Goal: Task Accomplishment & Management: Use online tool/utility

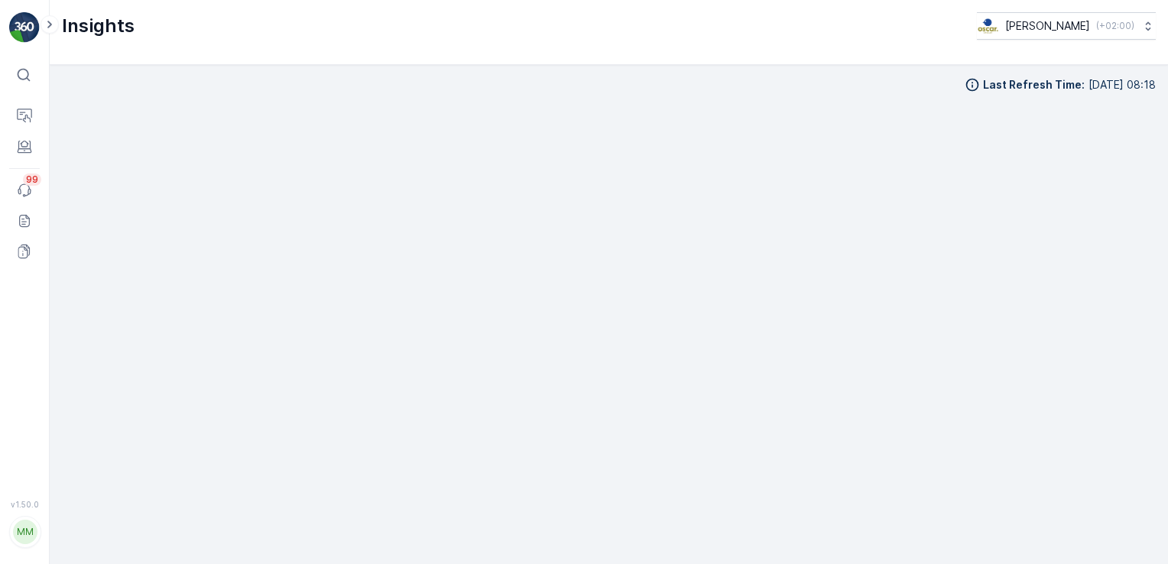
scroll to position [16, 0]
click at [76, 121] on p "Insights" at bounding box center [76, 114] width 39 height 15
click at [79, 118] on p "Insights" at bounding box center [76, 114] width 39 height 15
click at [67, 139] on p "Insights" at bounding box center [76, 145] width 39 height 15
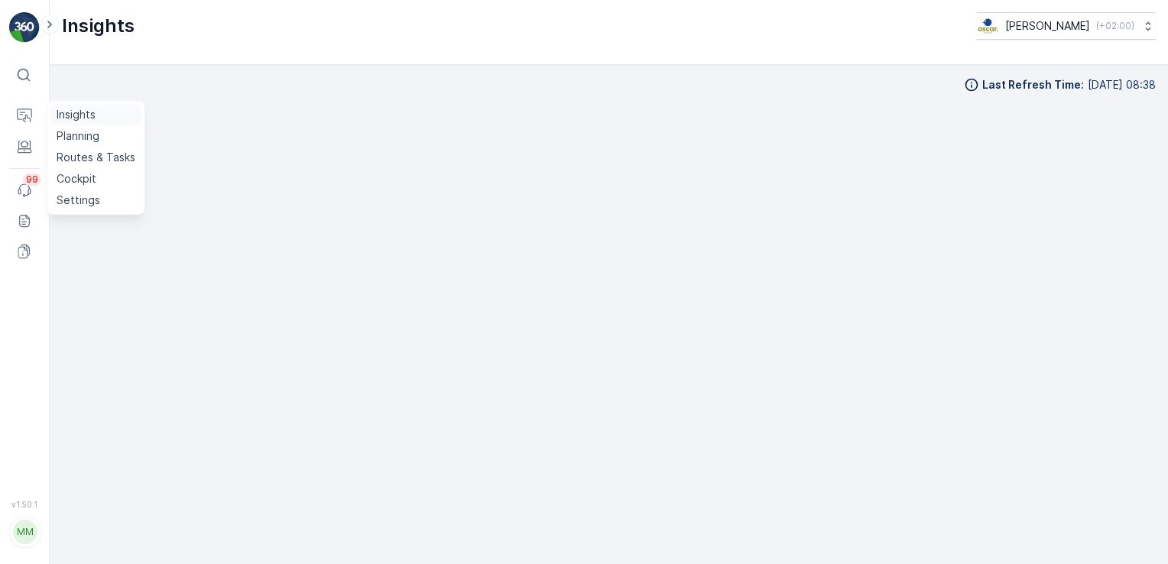
click at [89, 120] on p "Insights" at bounding box center [76, 114] width 39 height 15
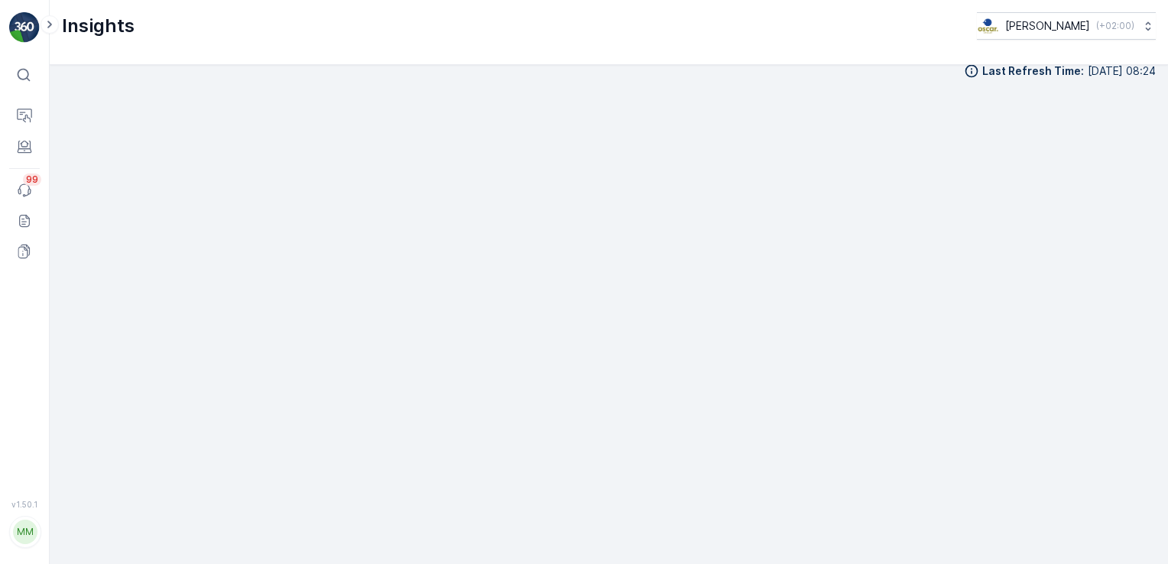
scroll to position [16, 0]
click at [70, 150] on p "Routes & Tasks" at bounding box center [96, 157] width 79 height 15
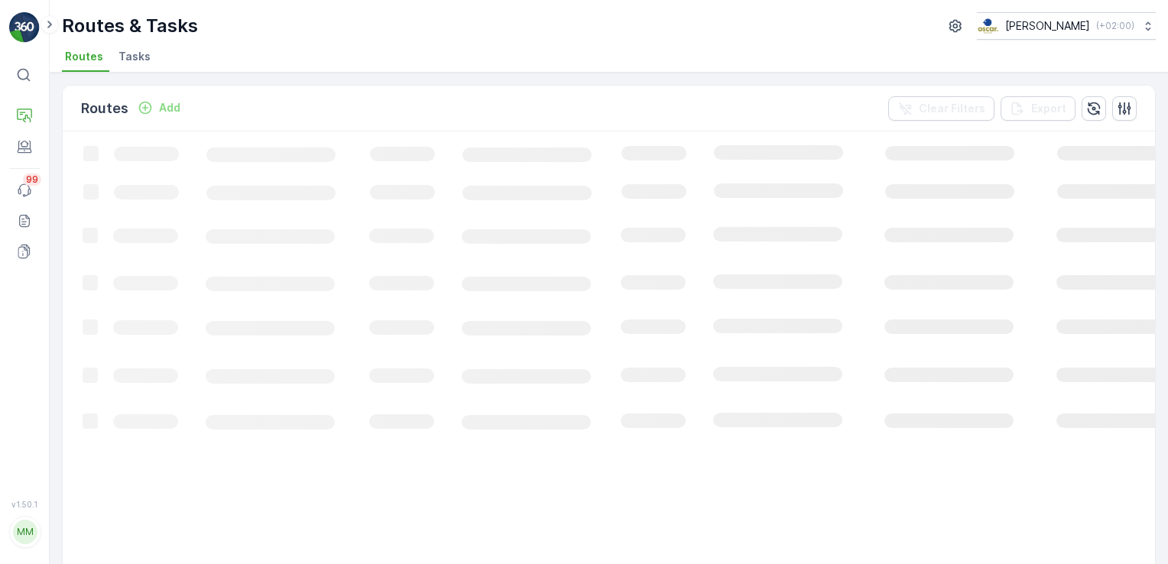
click at [134, 60] on span "Tasks" at bounding box center [135, 56] width 32 height 15
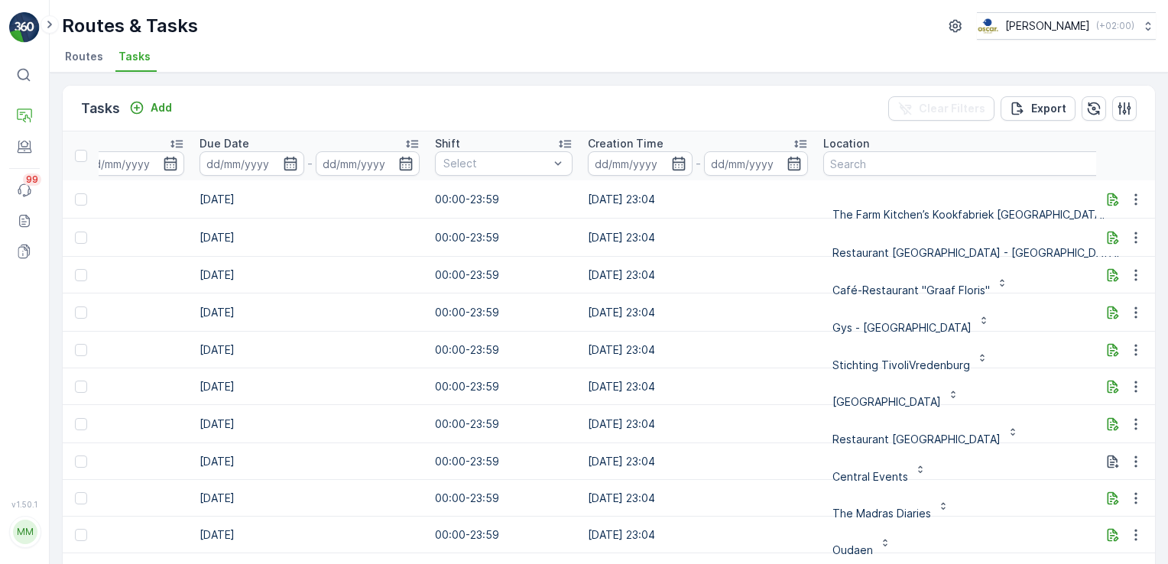
scroll to position [0, 788]
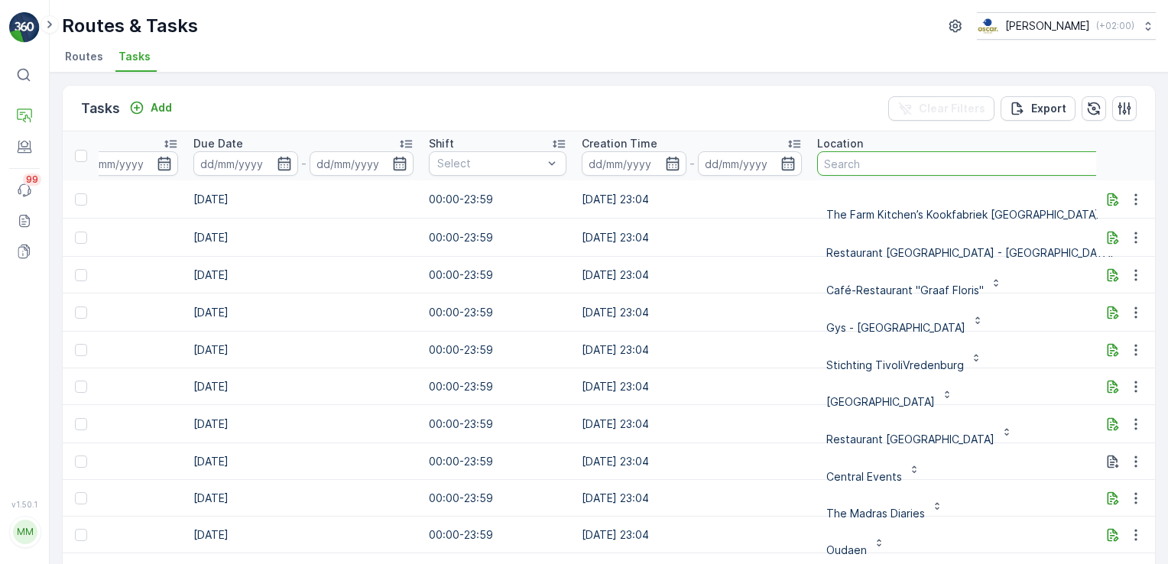
click at [843, 167] on input "text" at bounding box center [979, 163] width 324 height 24
type input "gangnam"
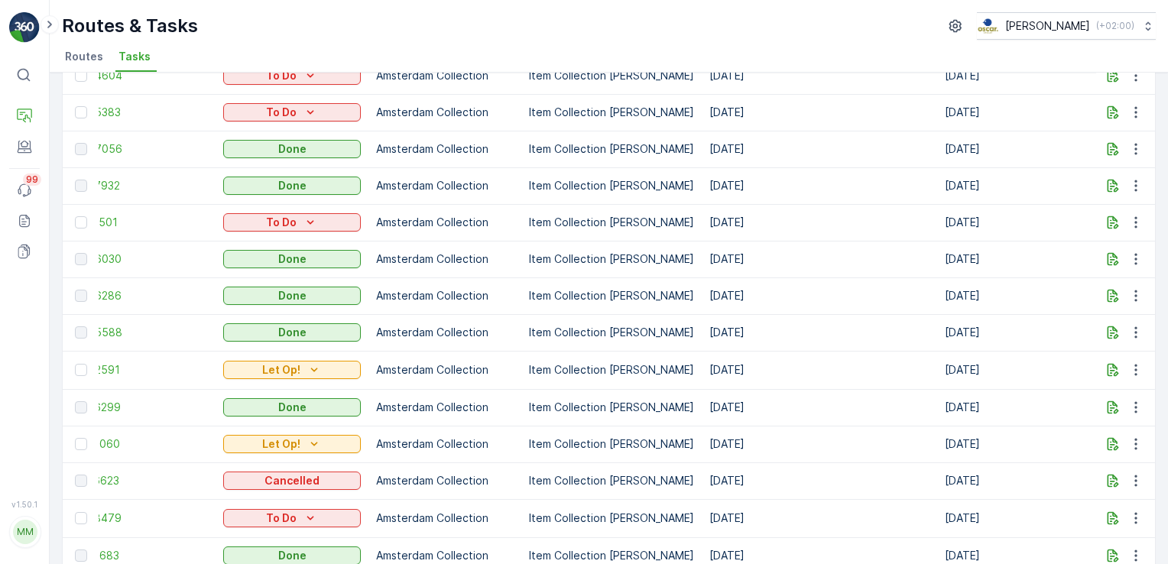
scroll to position [4, 0]
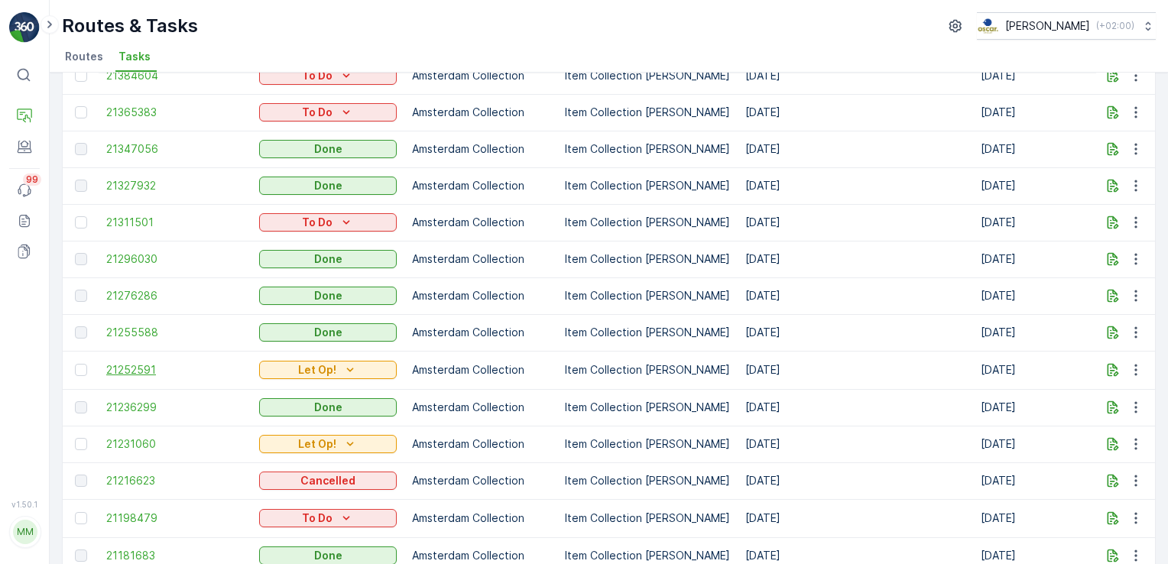
click at [124, 371] on span "21252591" at bounding box center [175, 369] width 138 height 15
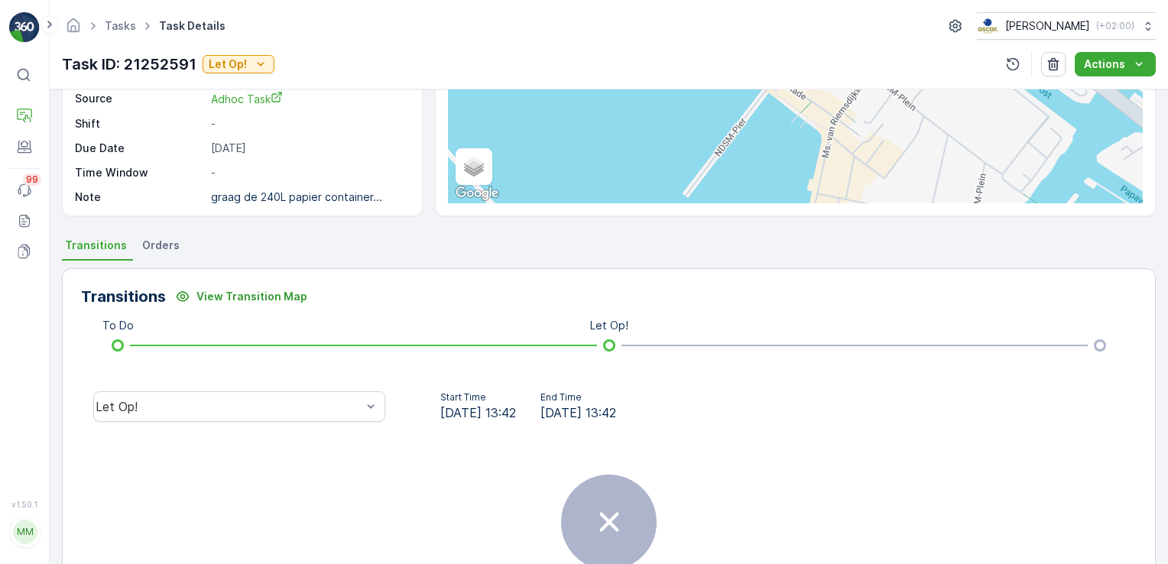
scroll to position [321, 0]
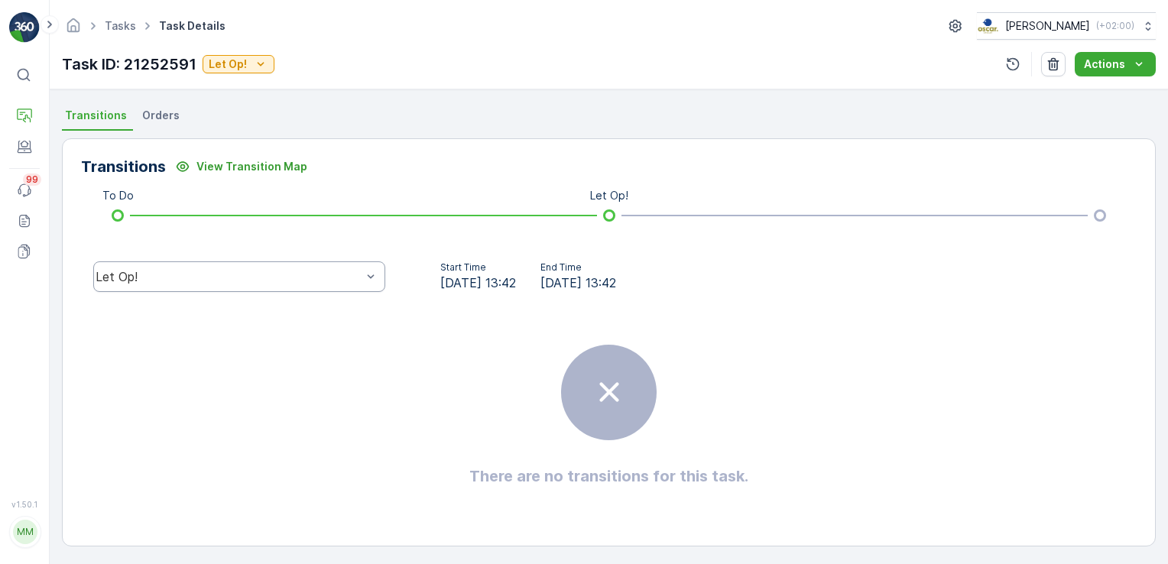
click at [411, 330] on div "There are no transitions for this task." at bounding box center [609, 415] width 1056 height 229
click at [289, 174] on button "View Transition Map" at bounding box center [241, 166] width 151 height 24
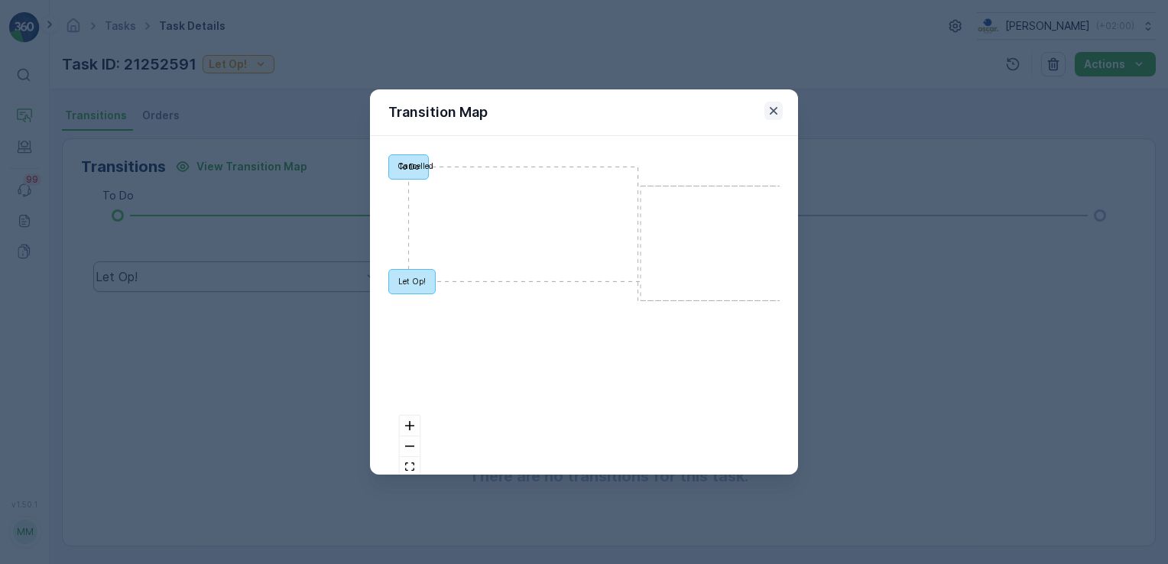
click at [775, 109] on icon "button" at bounding box center [774, 111] width 8 height 8
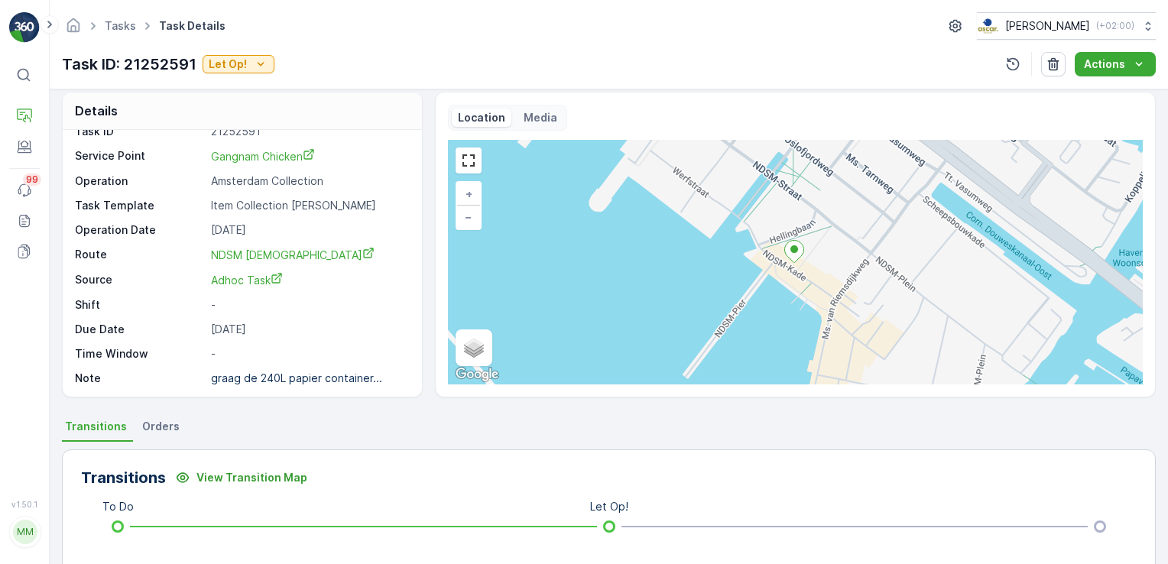
scroll to position [0, 0]
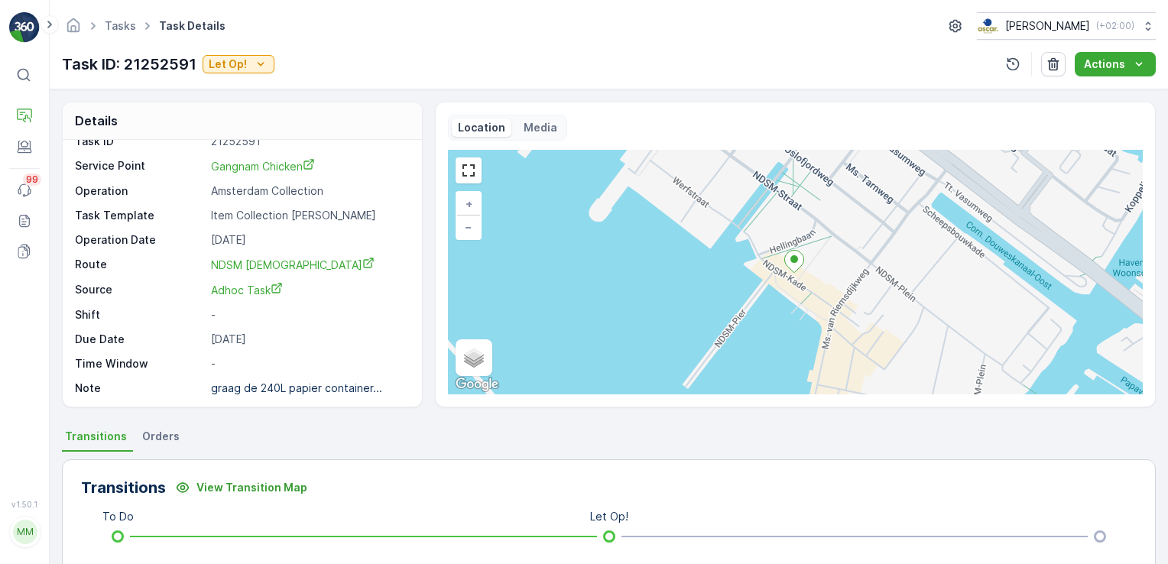
click at [150, 442] on span "Orders" at bounding box center [160, 436] width 37 height 15
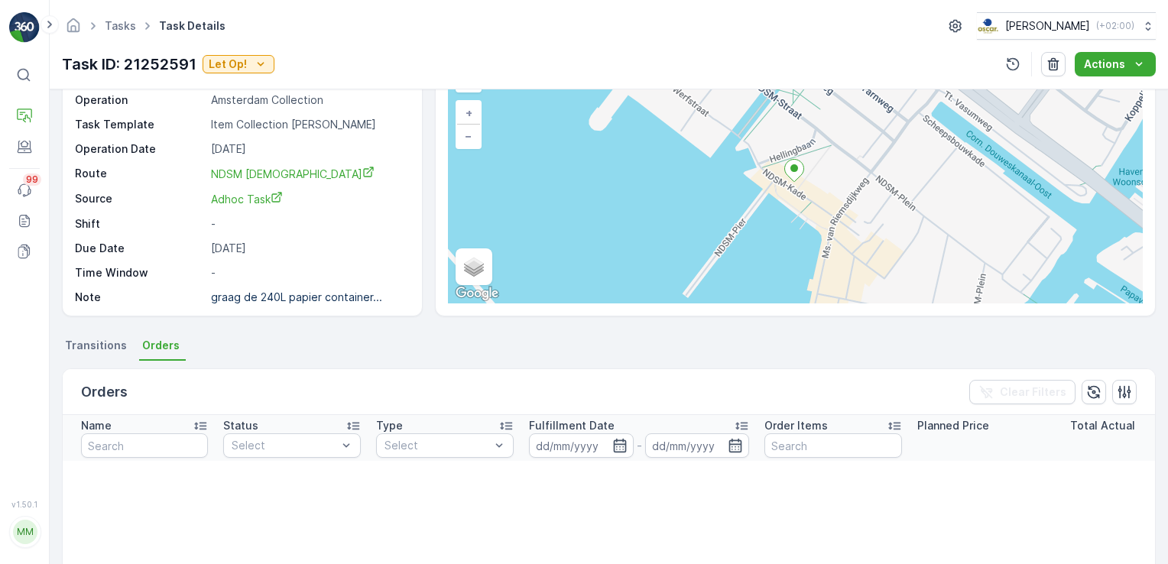
scroll to position [86, 0]
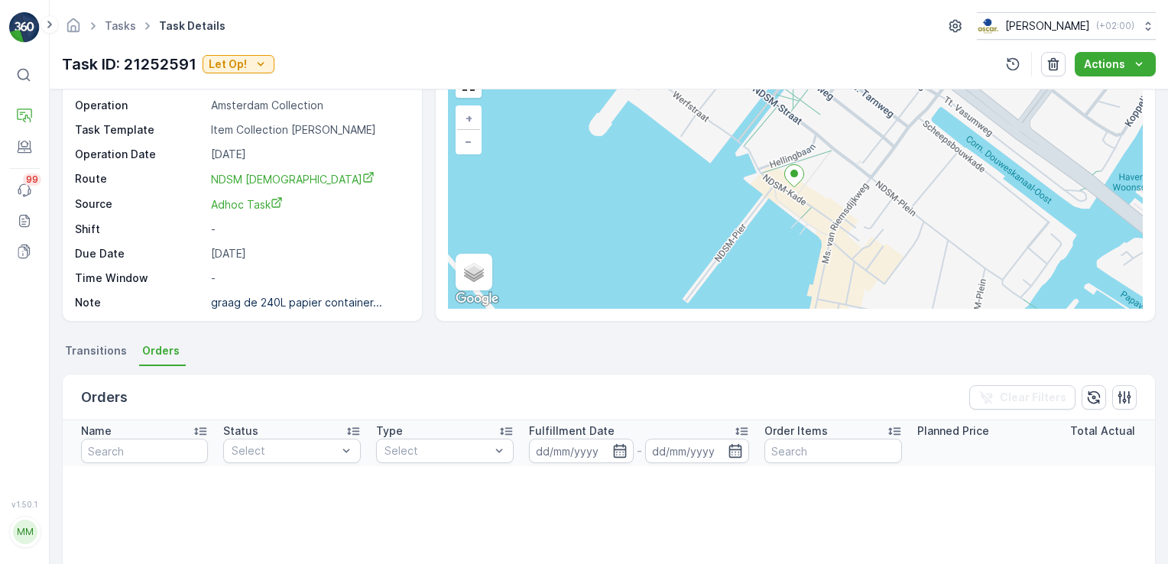
click at [86, 352] on span "Transitions" at bounding box center [96, 350] width 62 height 15
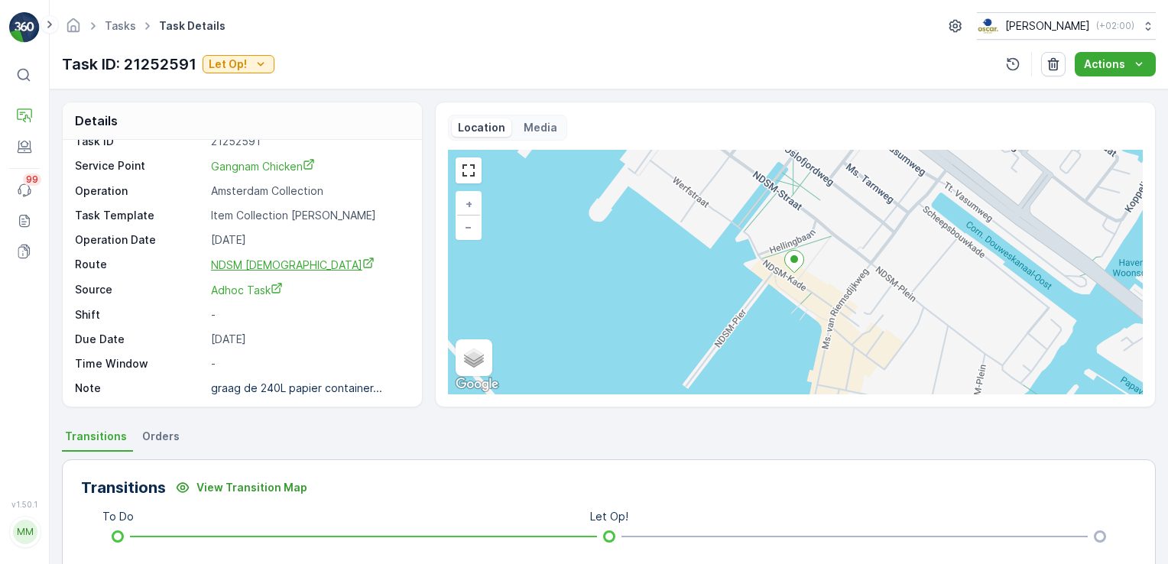
scroll to position [0, 0]
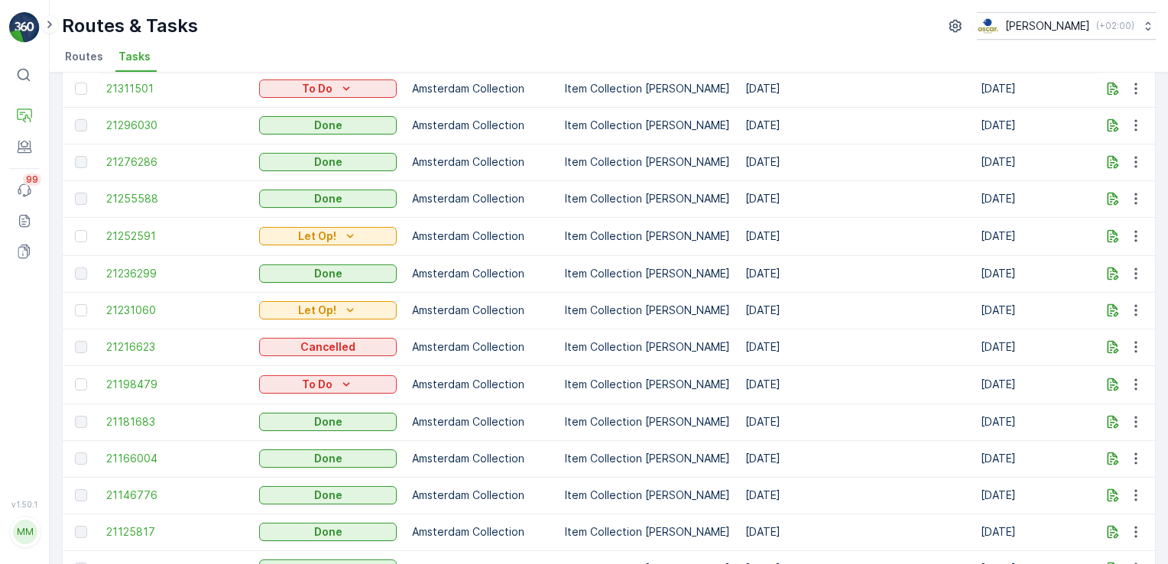
scroll to position [466, 0]
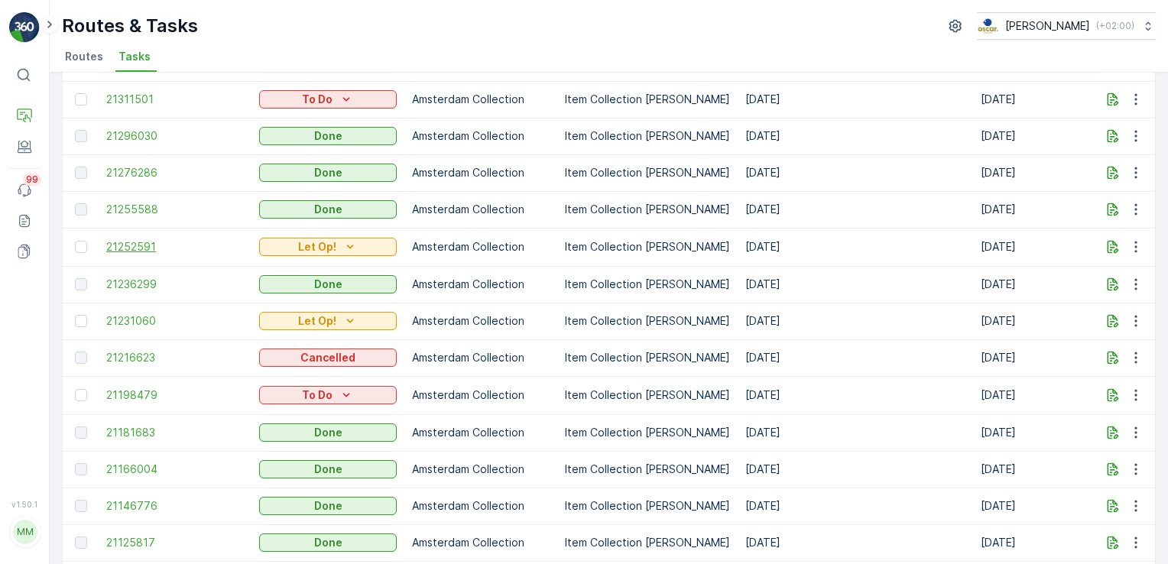
click at [145, 241] on span "21252591" at bounding box center [175, 246] width 138 height 15
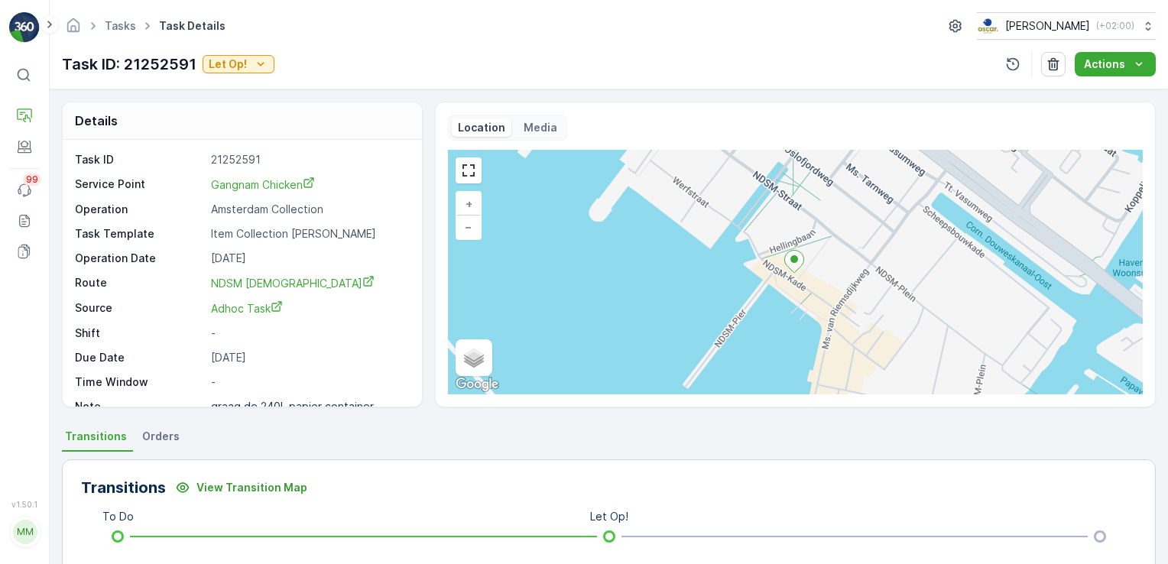
scroll to position [18, 0]
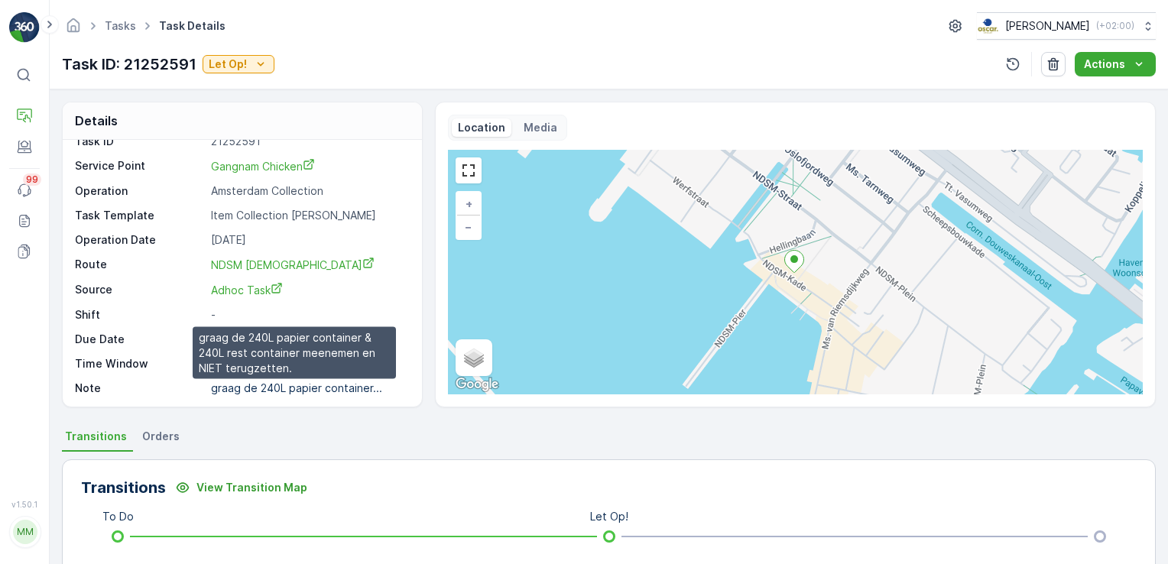
click at [281, 387] on p "graag de 240L papier container..." at bounding box center [296, 388] width 171 height 13
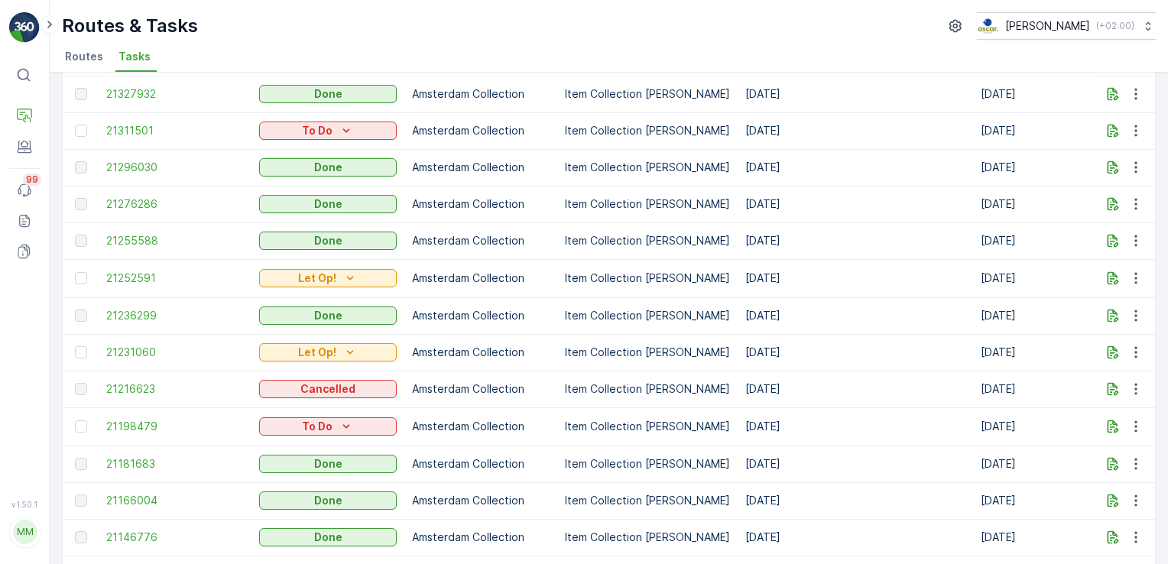
scroll to position [431, 0]
click at [143, 351] on span "21231060" at bounding box center [175, 352] width 138 height 15
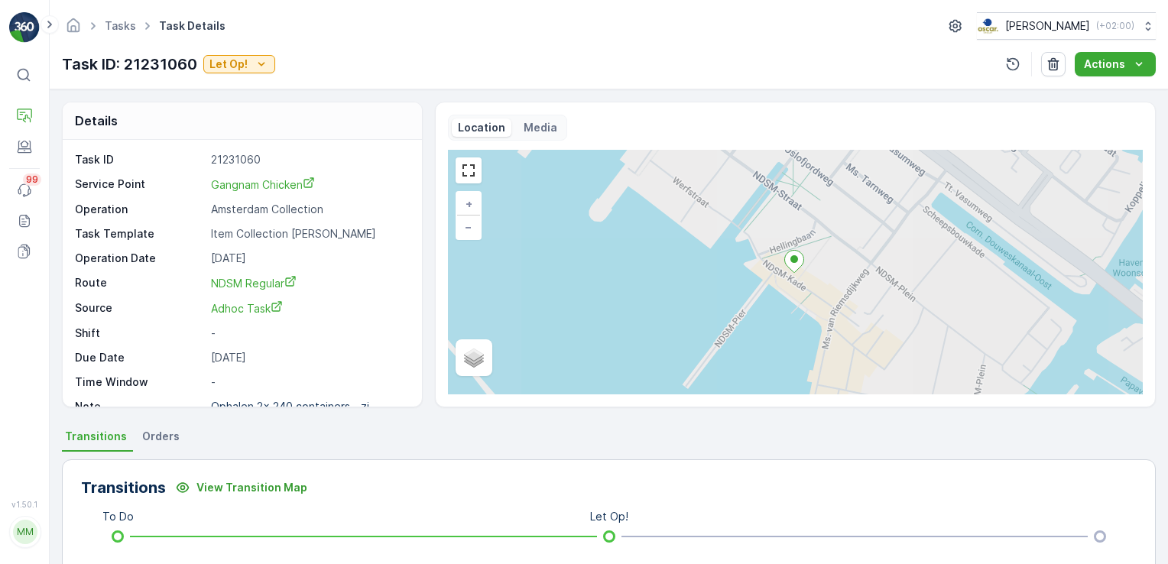
scroll to position [18, 0]
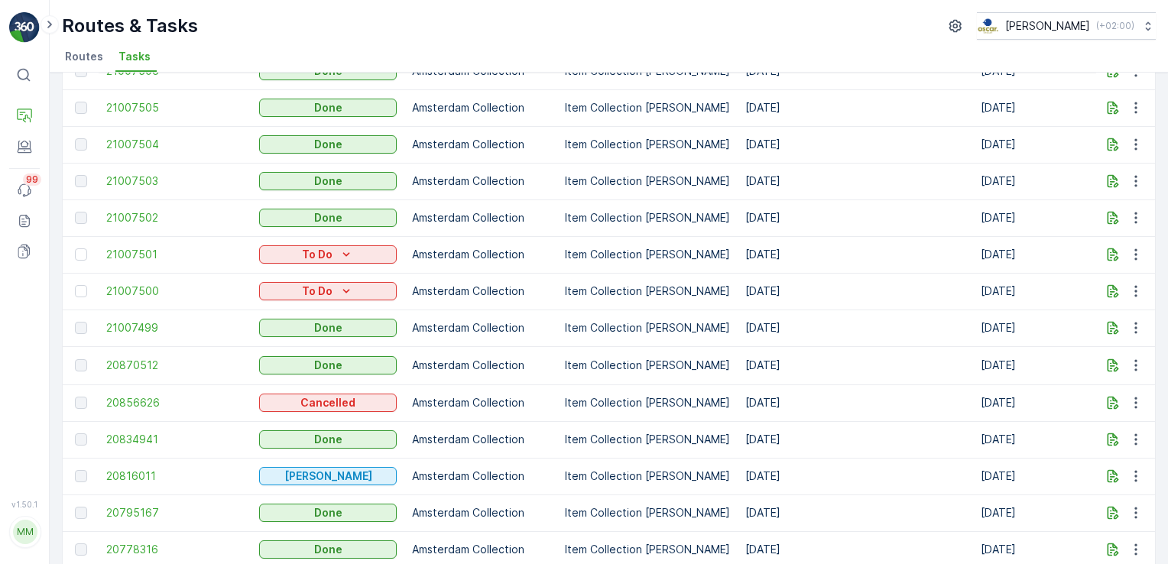
scroll to position [1367, 0]
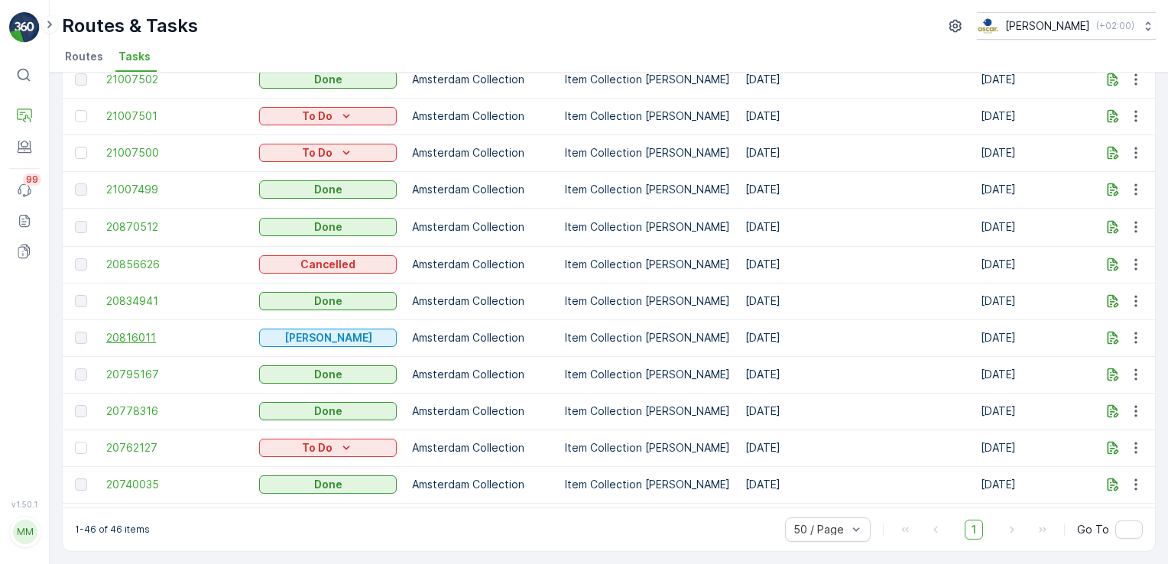
click at [153, 330] on span "20816011" at bounding box center [175, 337] width 138 height 15
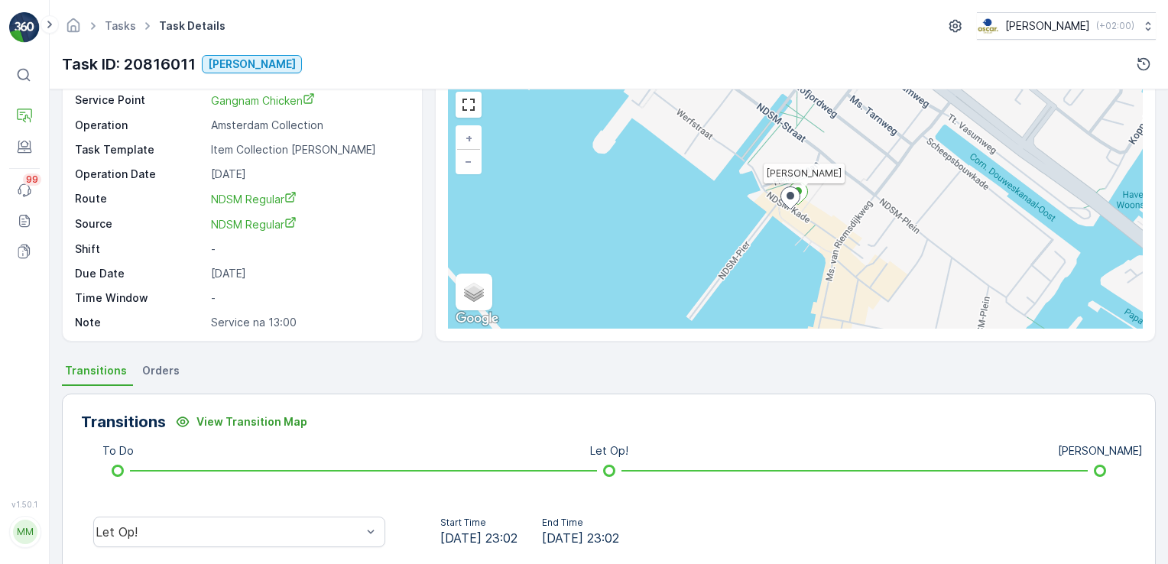
scroll to position [64, 0]
click at [148, 372] on span "Orders" at bounding box center [160, 372] width 37 height 15
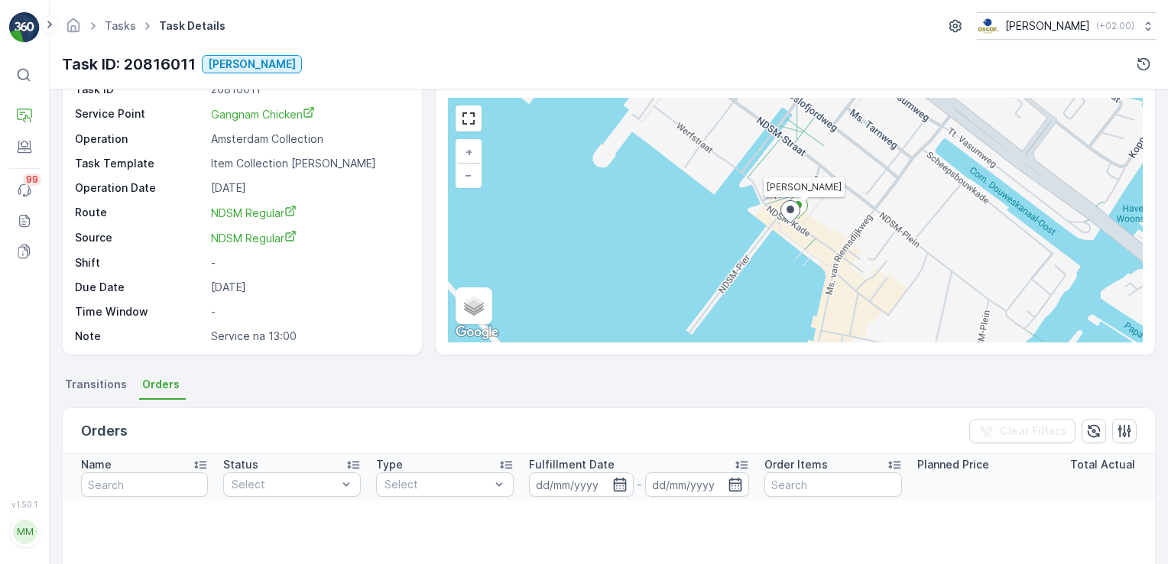
scroll to position [49, 0]
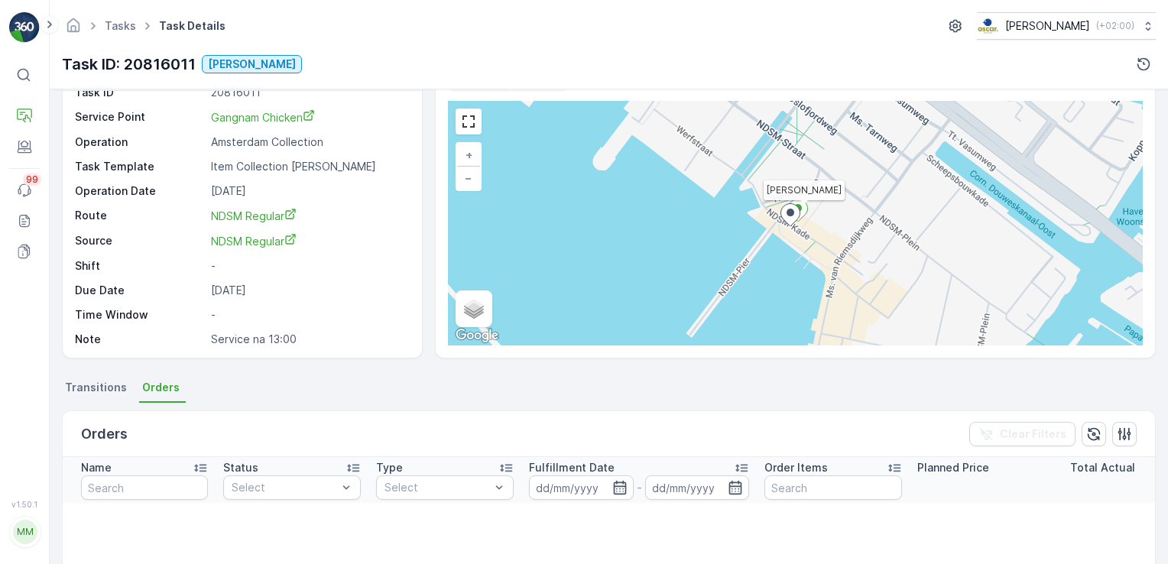
click at [112, 391] on span "Transitions" at bounding box center [96, 387] width 62 height 15
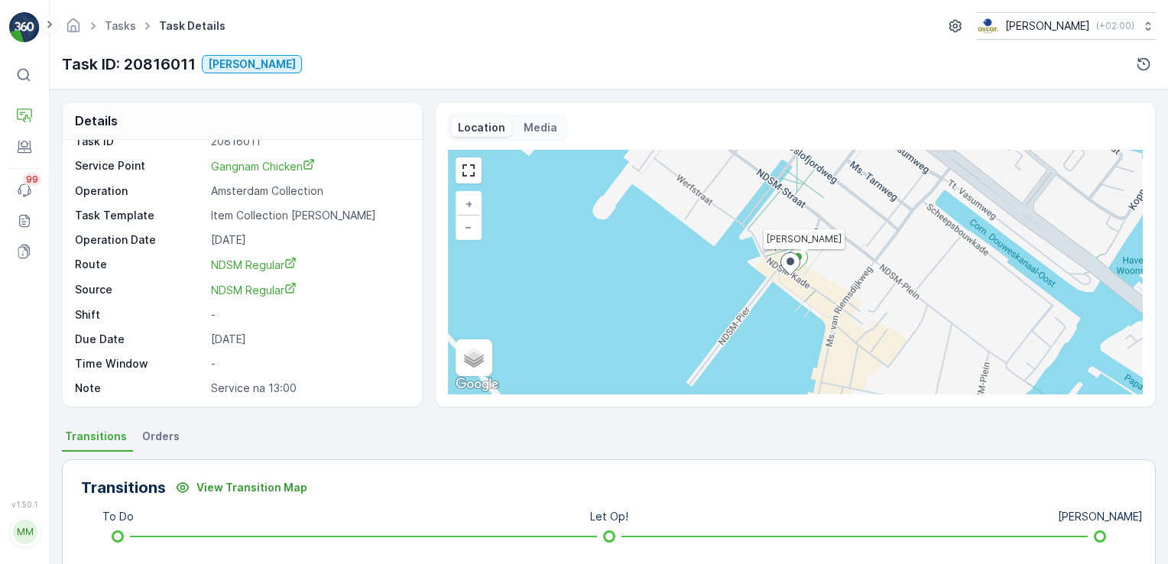
scroll to position [0, 0]
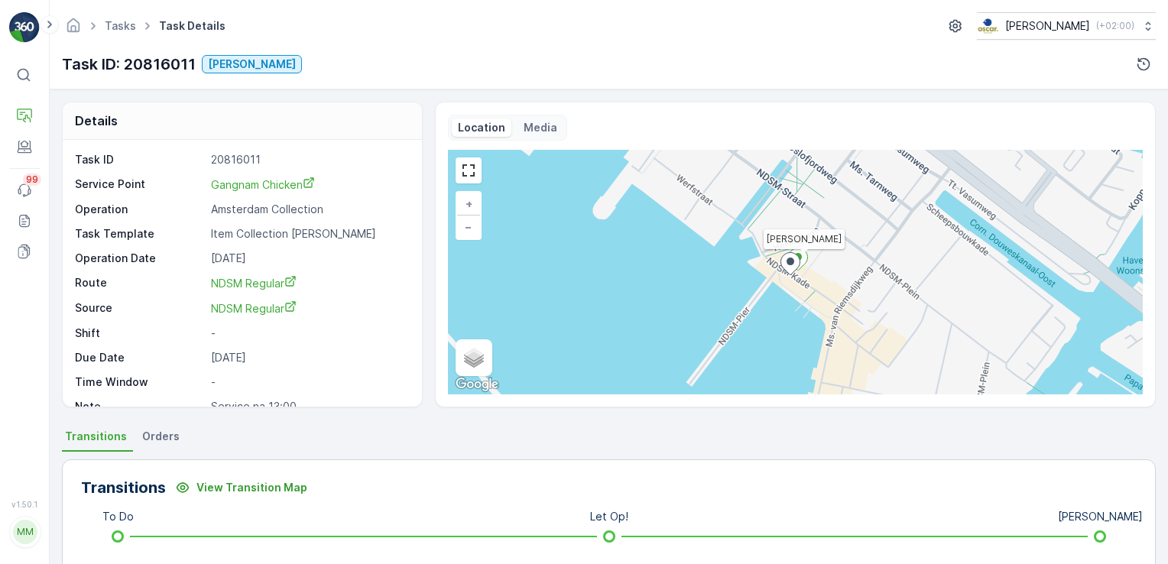
click at [530, 128] on p "Media" at bounding box center [541, 127] width 34 height 15
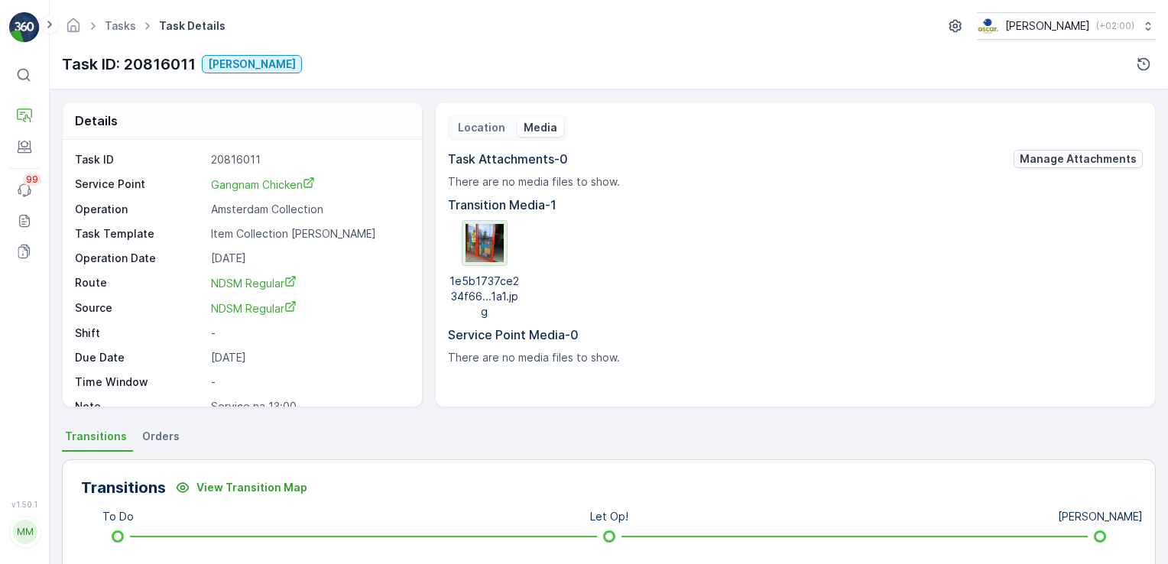
click at [473, 249] on img at bounding box center [485, 243] width 38 height 38
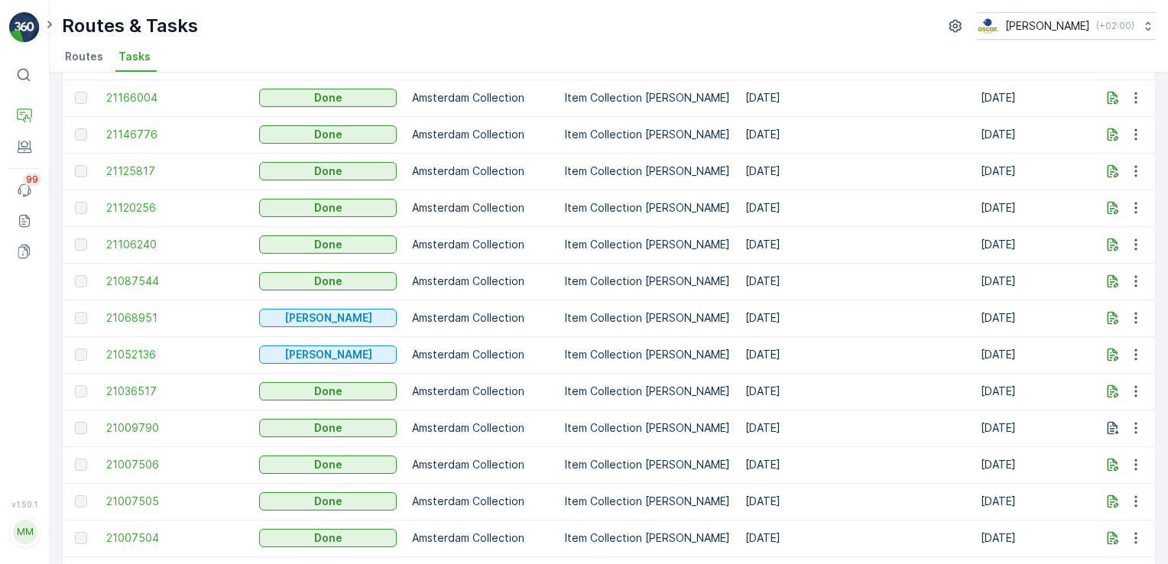
scroll to position [835, 0]
click at [147, 353] on span "21052136" at bounding box center [175, 353] width 138 height 15
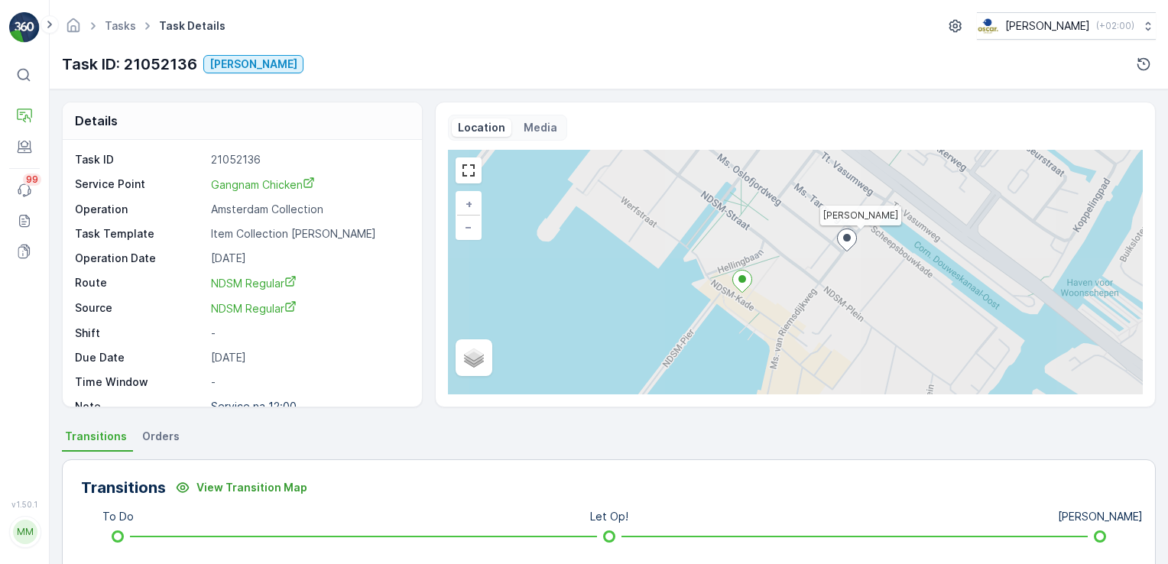
click at [529, 126] on p "Media" at bounding box center [541, 127] width 34 height 15
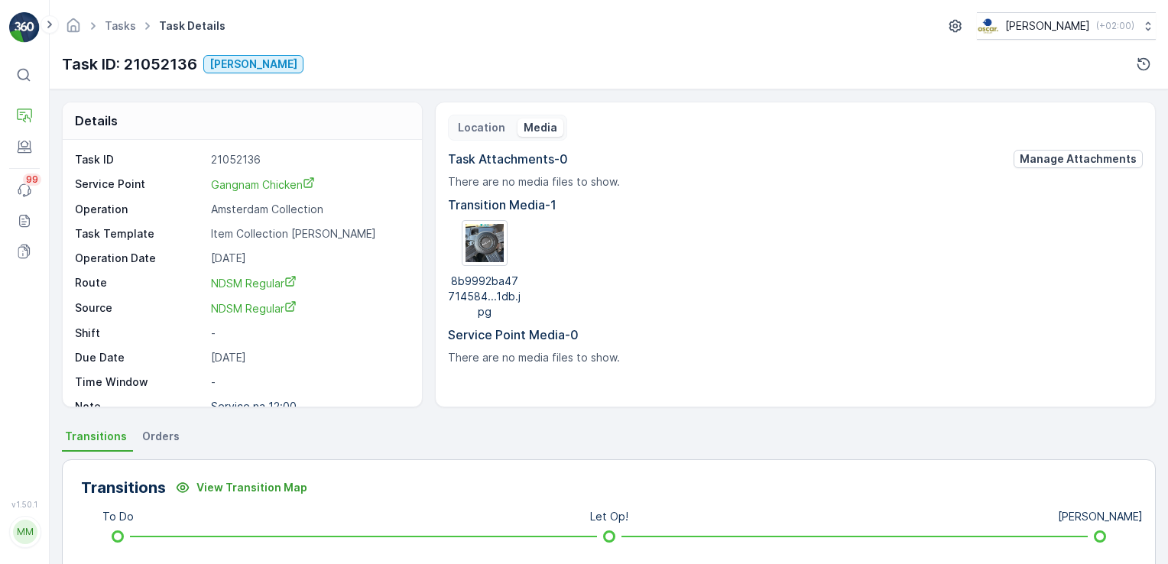
scroll to position [34, 0]
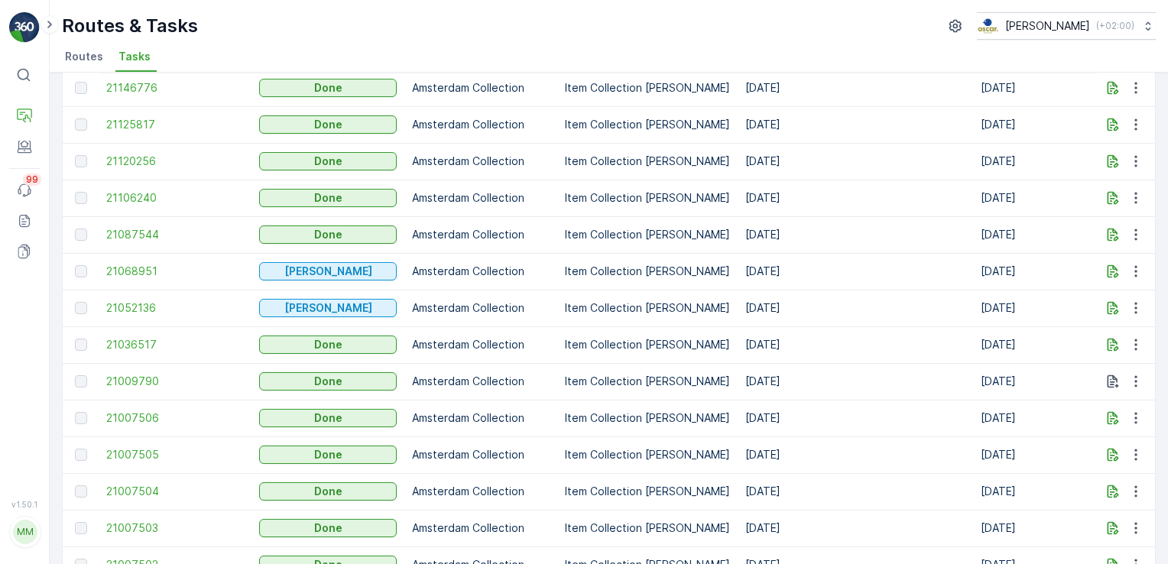
scroll to position [884, 0]
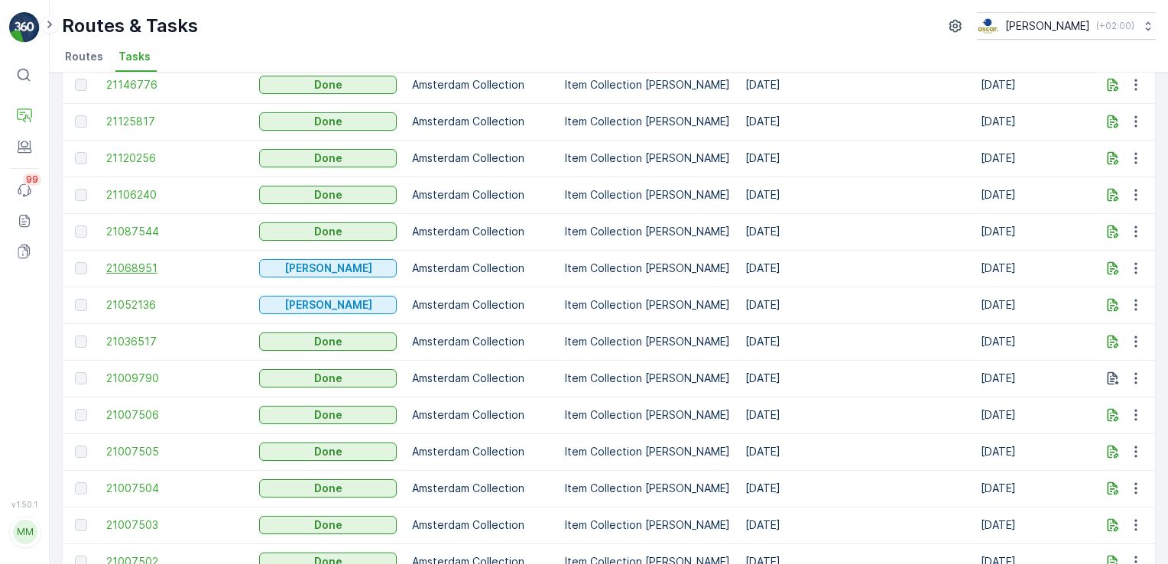
click at [137, 268] on span "21068951" at bounding box center [175, 268] width 138 height 15
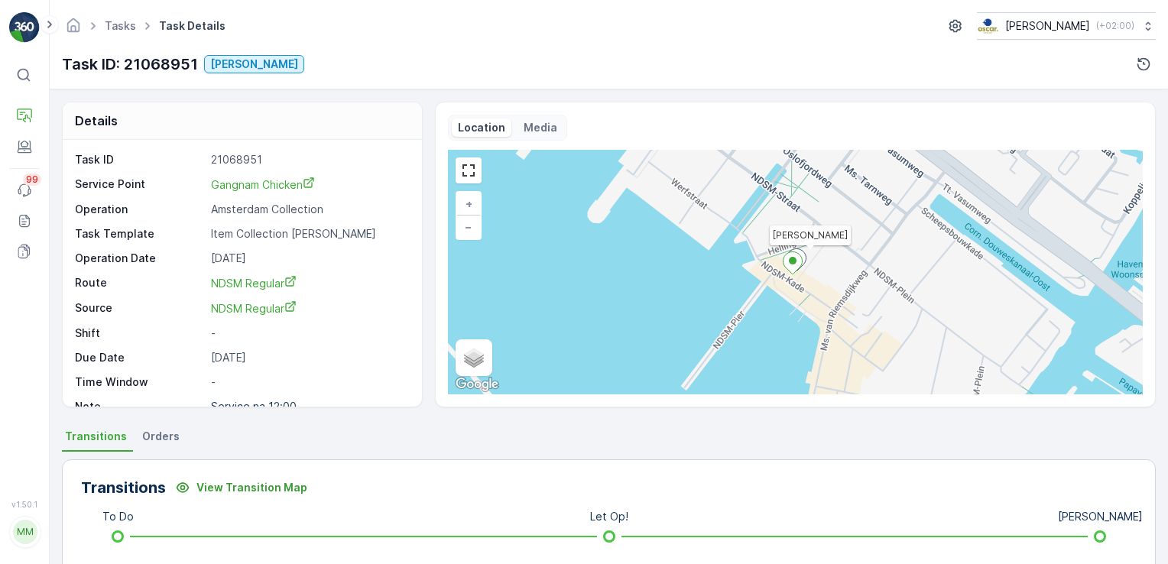
click at [546, 122] on p "Media" at bounding box center [541, 127] width 34 height 15
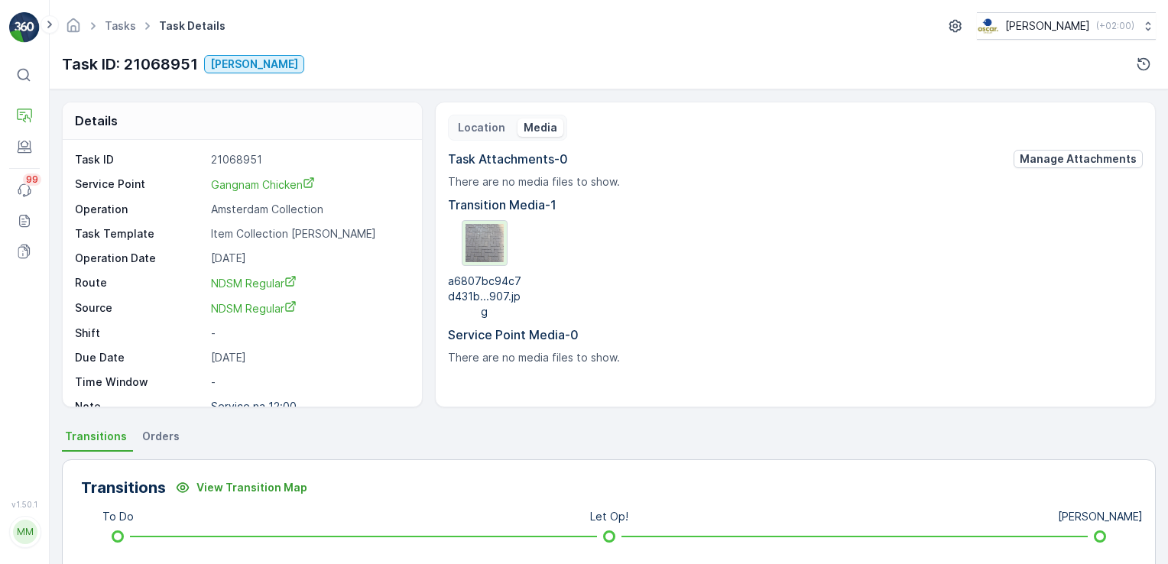
click at [488, 238] on img at bounding box center [485, 243] width 38 height 38
click at [758, 63] on div "Task ID: 21068951 [PERSON_NAME]" at bounding box center [609, 64] width 1094 height 24
click at [72, 171] on p "Entities" at bounding box center [76, 166] width 38 height 15
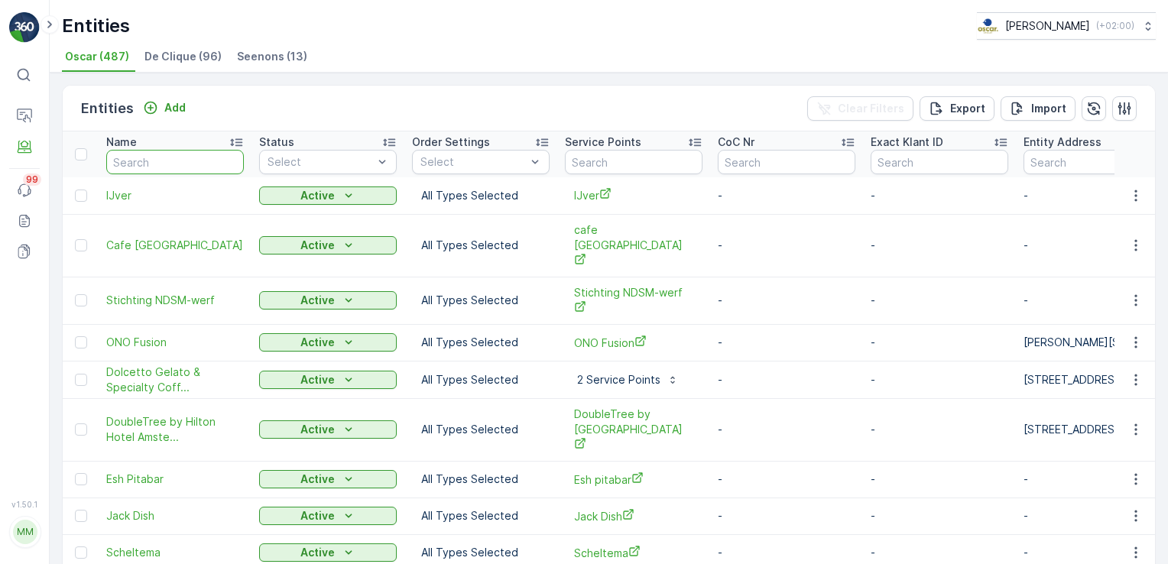
click at [151, 166] on input "text" at bounding box center [175, 162] width 138 height 24
type input "Jack Dish"
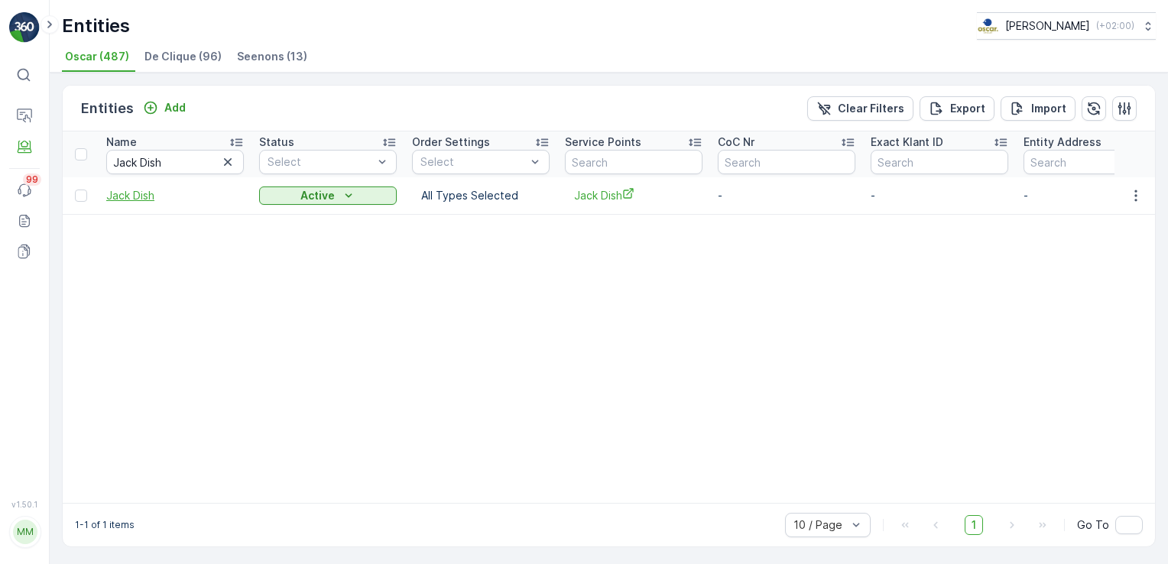
click at [127, 197] on span "Jack Dish" at bounding box center [175, 195] width 138 height 15
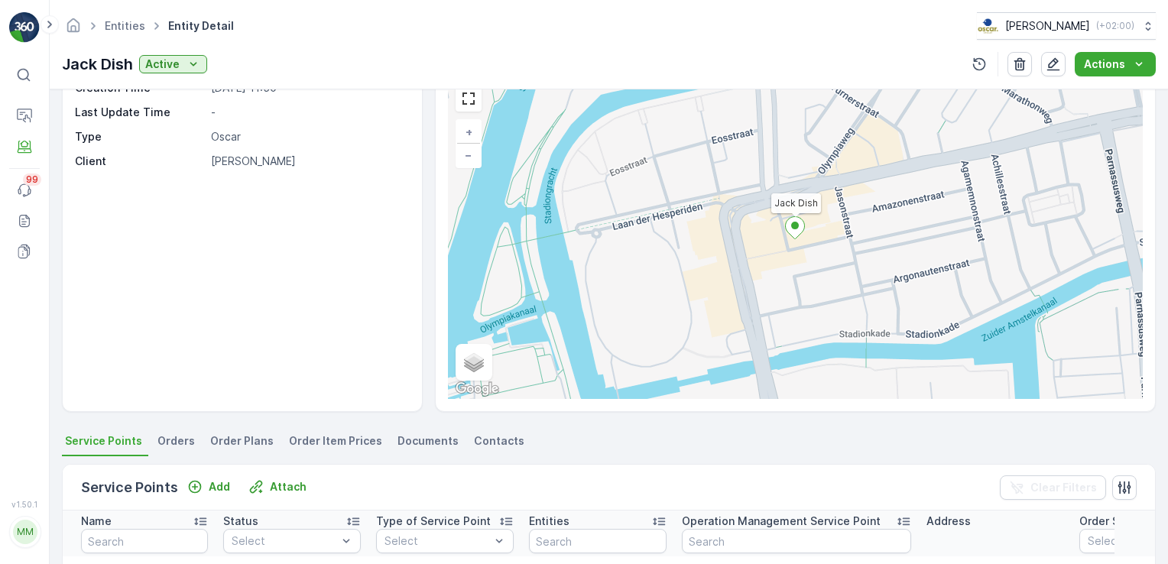
scroll to position [309, 0]
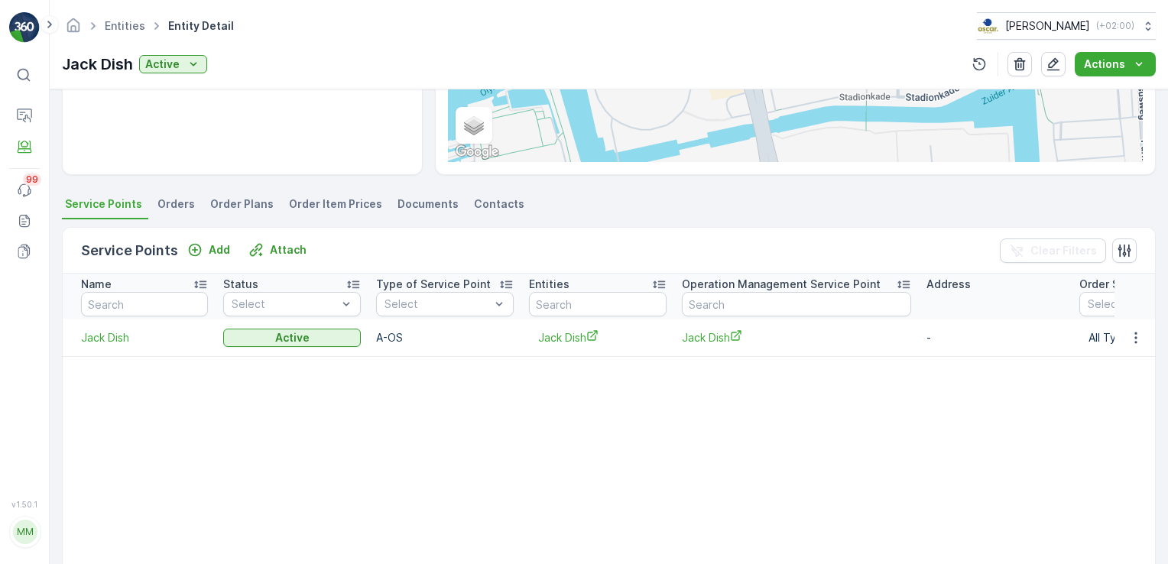
click at [232, 197] on span "Order Plans" at bounding box center [241, 204] width 63 height 15
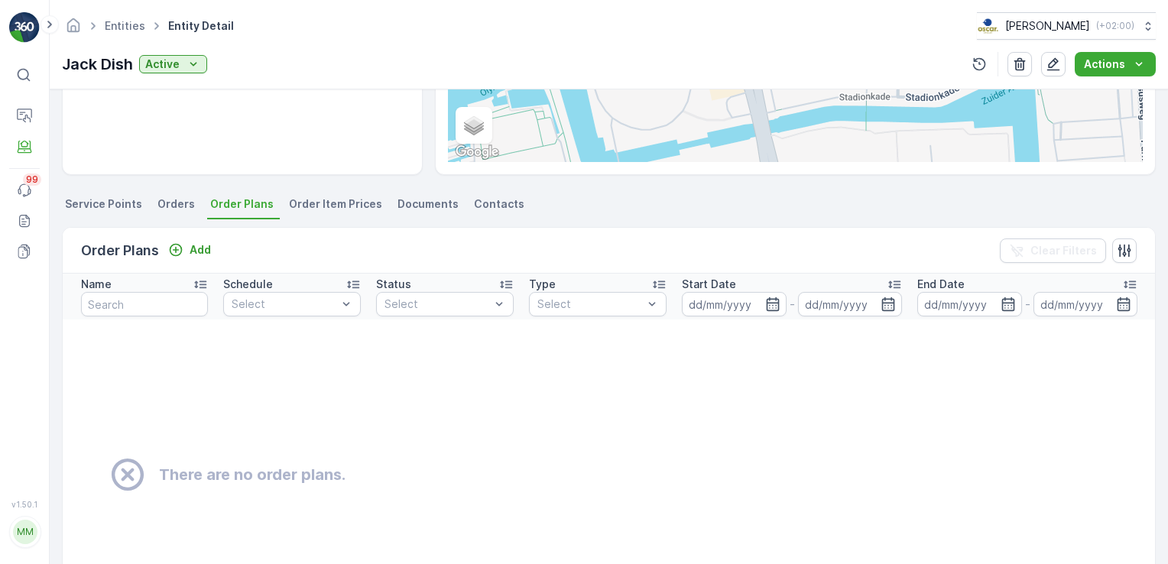
click at [169, 206] on span "Orders" at bounding box center [176, 204] width 37 height 15
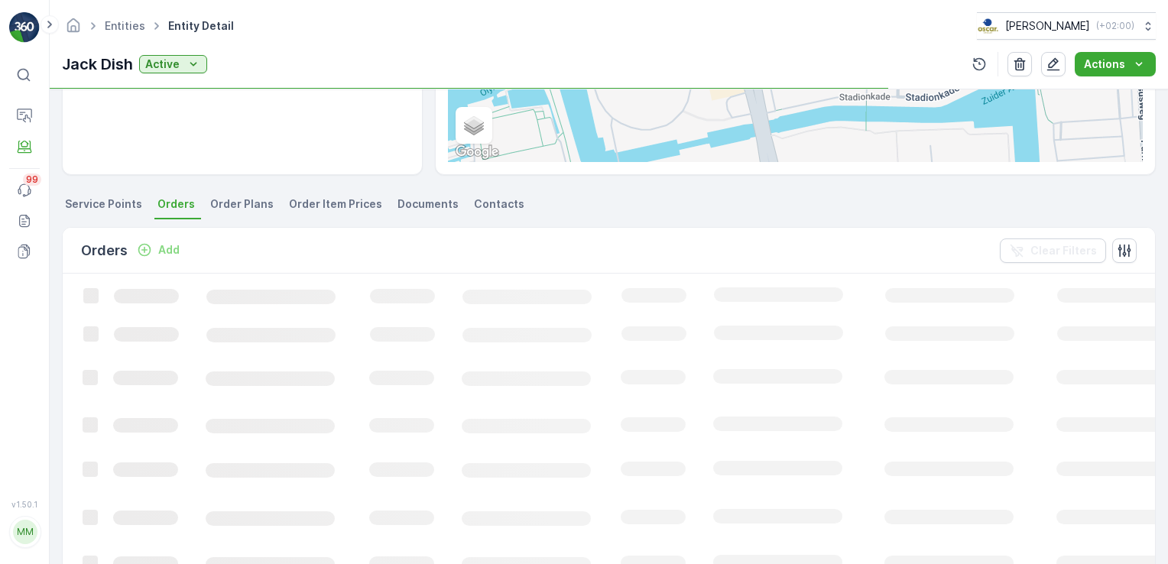
scroll to position [309, 0]
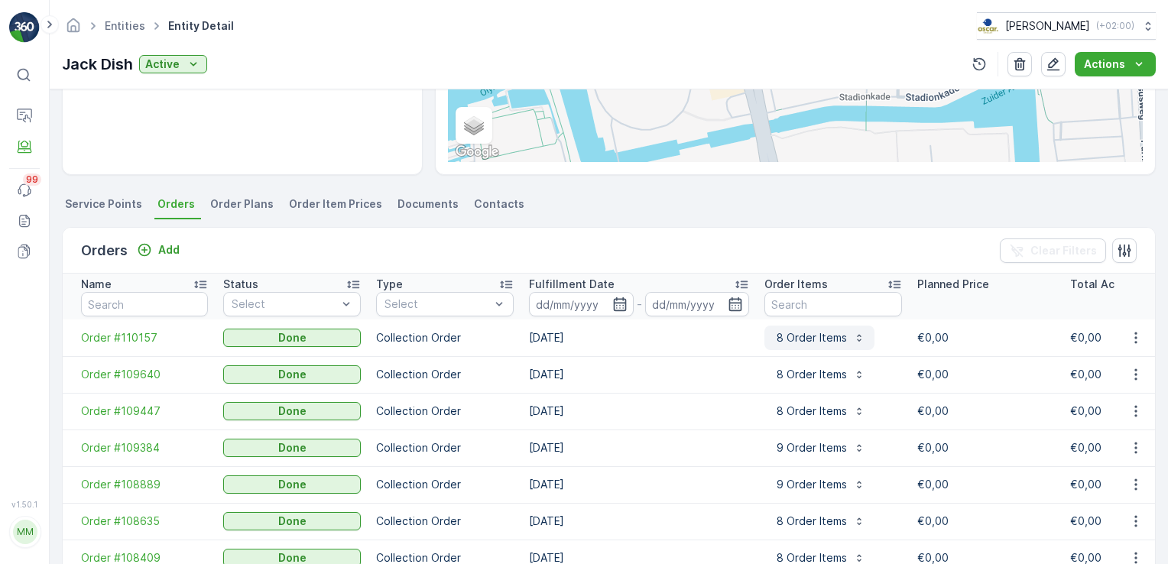
click at [801, 332] on p "8 Order Items" at bounding box center [810, 337] width 73 height 15
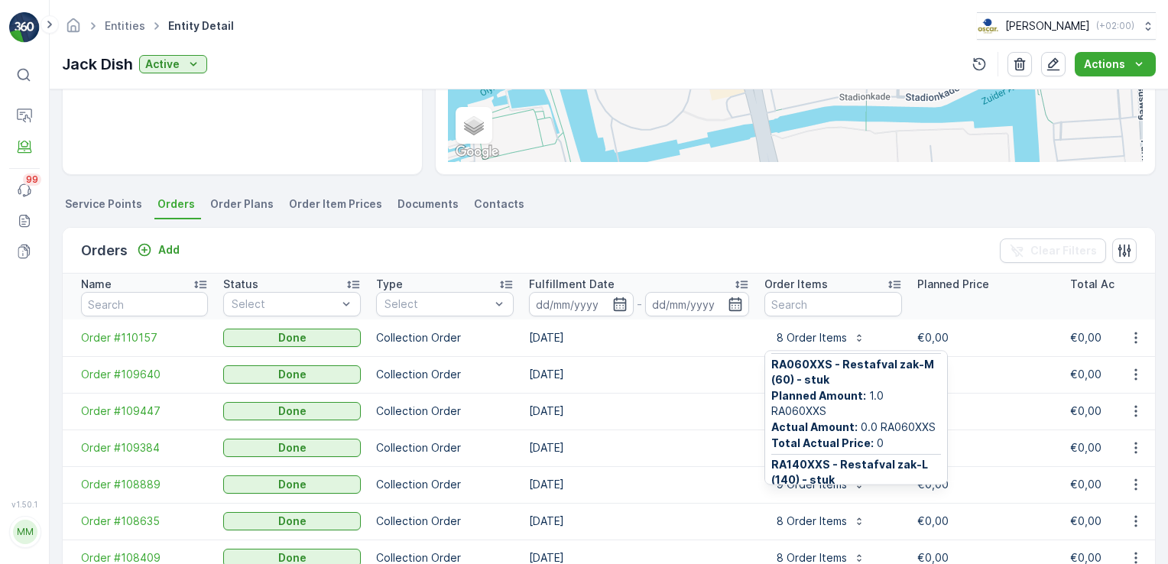
scroll to position [600, 0]
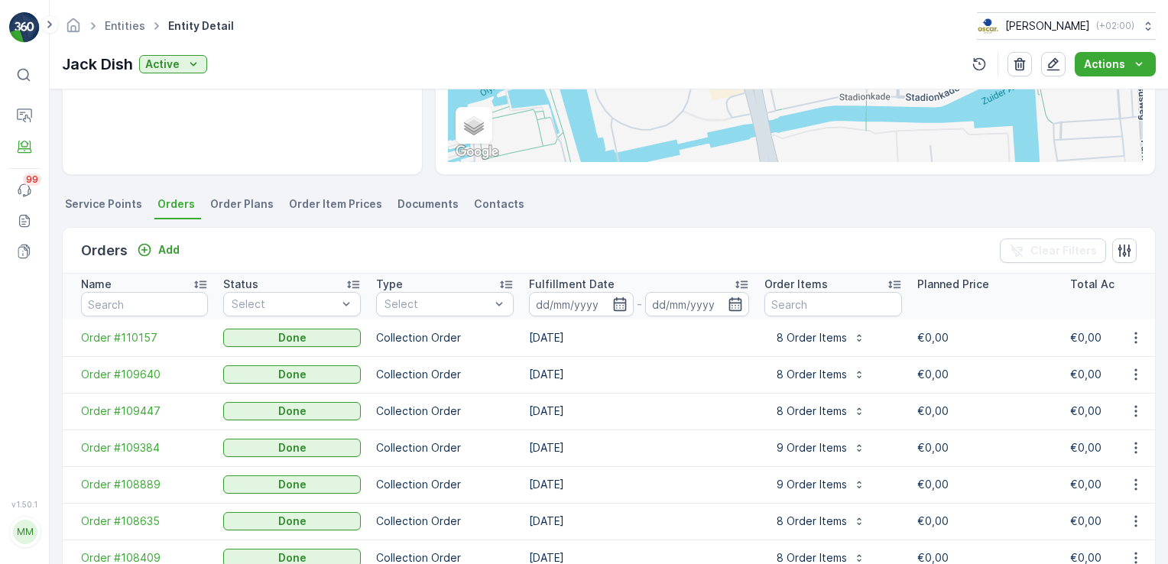
click at [715, 340] on td "[DATE]" at bounding box center [640, 338] width 236 height 37
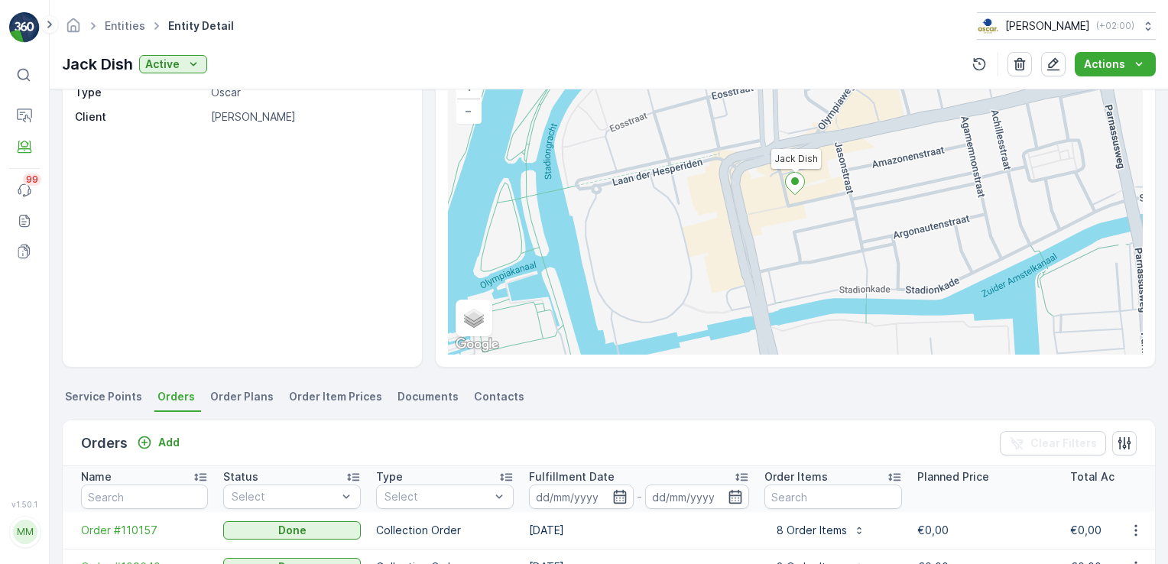
scroll to position [0, 0]
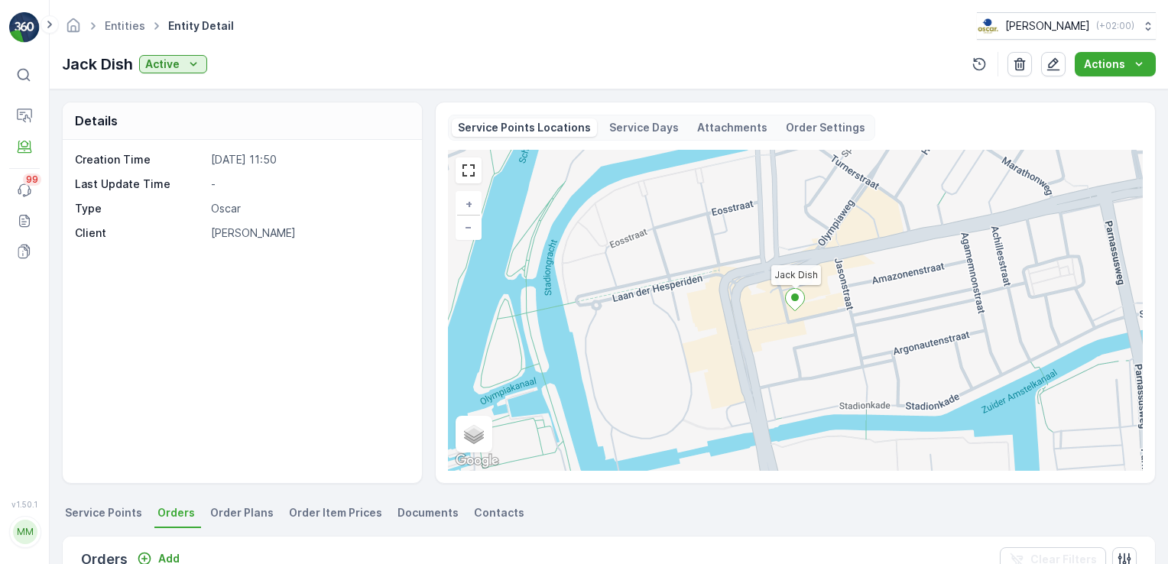
click at [801, 131] on p "Order Settings" at bounding box center [826, 127] width 80 height 15
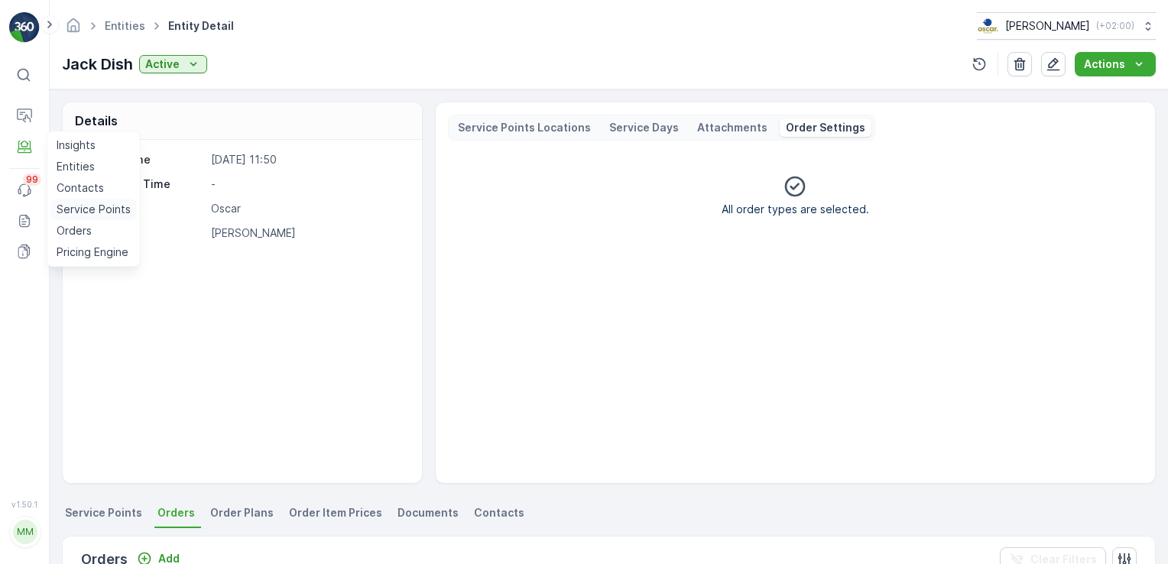
click at [77, 206] on p "Service Points" at bounding box center [94, 209] width 74 height 15
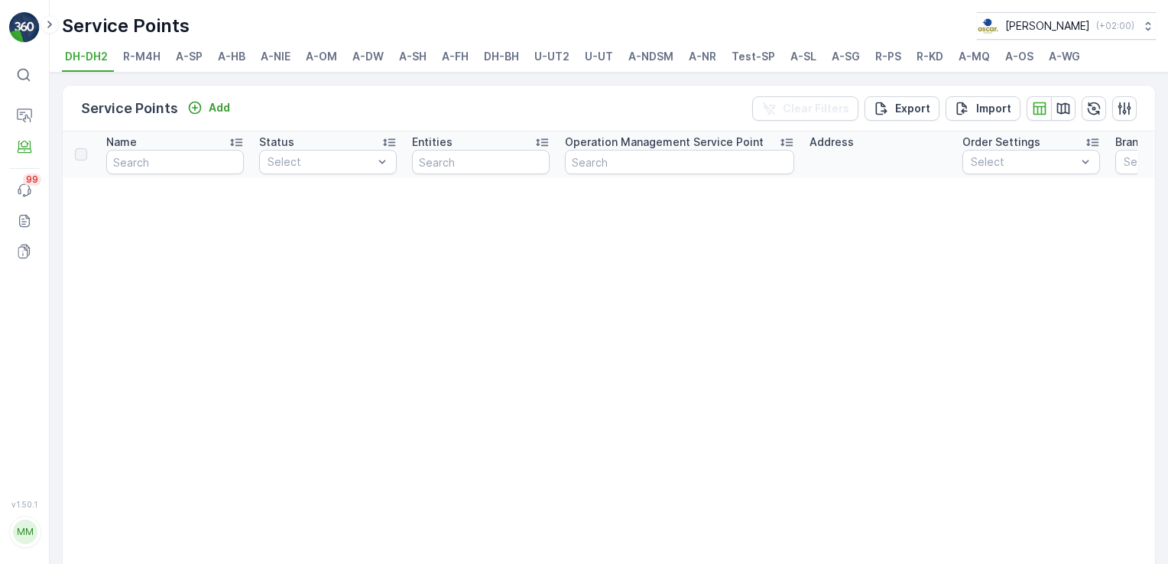
click at [1018, 57] on span "A-OS" at bounding box center [1020, 56] width 28 height 15
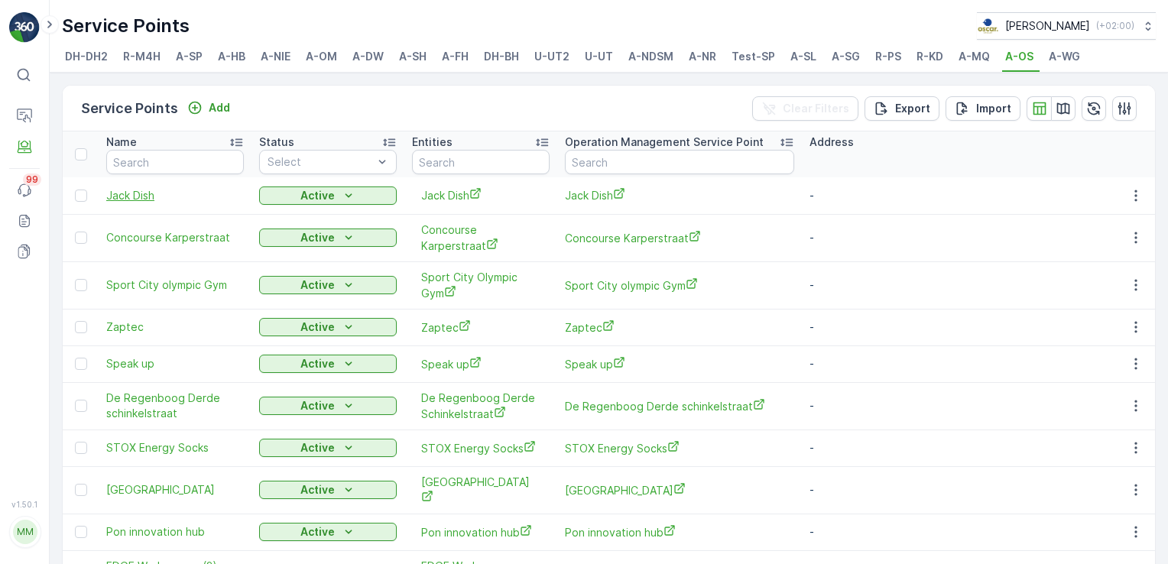
click at [129, 194] on span "Jack Dish" at bounding box center [175, 195] width 138 height 15
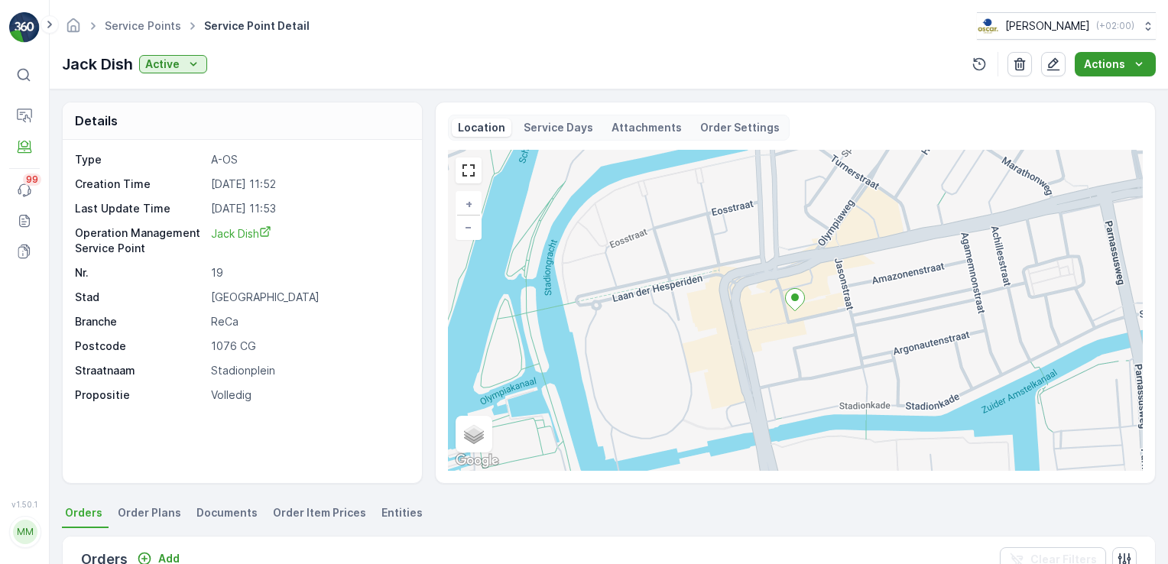
click at [1139, 53] on button "Actions" at bounding box center [1115, 64] width 81 height 24
click at [402, 124] on div "Details" at bounding box center [242, 120] width 359 height 37
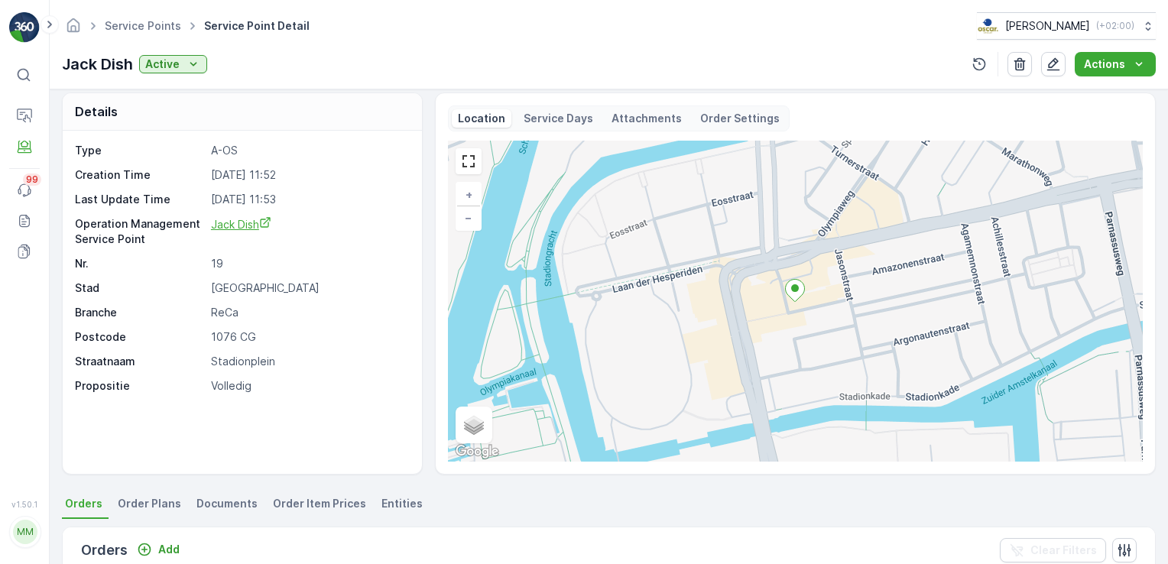
click at [242, 225] on span "Jack Dish" at bounding box center [241, 224] width 60 height 13
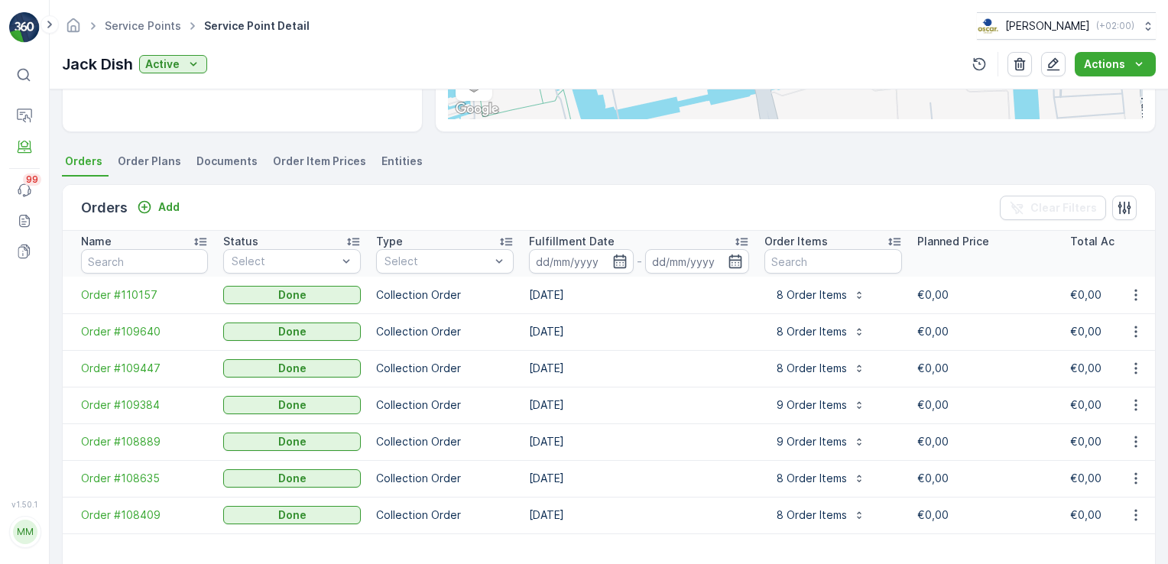
scroll to position [351, 0]
click at [155, 158] on span "Order Plans" at bounding box center [149, 161] width 63 height 15
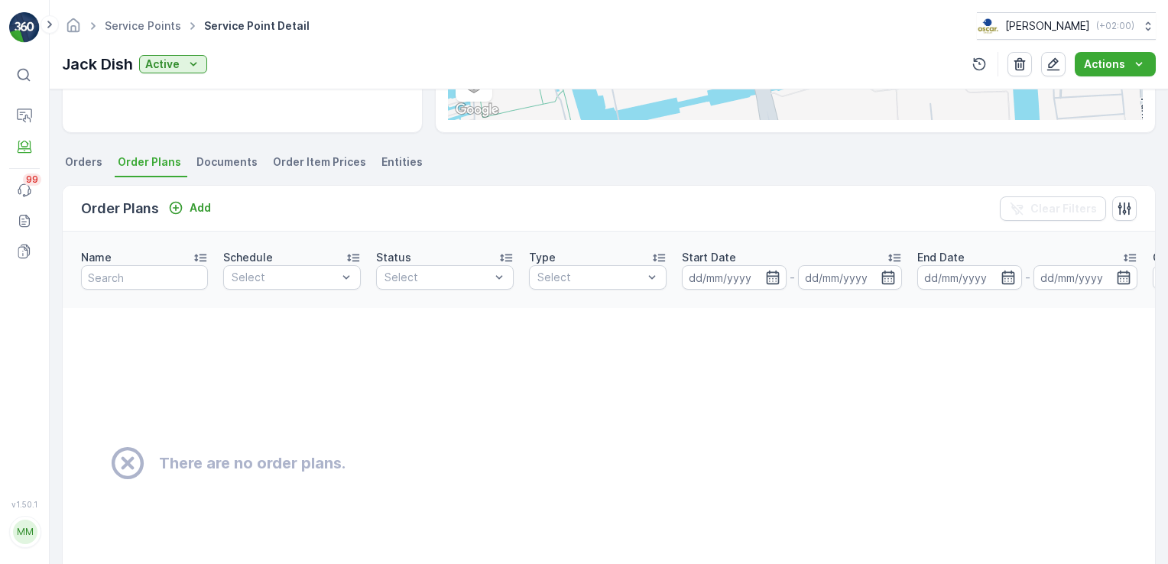
click at [202, 158] on span "Documents" at bounding box center [227, 161] width 61 height 15
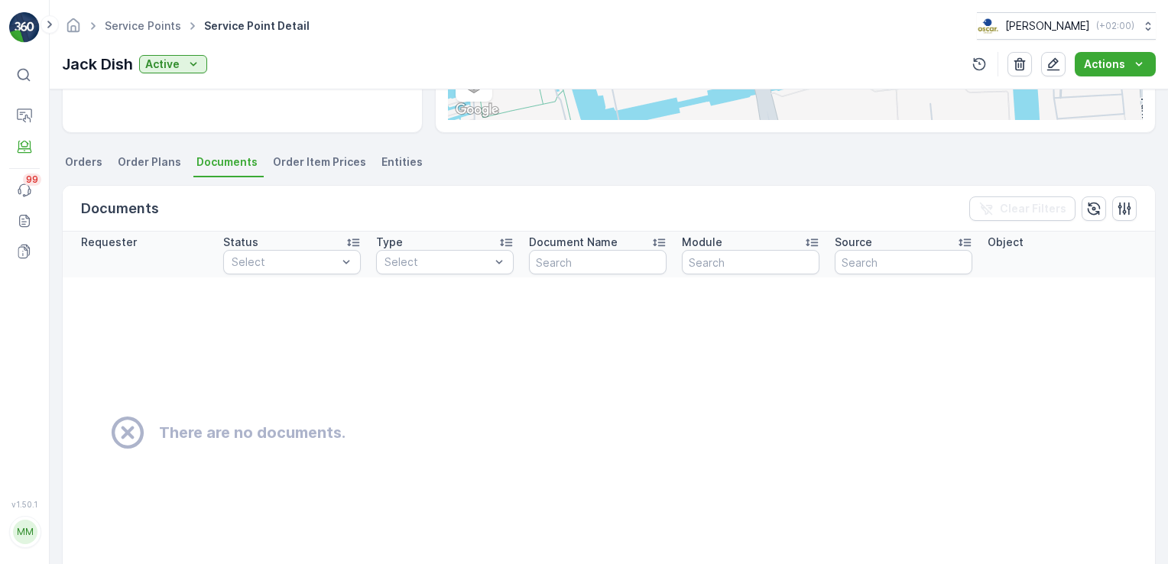
click at [289, 163] on span "Order Item Prices" at bounding box center [319, 161] width 93 height 15
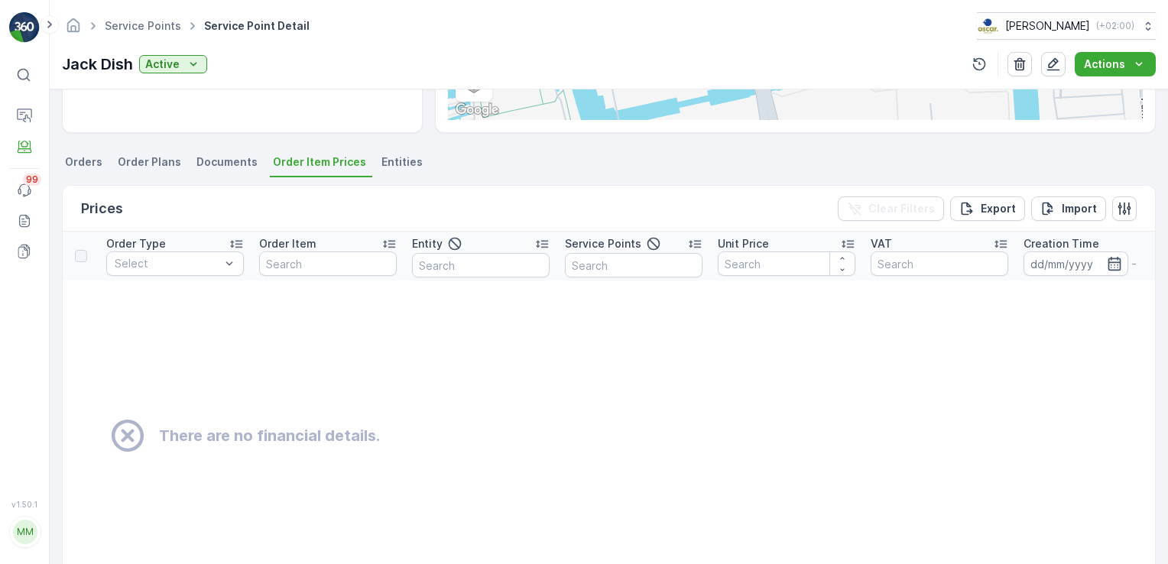
click at [100, 162] on span "Orders" at bounding box center [83, 161] width 37 height 15
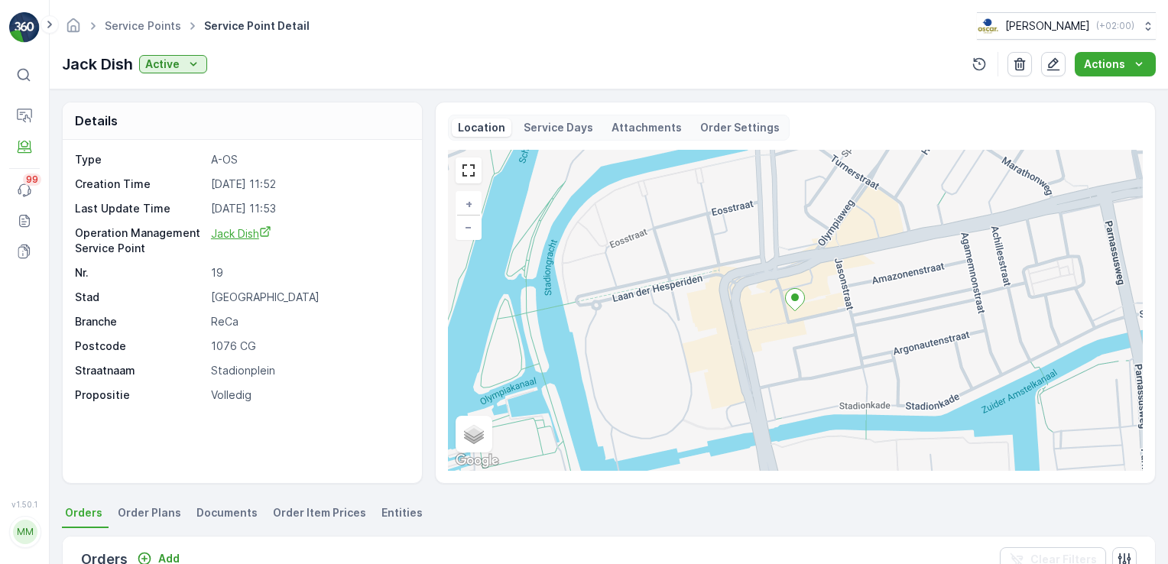
click at [239, 234] on span "Jack Dish" at bounding box center [241, 233] width 60 height 13
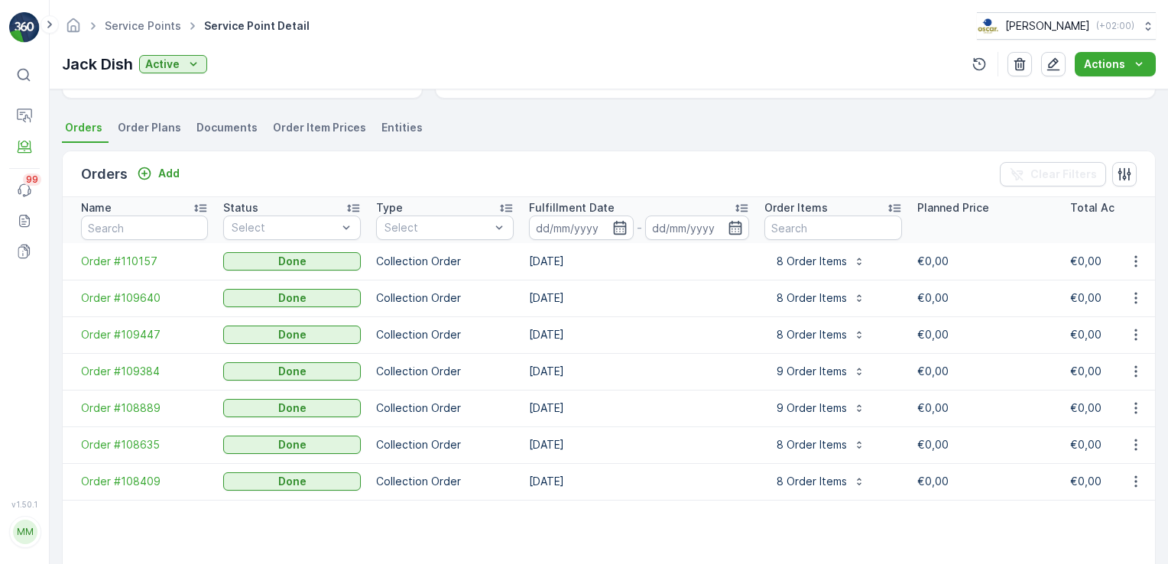
scroll to position [395, 0]
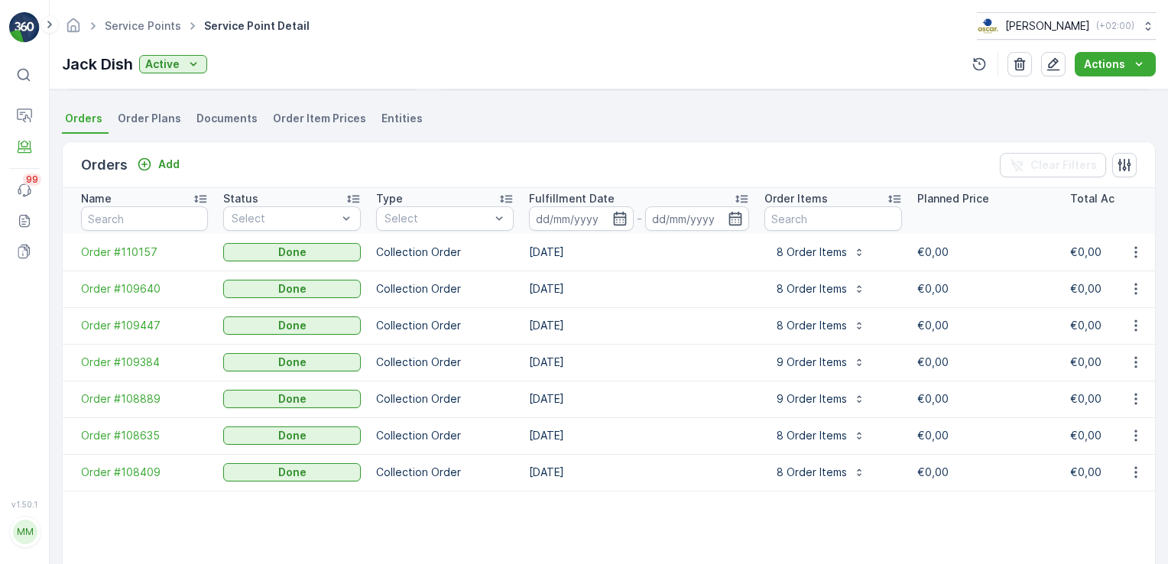
click at [141, 119] on span "Order Plans" at bounding box center [149, 118] width 63 height 15
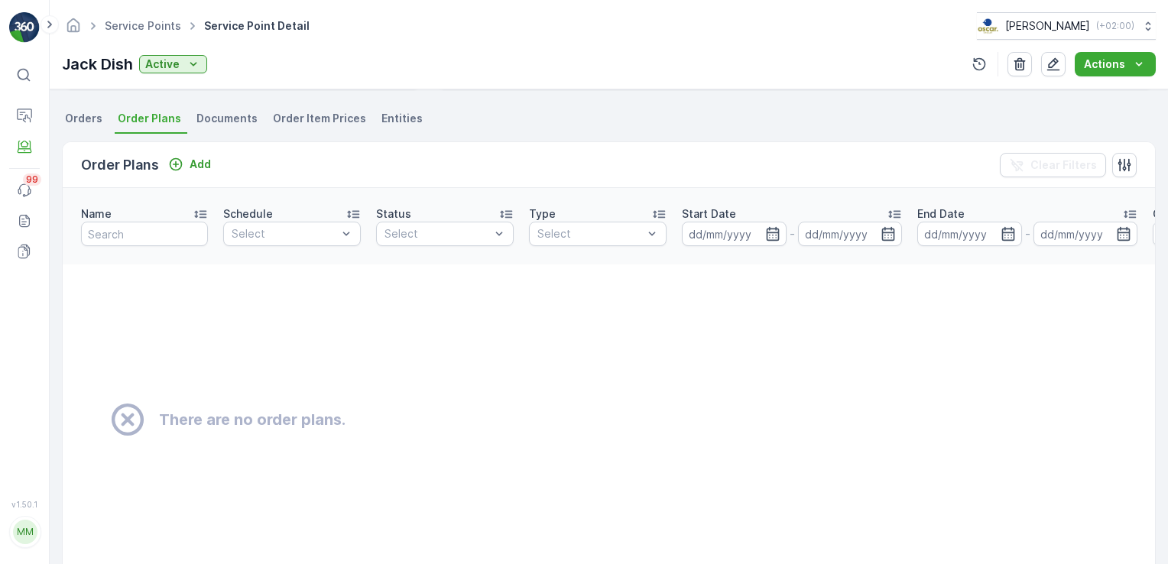
click at [202, 113] on span "Documents" at bounding box center [227, 118] width 61 height 15
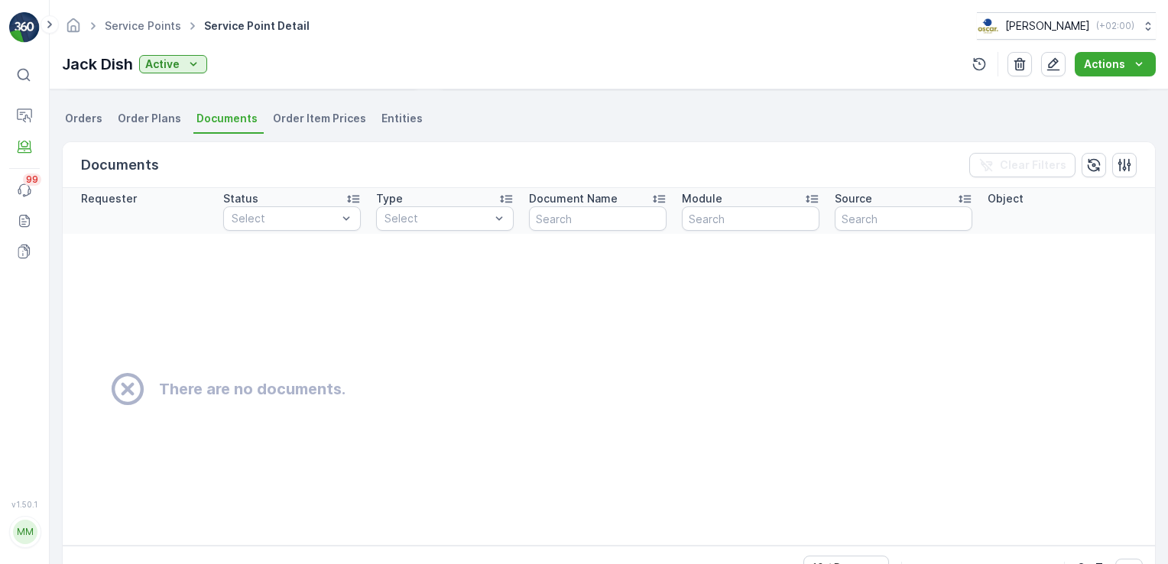
click at [302, 122] on span "Order Item Prices" at bounding box center [319, 118] width 93 height 15
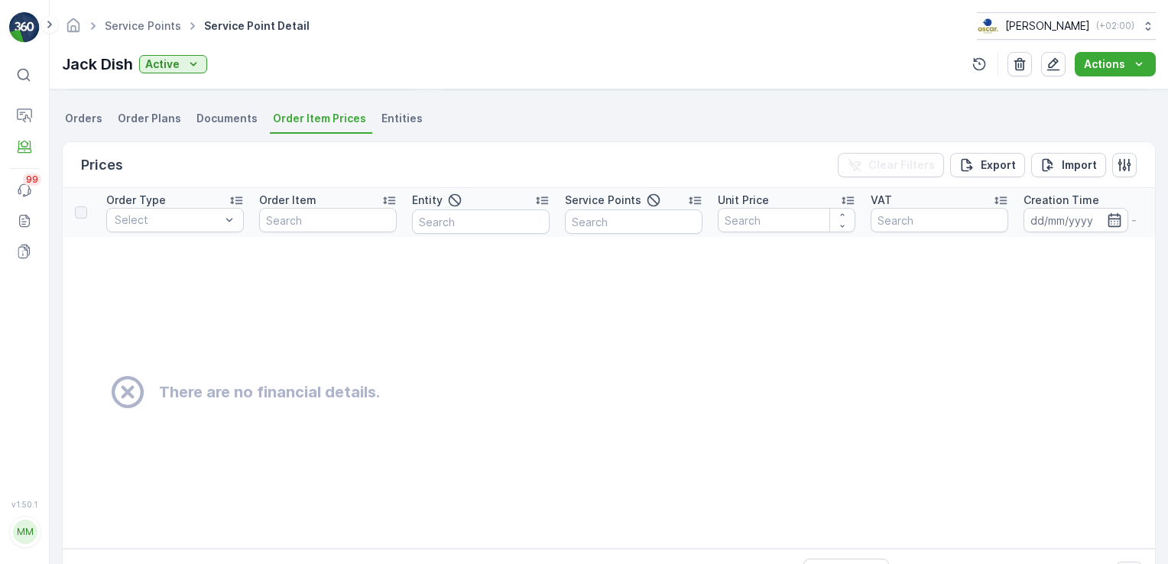
click at [405, 128] on li "Entities" at bounding box center [404, 121] width 50 height 26
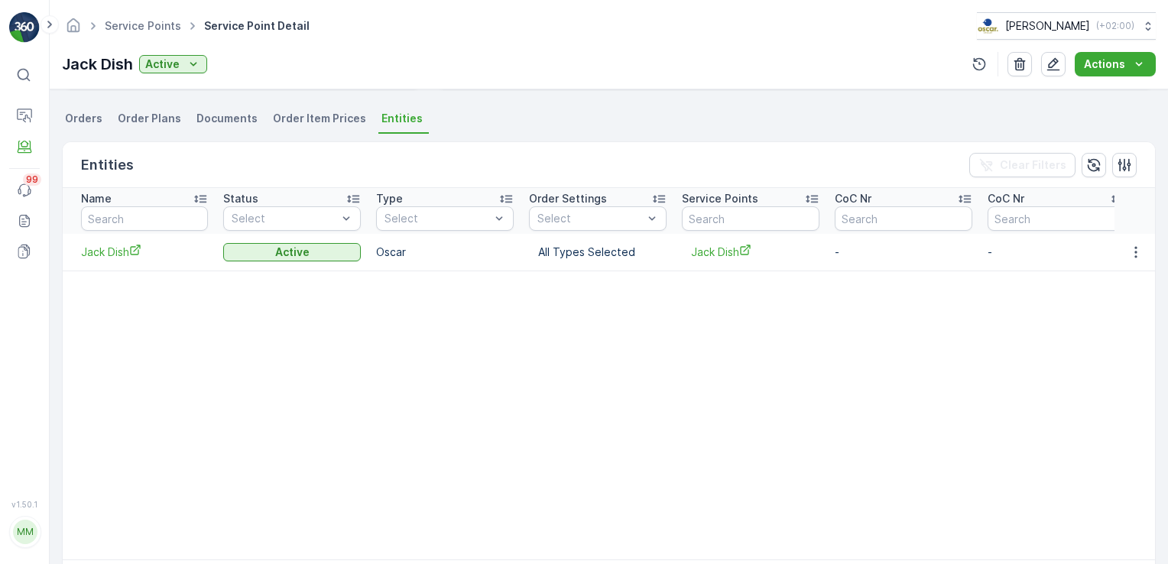
click at [80, 112] on span "Orders" at bounding box center [83, 118] width 37 height 15
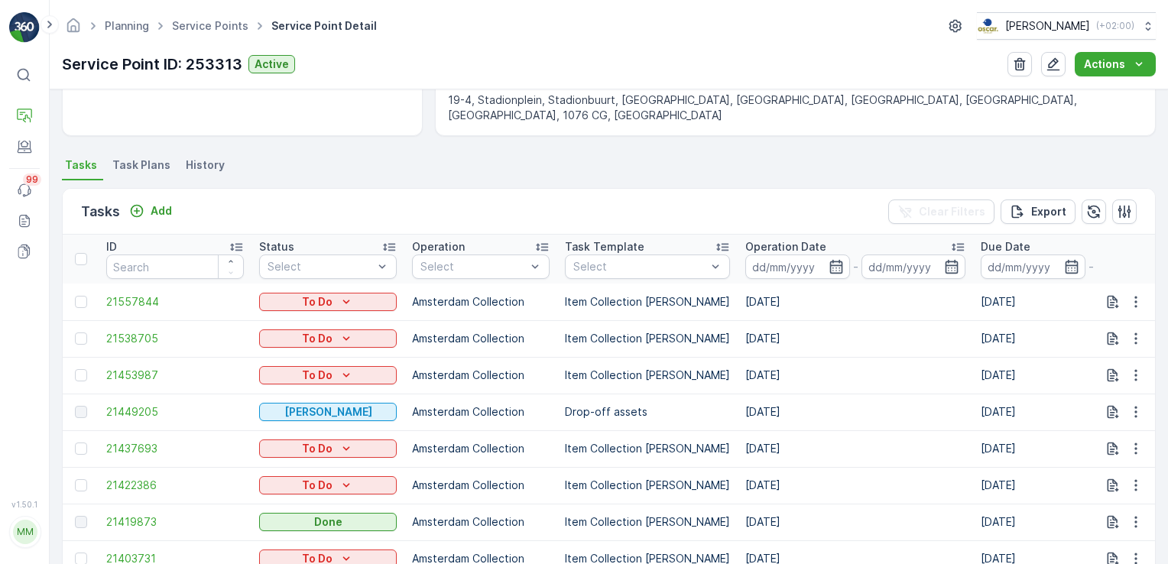
scroll to position [347, 0]
click at [146, 167] on span "Task Plans" at bounding box center [141, 165] width 58 height 15
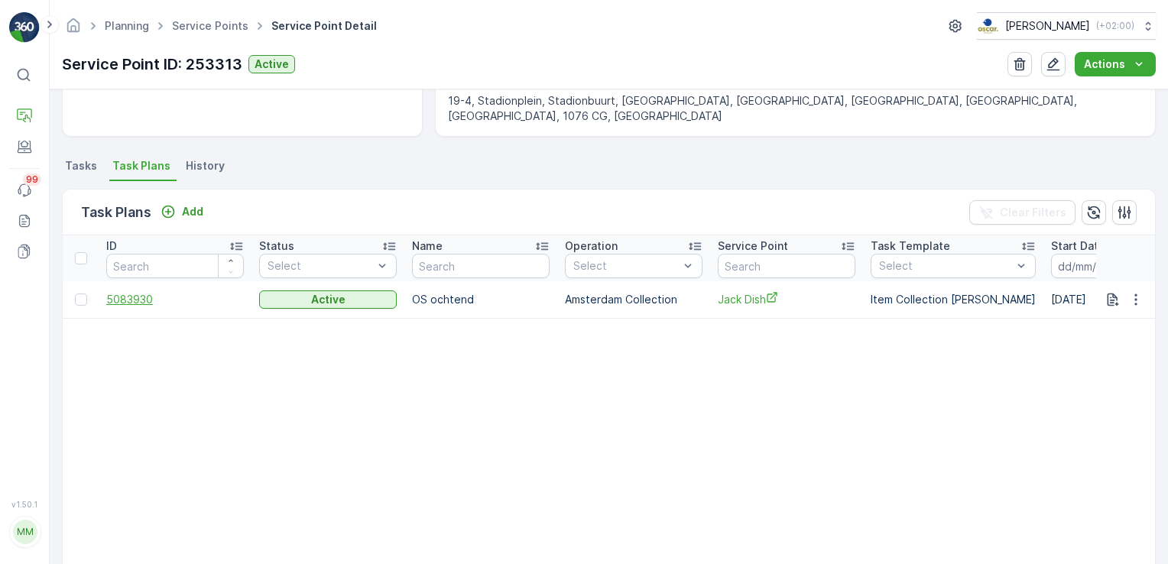
click at [138, 303] on span "5083930" at bounding box center [175, 299] width 138 height 15
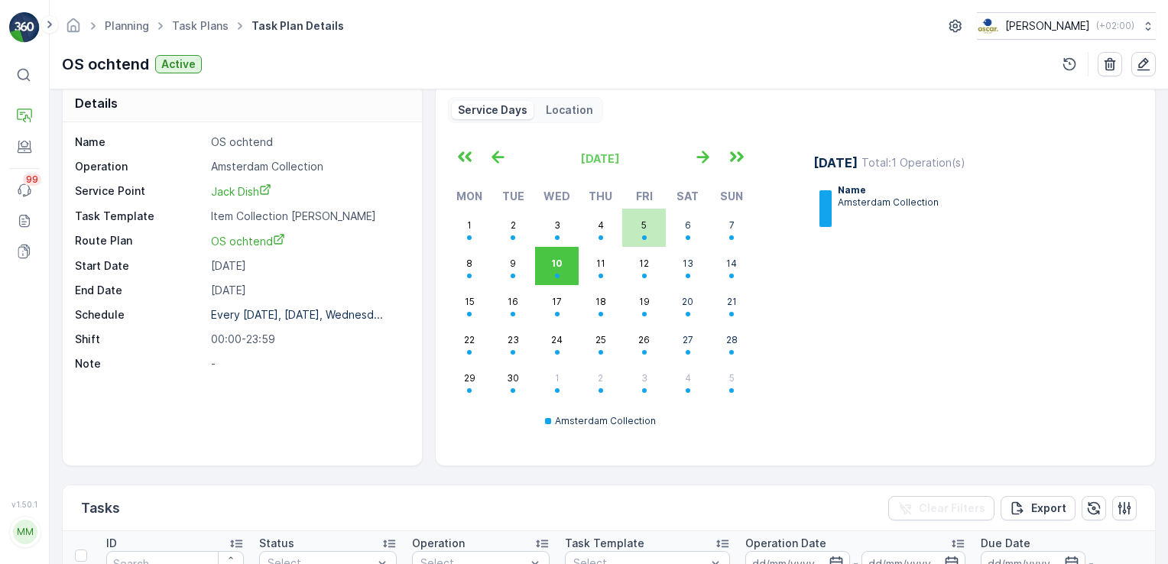
scroll to position [12, 0]
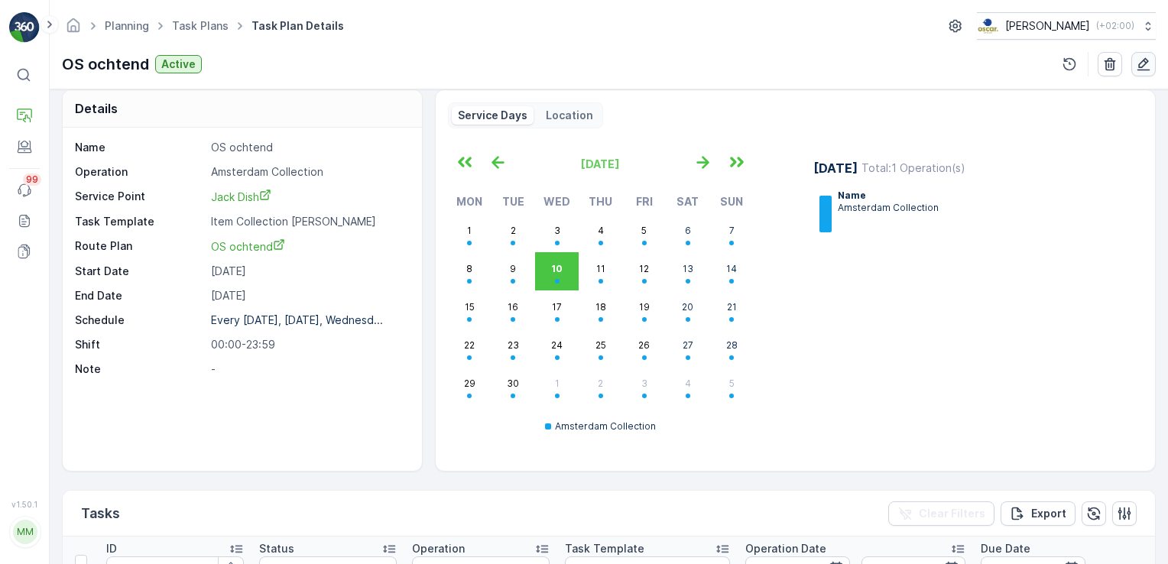
click at [1139, 71] on icon "button" at bounding box center [1143, 64] width 15 height 15
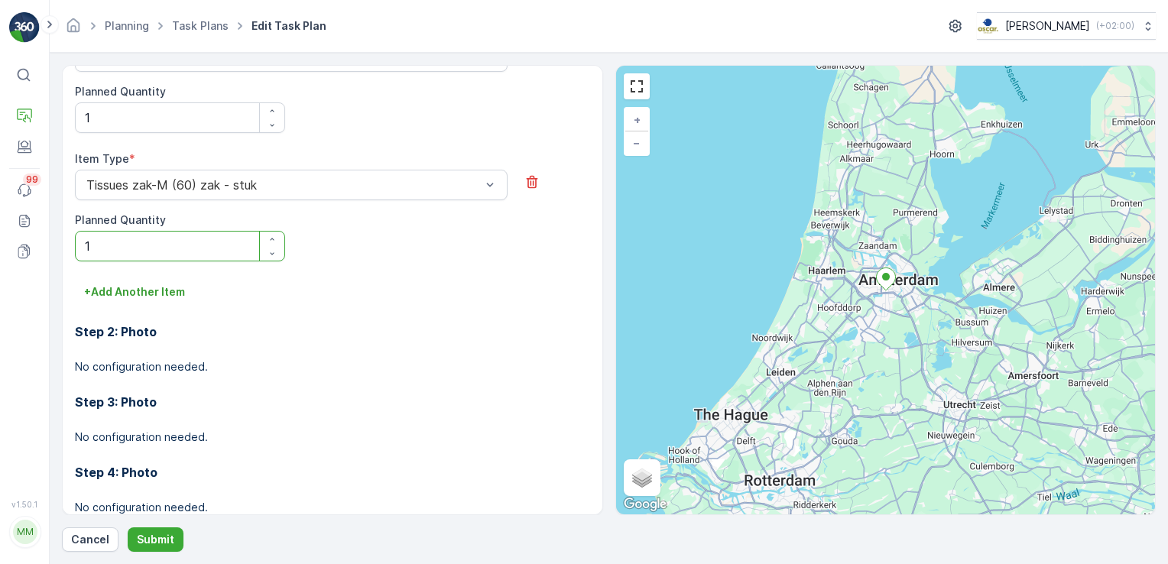
scroll to position [1471, 0]
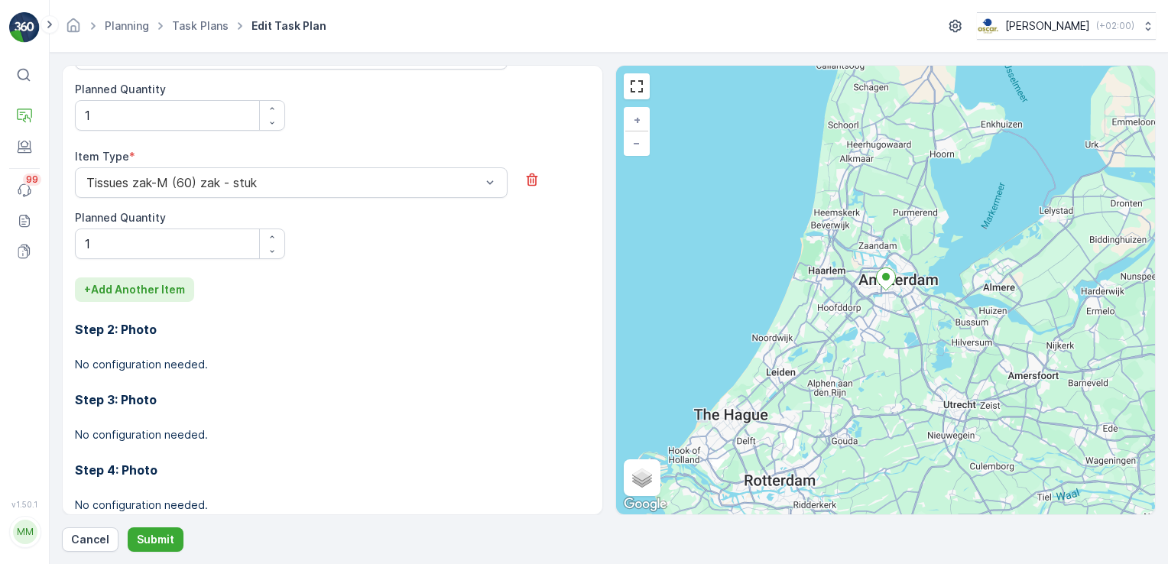
click at [127, 287] on p "+ Add Another Item" at bounding box center [134, 289] width 101 height 15
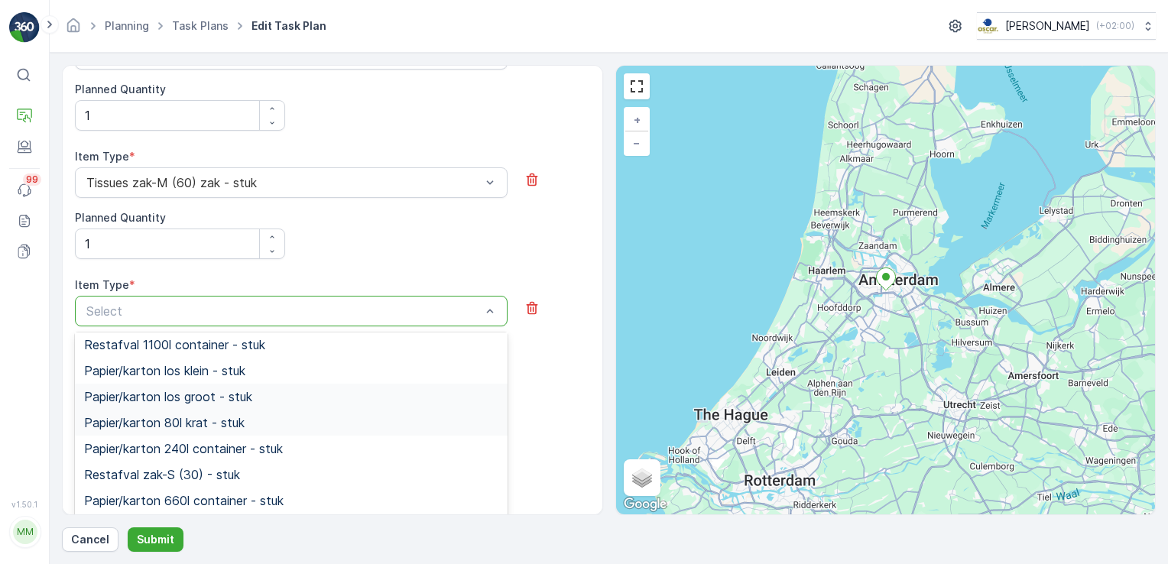
scroll to position [226, 0]
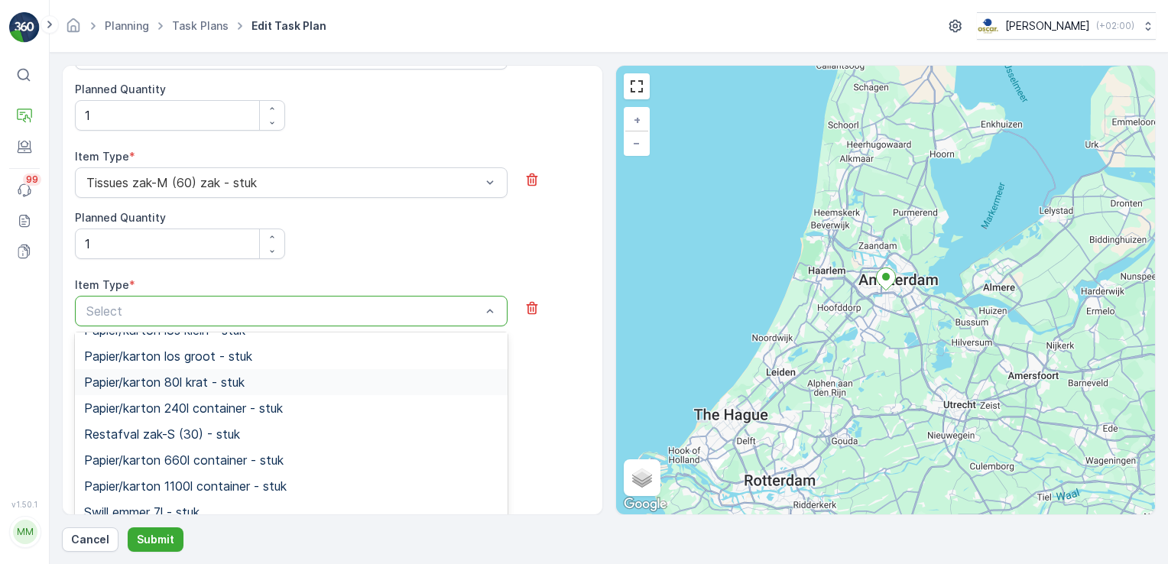
click at [232, 378] on span "Papier/karton 80l krat - stuk" at bounding box center [164, 382] width 161 height 14
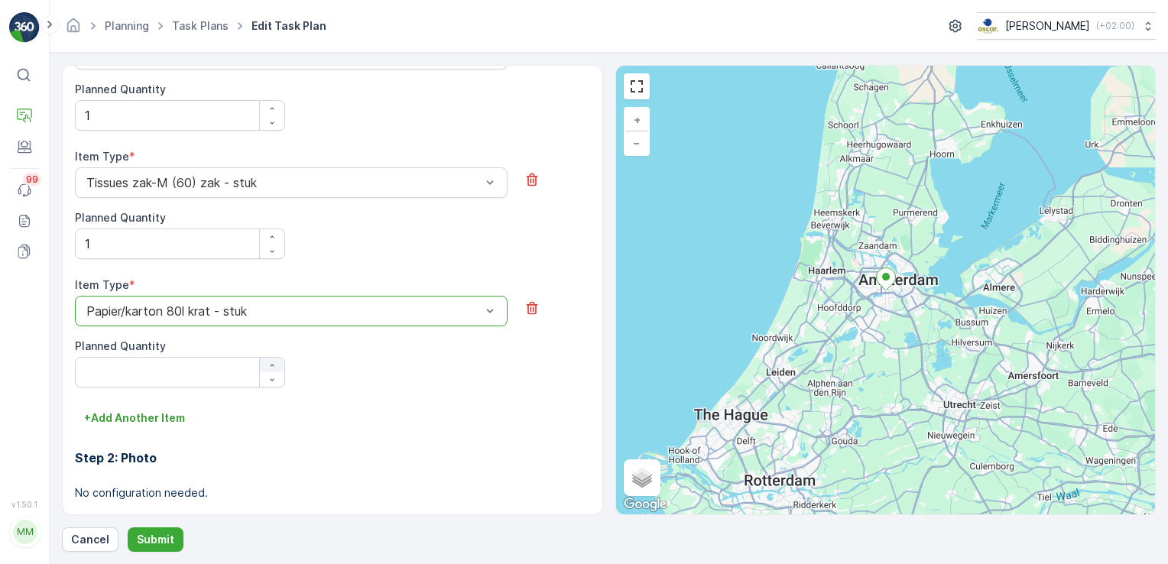
click at [269, 358] on button "button" at bounding box center [272, 365] width 24 height 15
type Quantity "1"
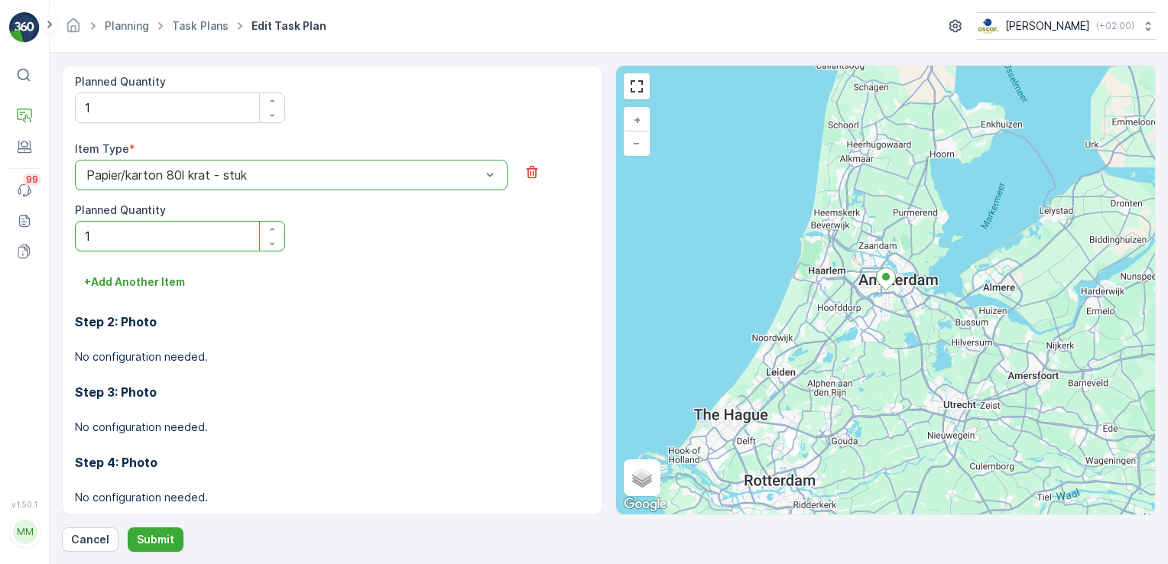
scroll to position [1633, 0]
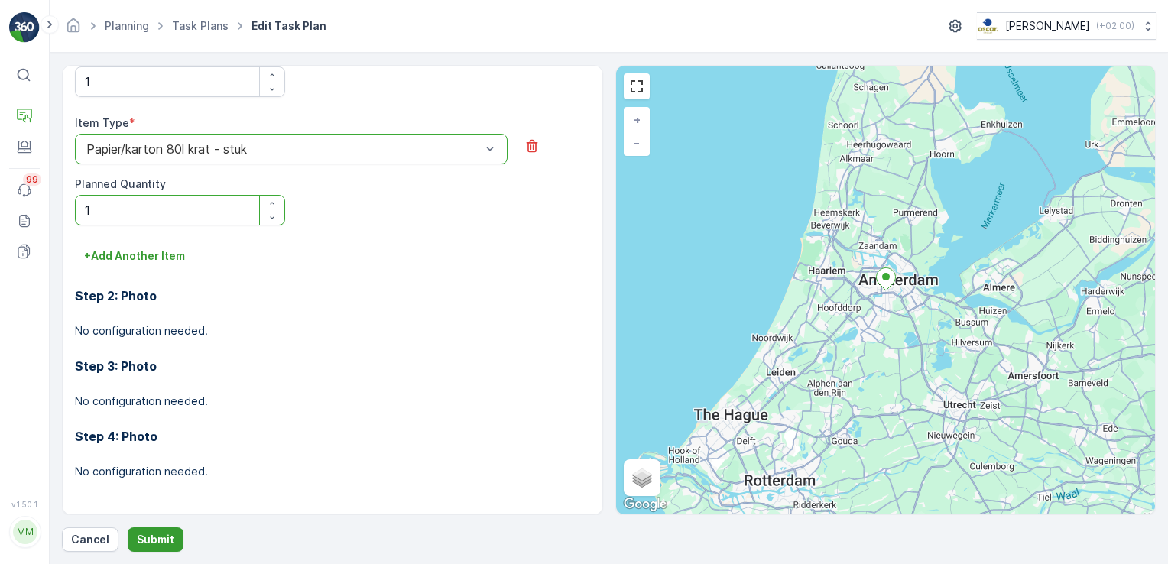
click at [150, 541] on p "Submit" at bounding box center [155, 539] width 37 height 15
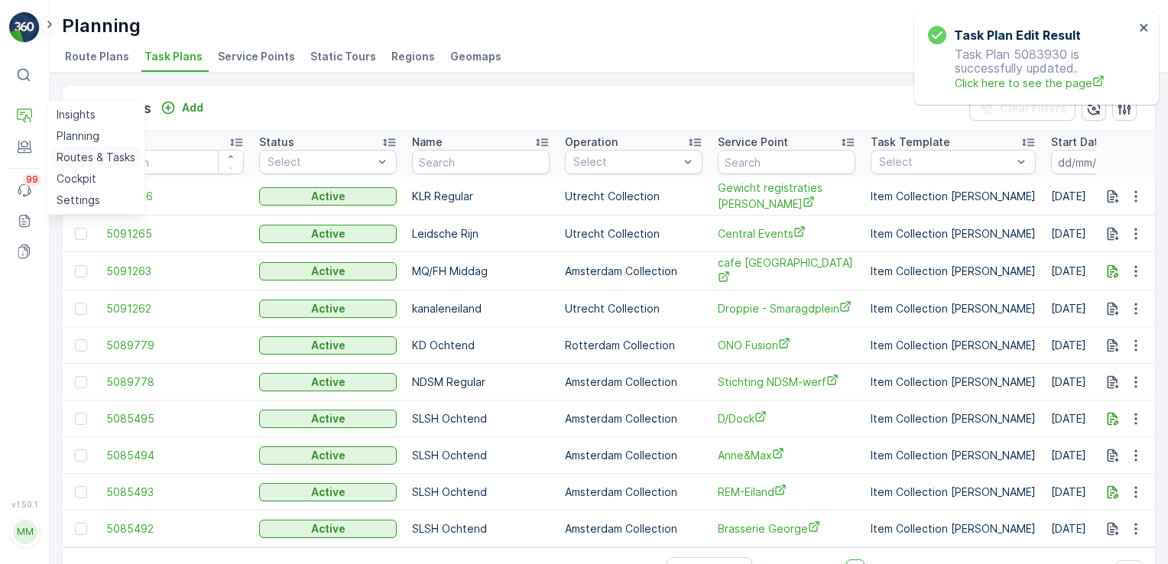
click at [83, 156] on p "Routes & Tasks" at bounding box center [96, 157] width 79 height 15
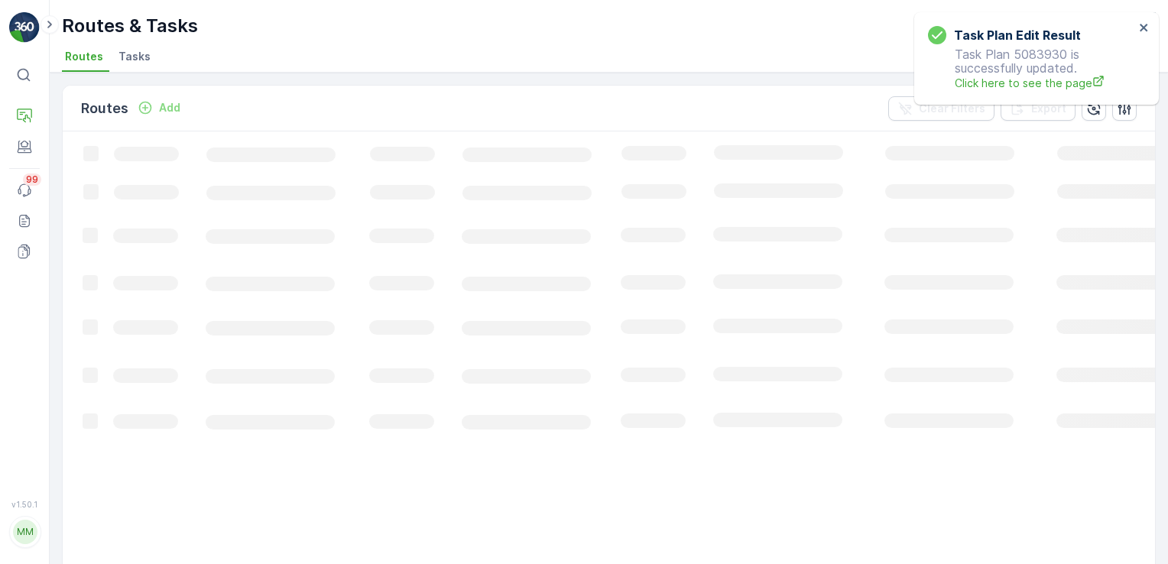
click at [130, 59] on span "Tasks" at bounding box center [135, 56] width 32 height 15
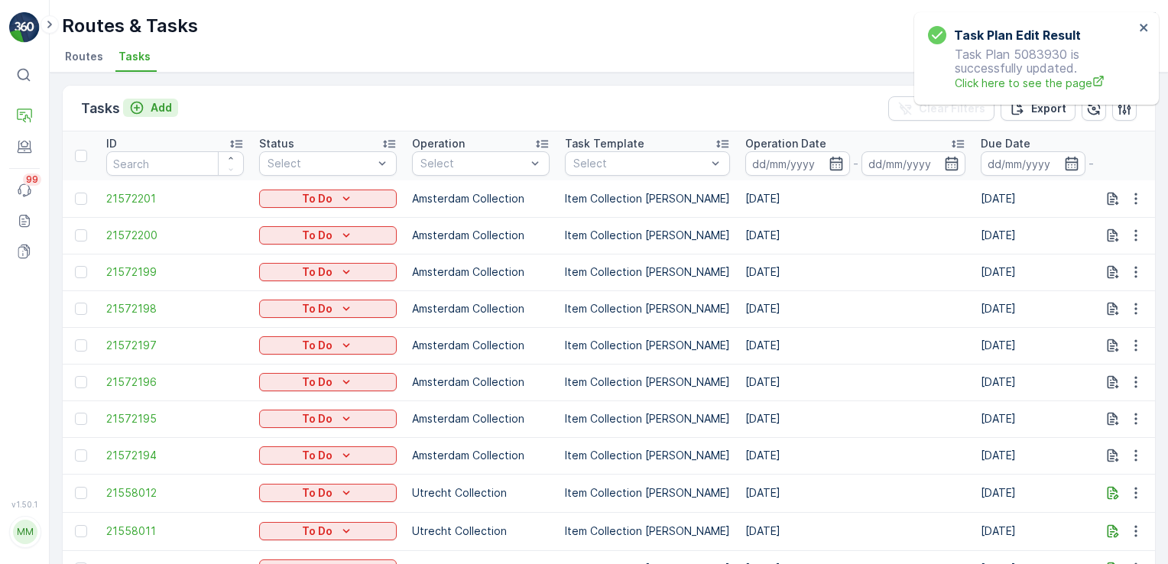
click at [154, 106] on p "Add" at bounding box center [161, 107] width 21 height 15
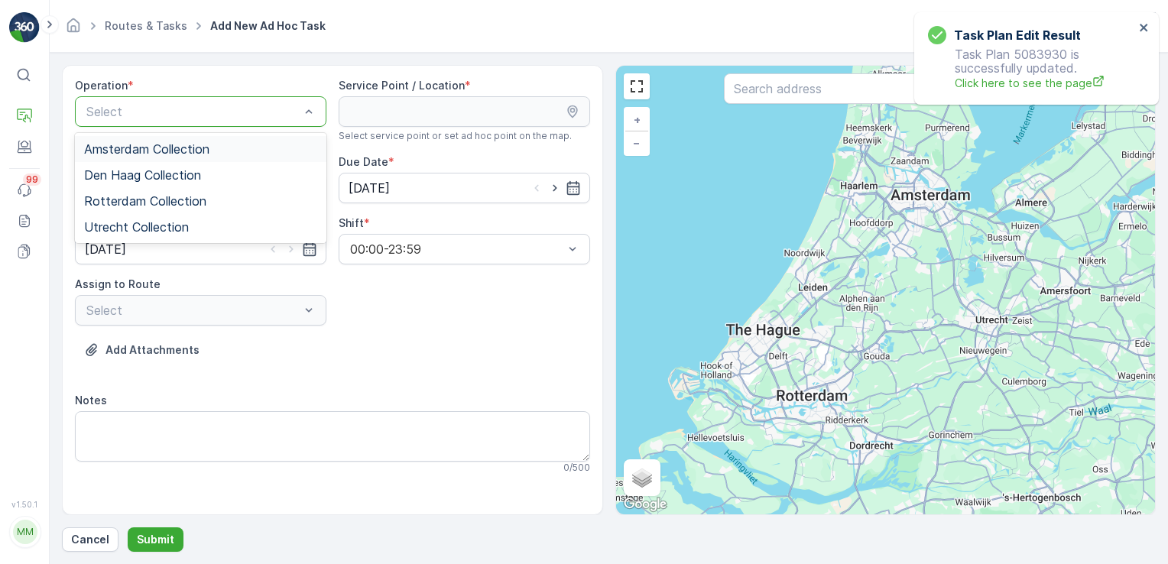
click at [154, 150] on span "Amsterdam Collection" at bounding box center [146, 149] width 125 height 14
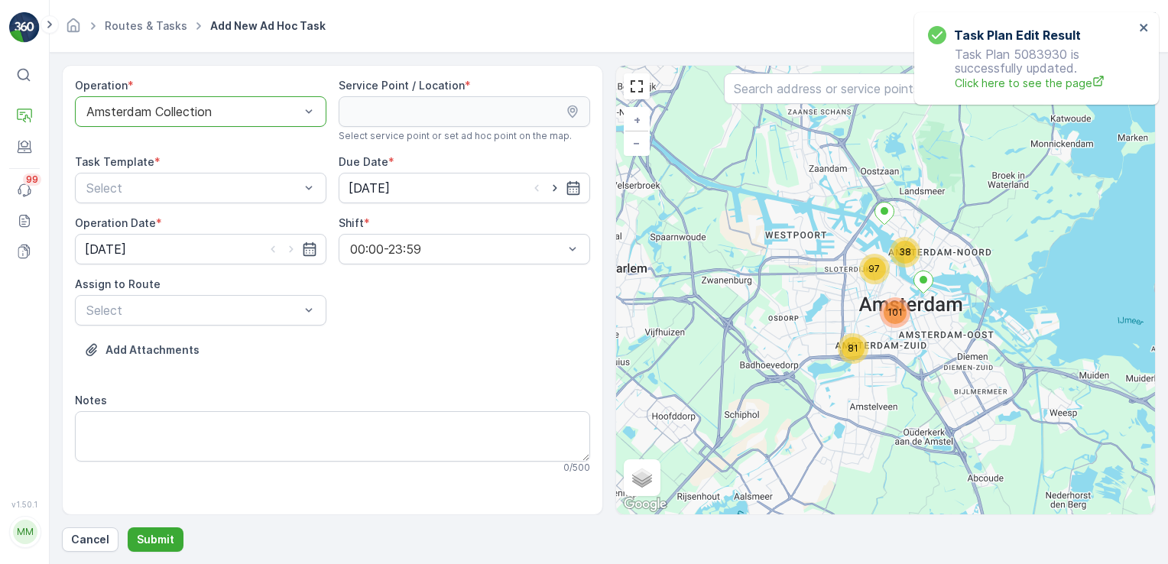
click at [574, 107] on icon at bounding box center [572, 111] width 15 height 15
click at [798, 83] on input "text" at bounding box center [885, 88] width 323 height 31
type input "Jack Dis"
click at [128, 528] on button "Submit" at bounding box center [156, 540] width 56 height 24
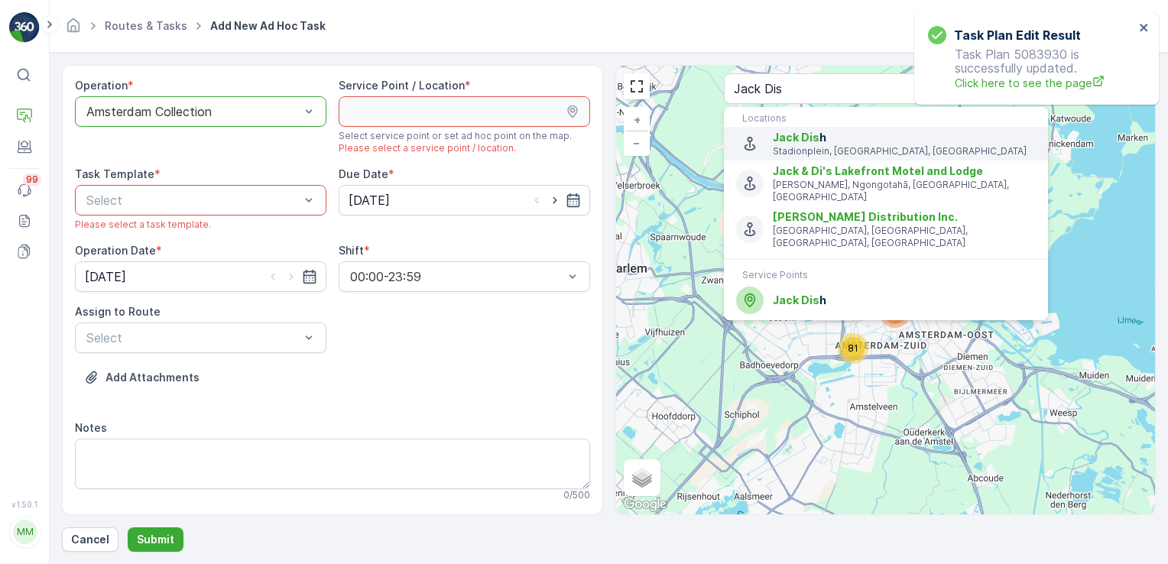
click at [815, 150] on p "Stadionplein, Amsterdam, Netherlands" at bounding box center [904, 151] width 262 height 12
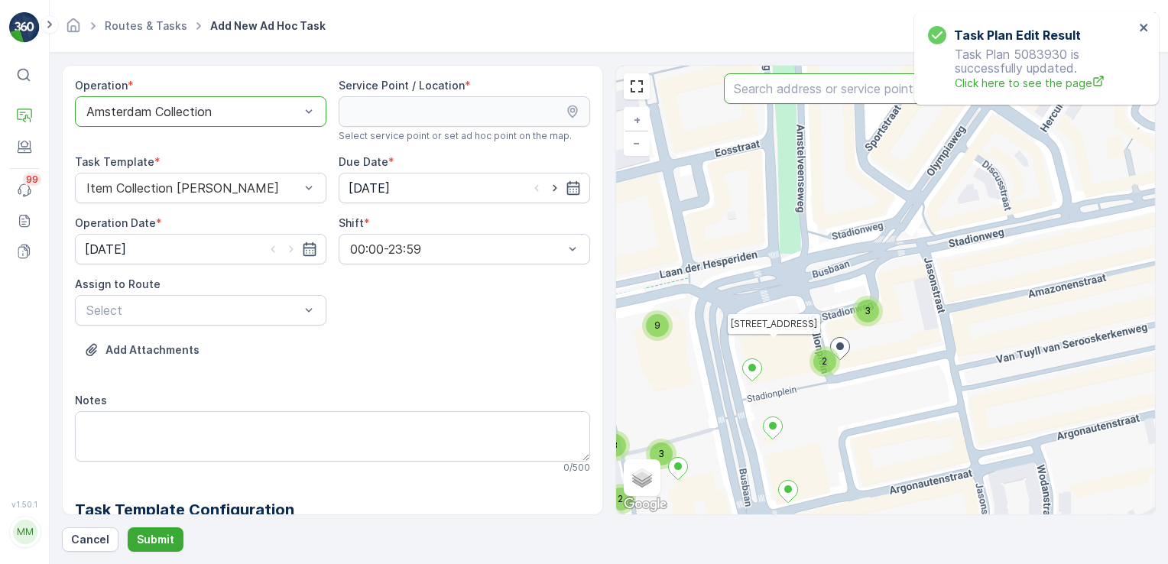
click at [786, 98] on input "text" at bounding box center [885, 88] width 323 height 31
type input "Jack Dish"
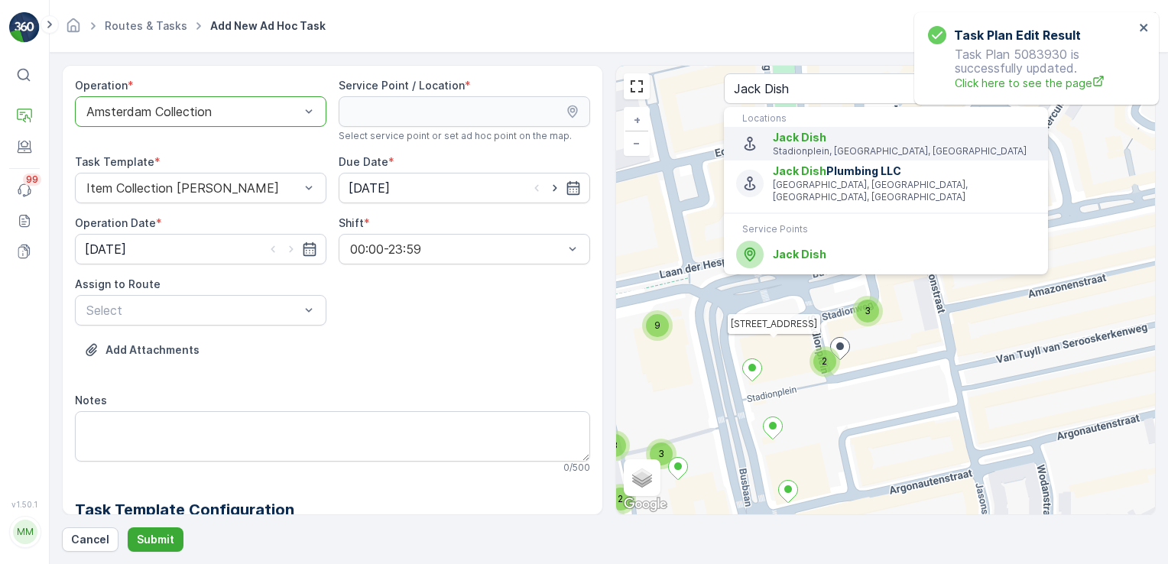
click at [790, 147] on p "Stadionplein, Amsterdam, Netherlands" at bounding box center [904, 151] width 262 height 12
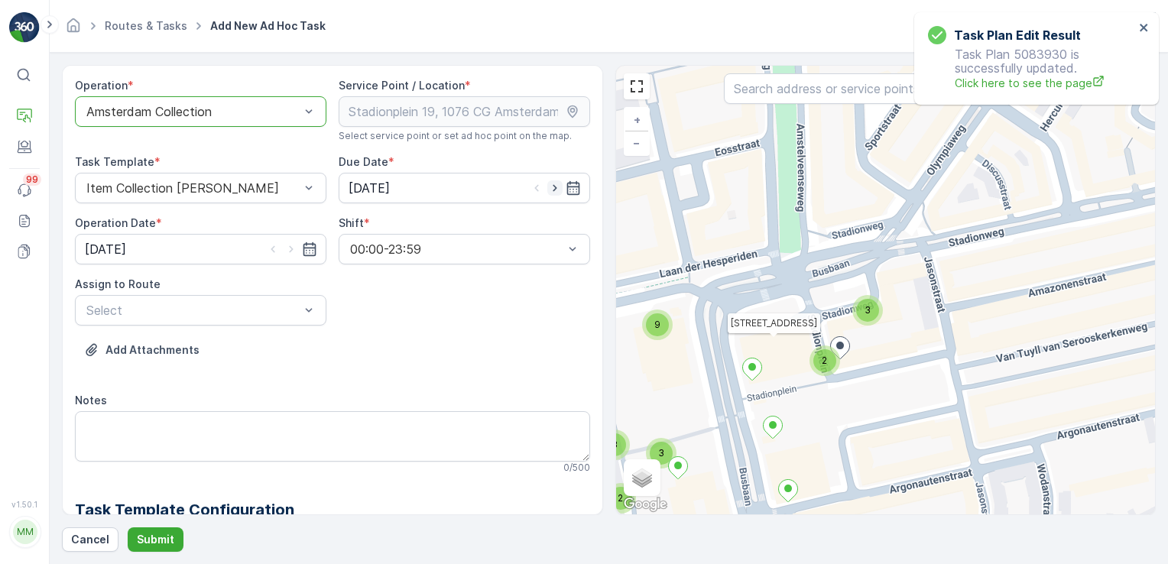
click at [553, 185] on icon "button" at bounding box center [555, 188] width 4 height 7
type input "[DATE]"
click at [294, 249] on icon "button" at bounding box center [291, 249] width 15 height 15
type input "[DATE]"
click at [387, 339] on div "Add Attachments" at bounding box center [332, 359] width 515 height 43
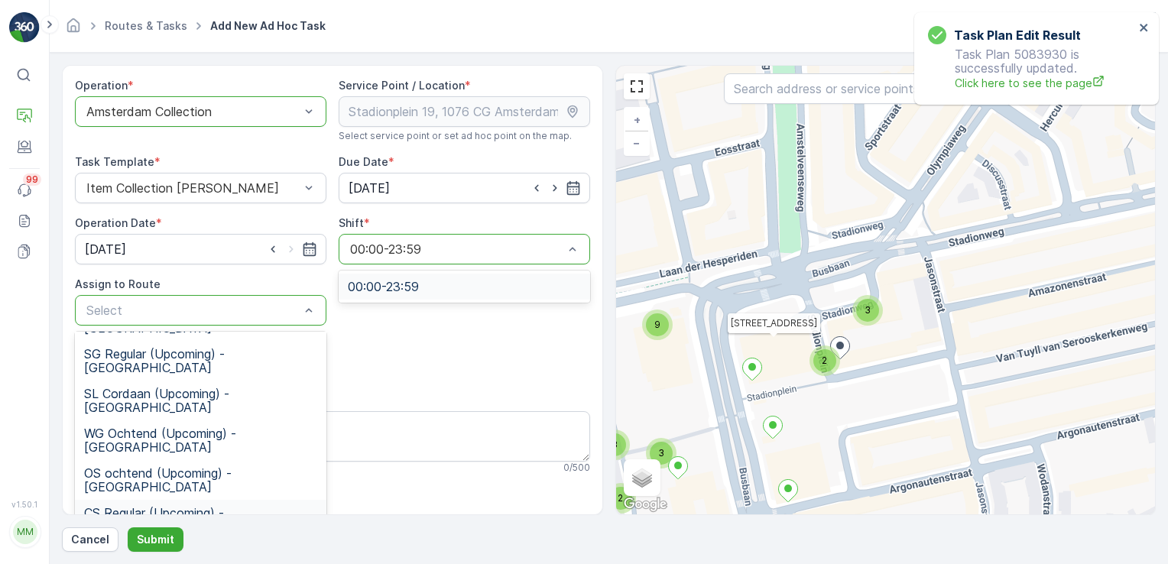
scroll to position [395, 0]
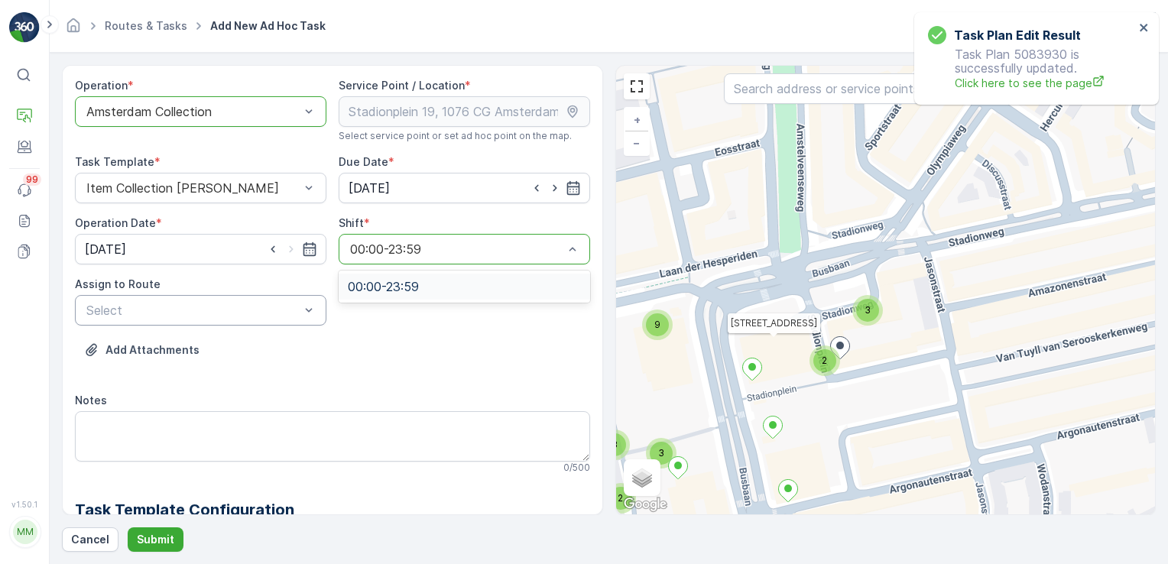
click at [442, 353] on div "Add Attachments" at bounding box center [332, 359] width 515 height 43
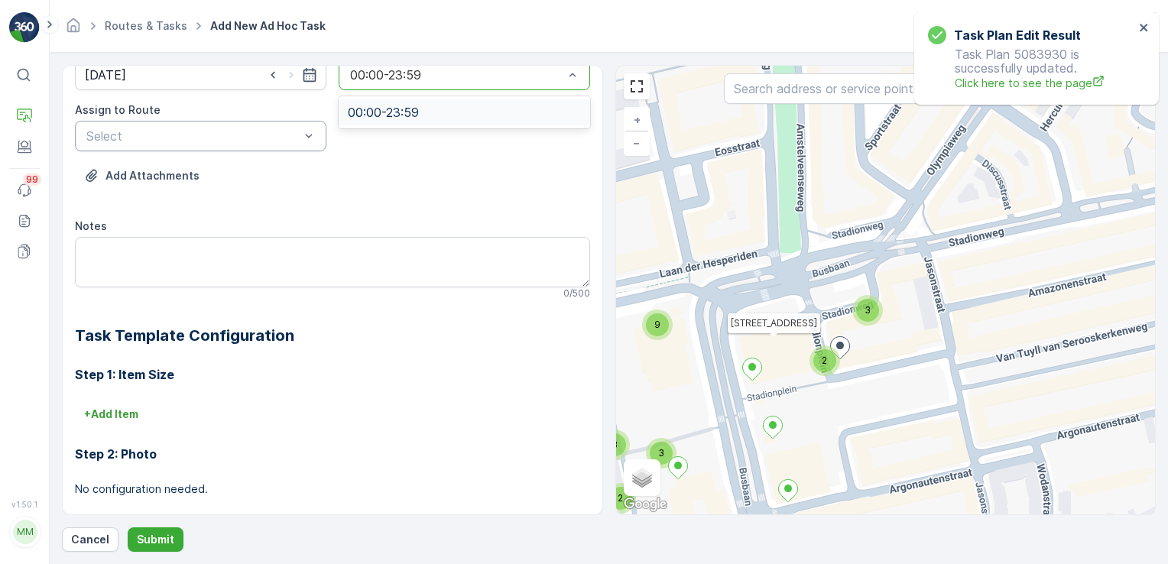
scroll to position [0, 0]
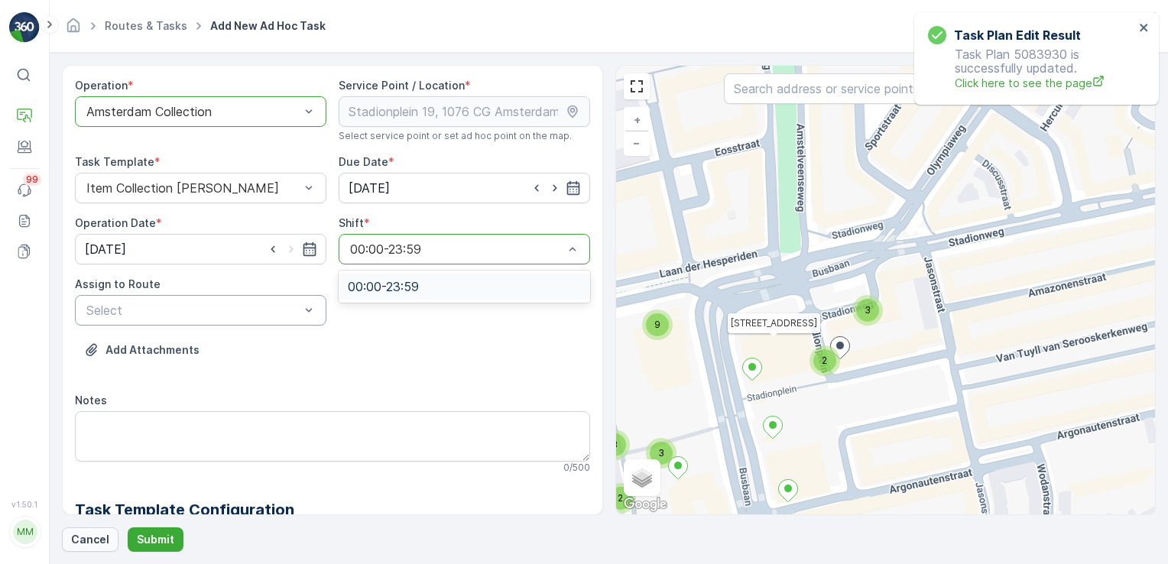
click at [86, 545] on p "Cancel" at bounding box center [90, 539] width 38 height 15
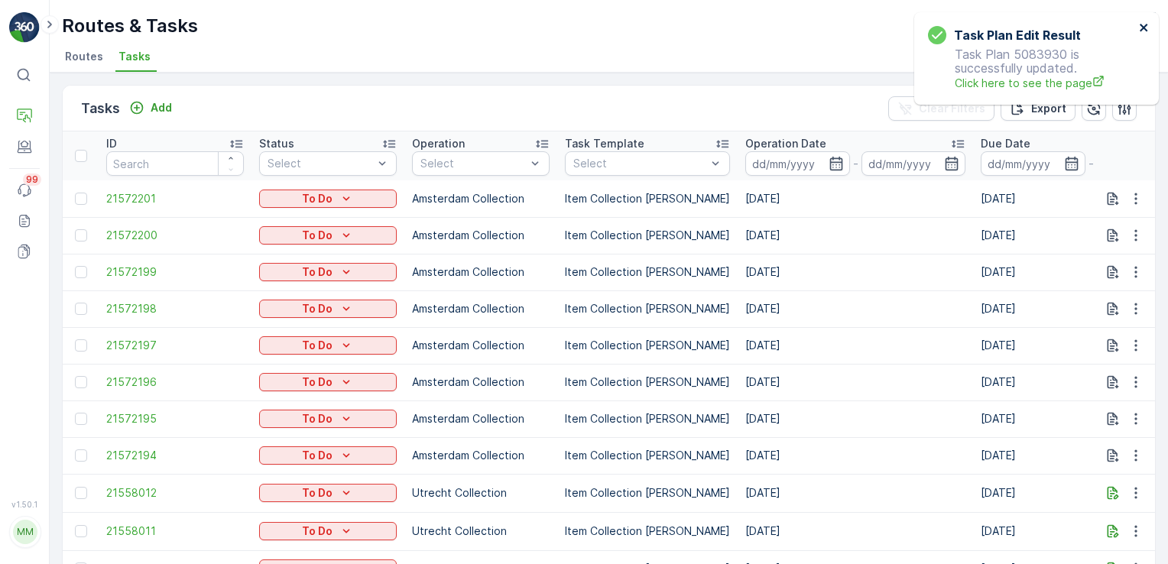
click at [1142, 29] on icon "close" at bounding box center [1144, 28] width 8 height 8
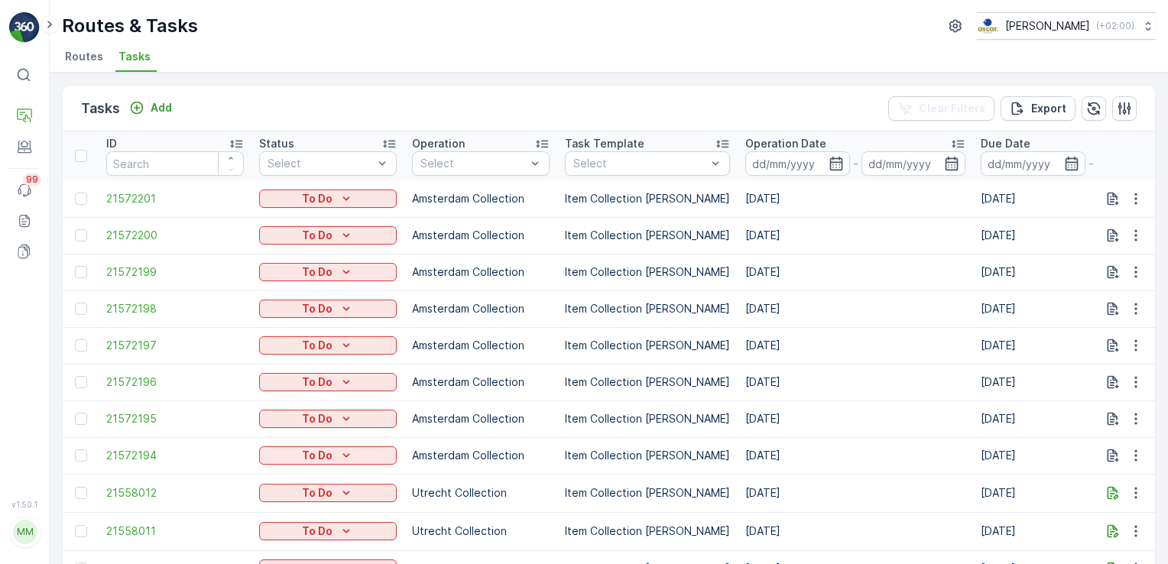
click at [615, 396] on td "Item Collection [PERSON_NAME]" at bounding box center [647, 382] width 180 height 37
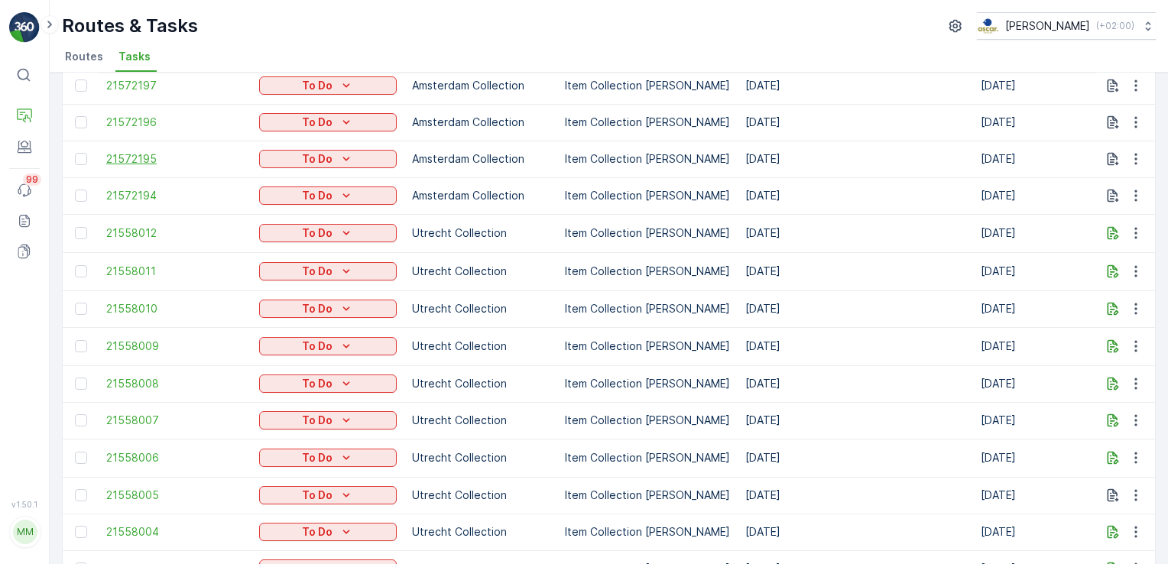
click at [122, 158] on span "21572195" at bounding box center [175, 158] width 138 height 15
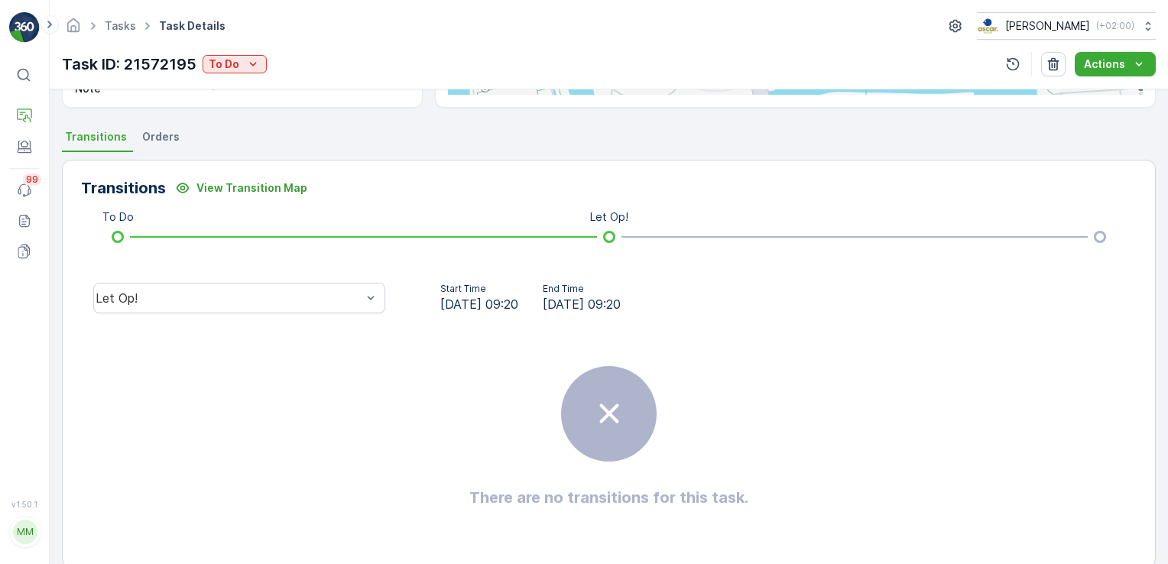
scroll to position [301, 0]
click at [168, 128] on span "Orders" at bounding box center [160, 135] width 37 height 15
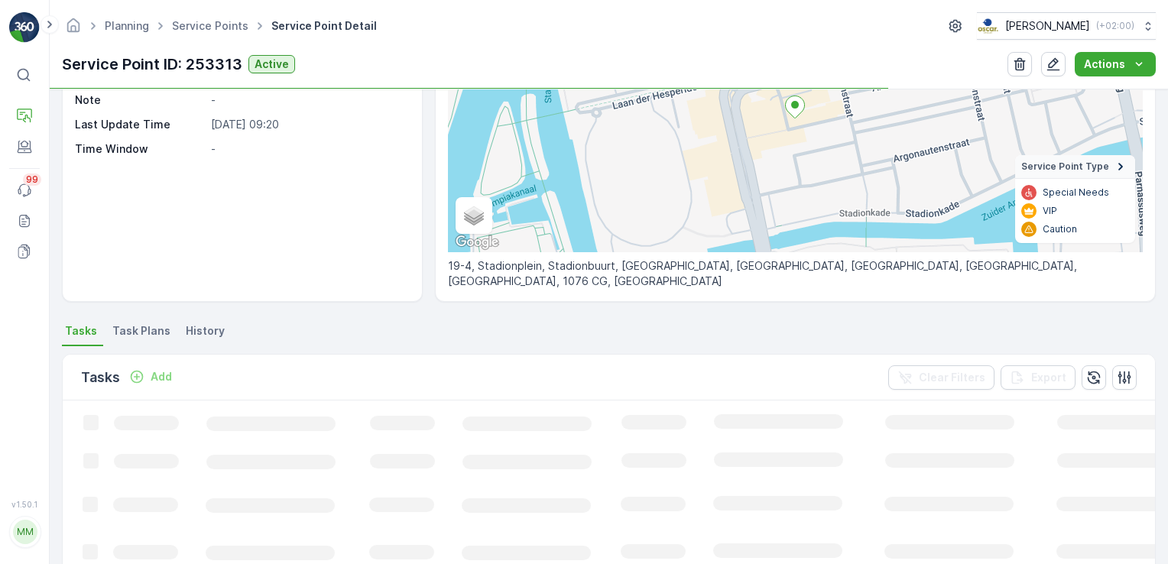
scroll to position [194, 0]
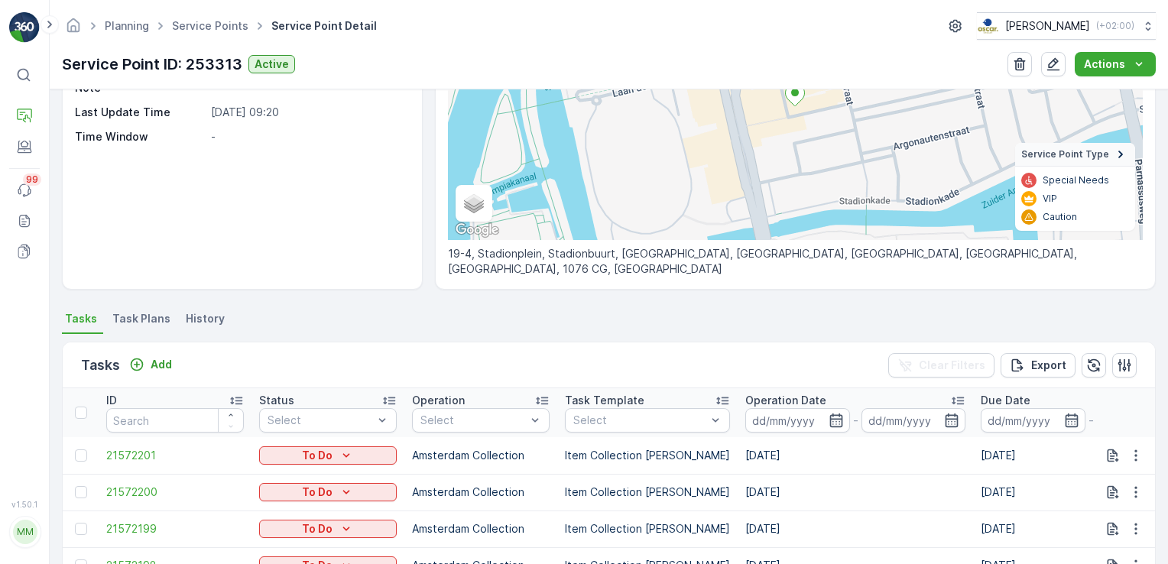
click at [135, 312] on span "Task Plans" at bounding box center [141, 318] width 58 height 15
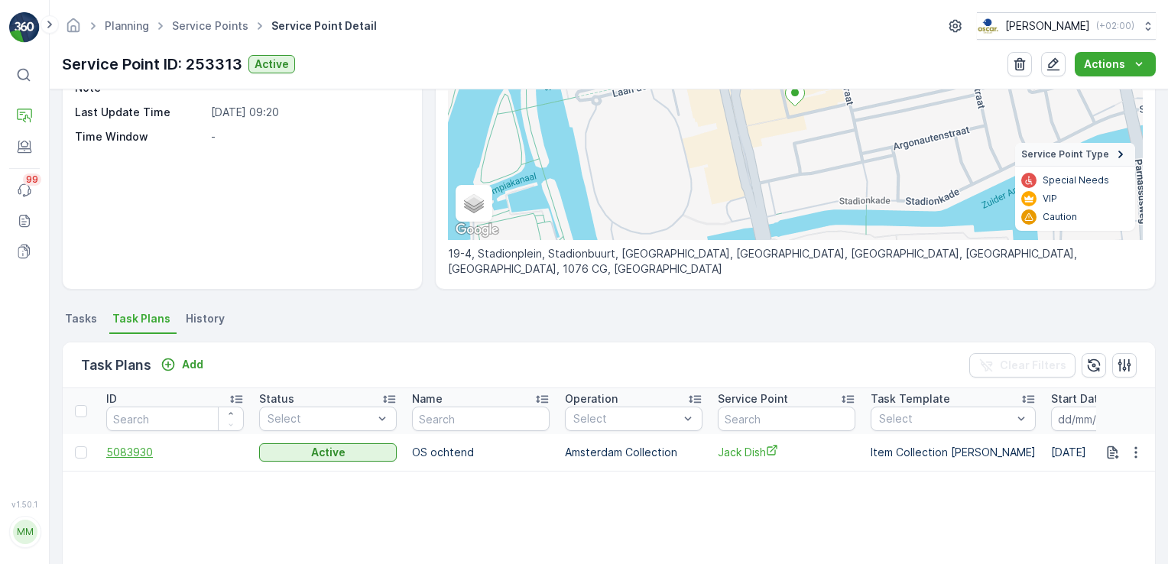
click at [131, 453] on span "5083930" at bounding box center [175, 452] width 138 height 15
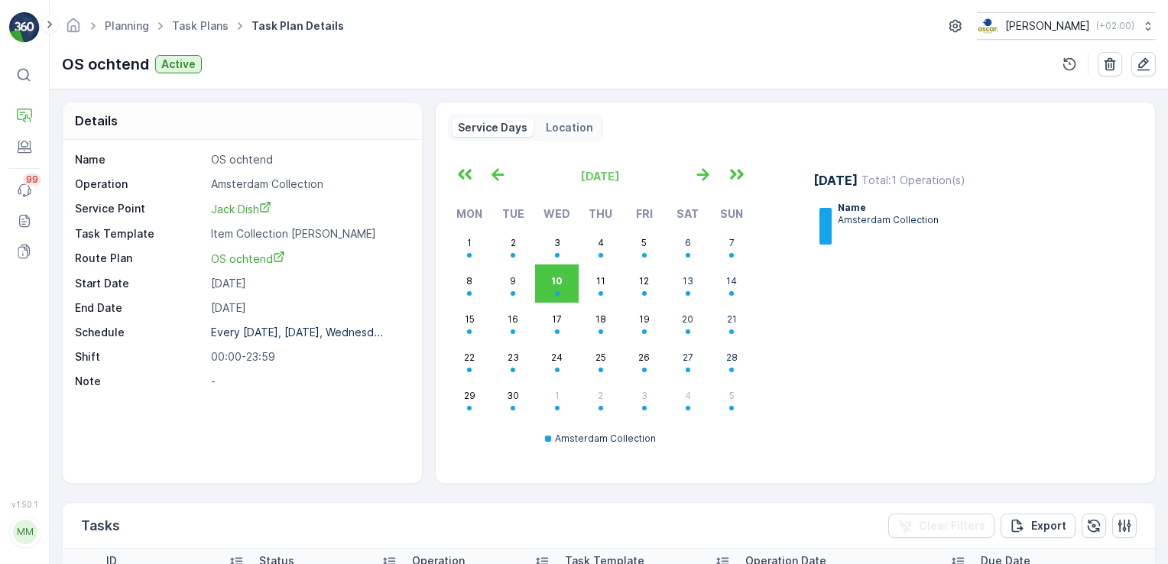
click at [570, 127] on p "Location" at bounding box center [569, 127] width 47 height 15
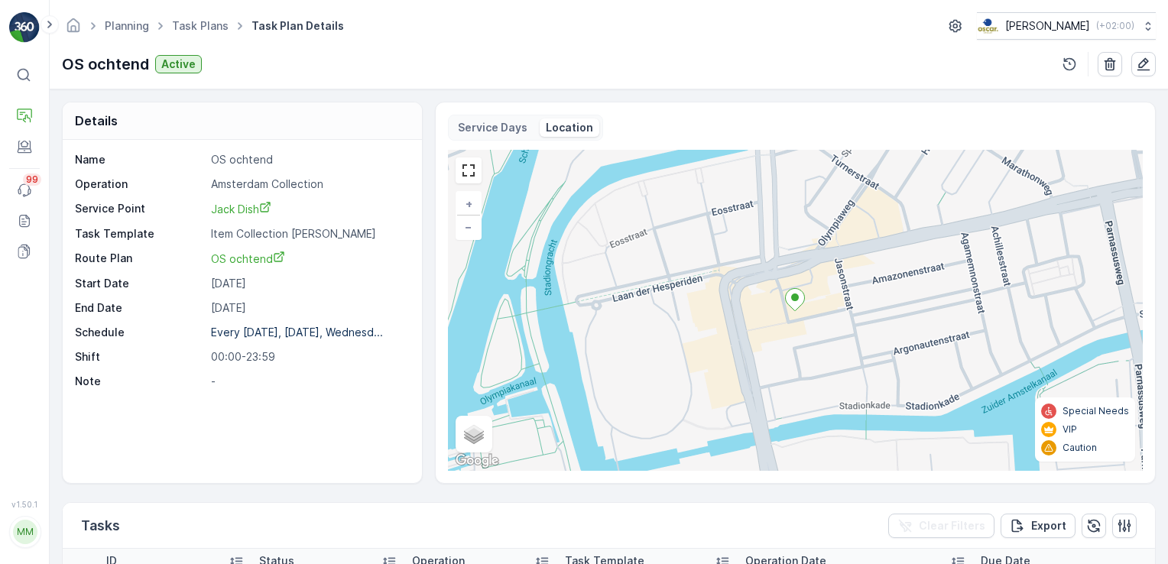
click at [509, 125] on p "Service Days" at bounding box center [493, 127] width 70 height 15
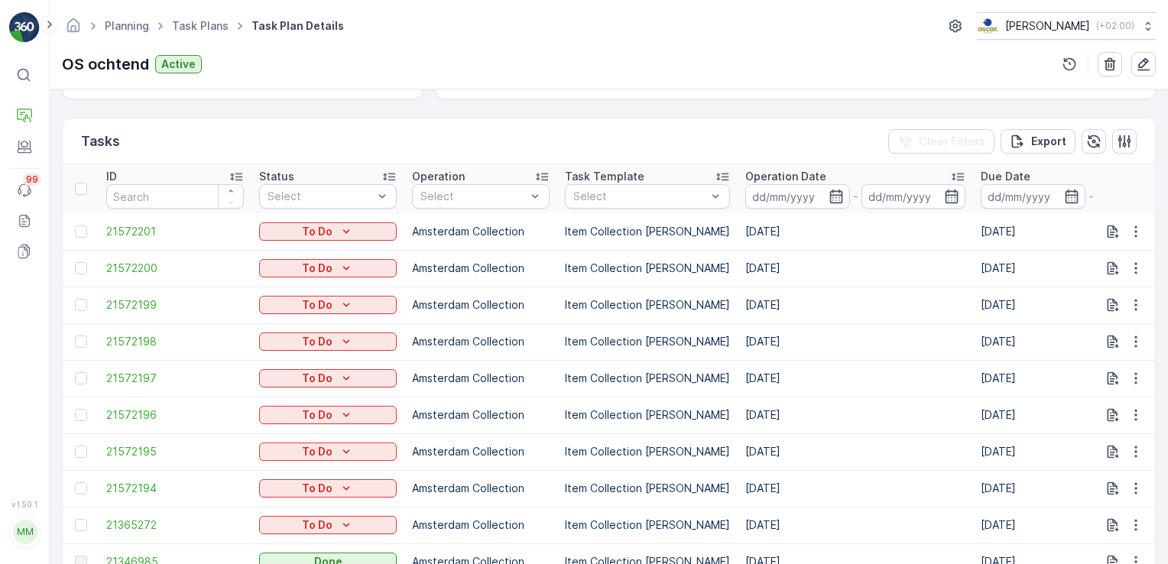
scroll to position [463, 0]
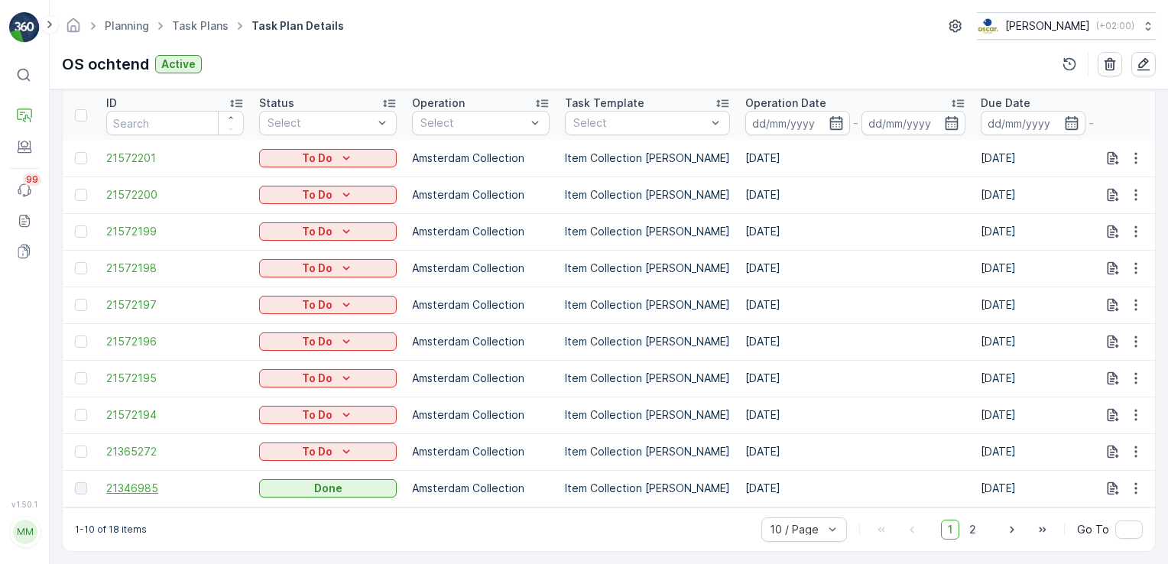
click at [142, 483] on span "21346985" at bounding box center [175, 488] width 138 height 15
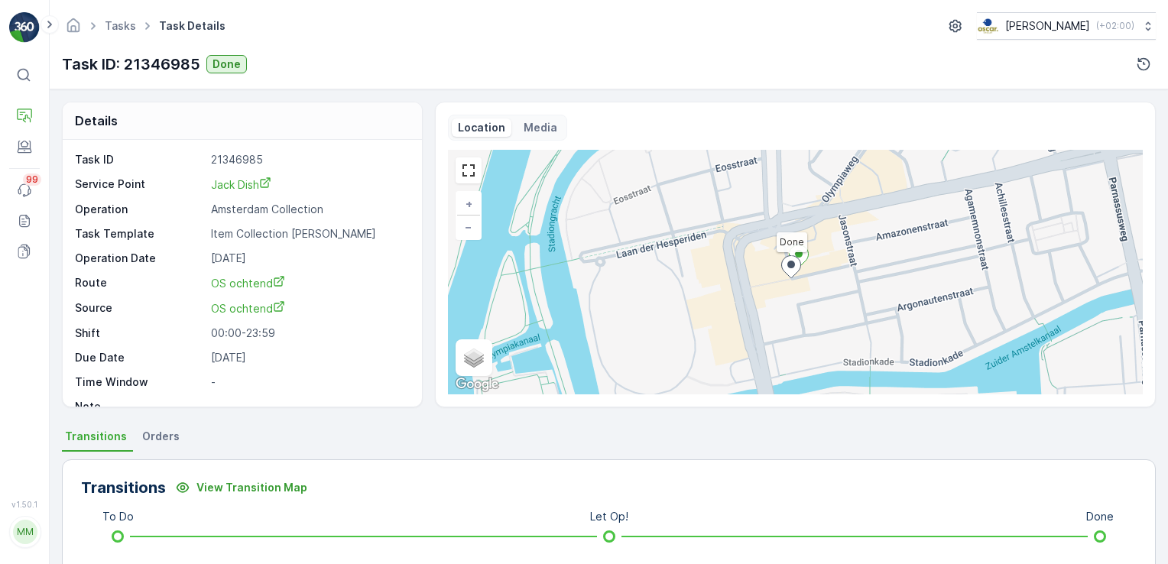
click at [525, 132] on p "Media" at bounding box center [541, 127] width 34 height 15
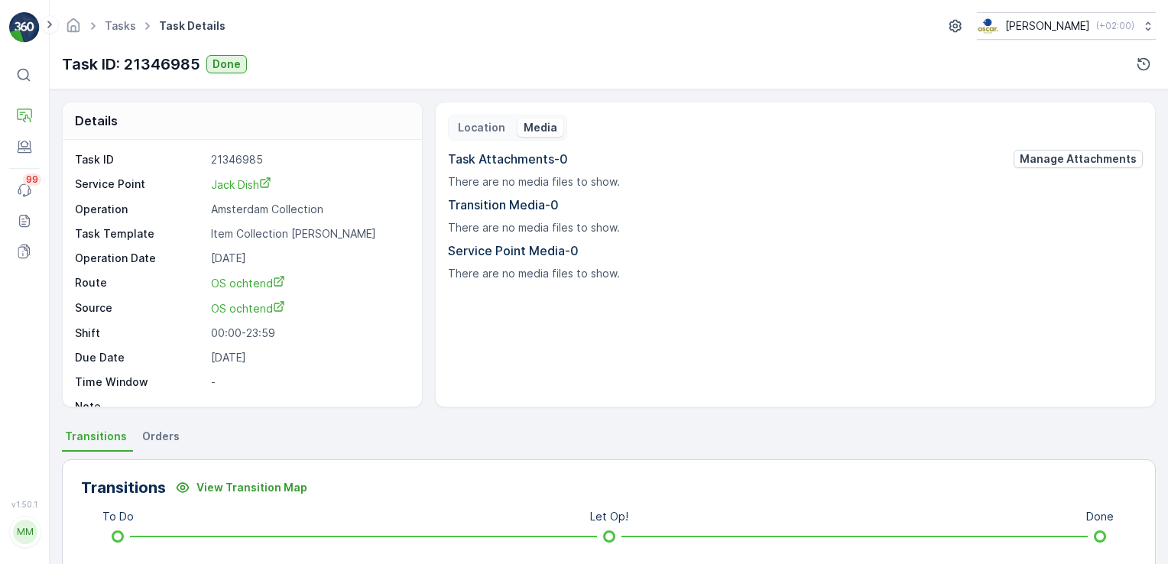
click at [474, 133] on p "Location" at bounding box center [481, 127] width 47 height 15
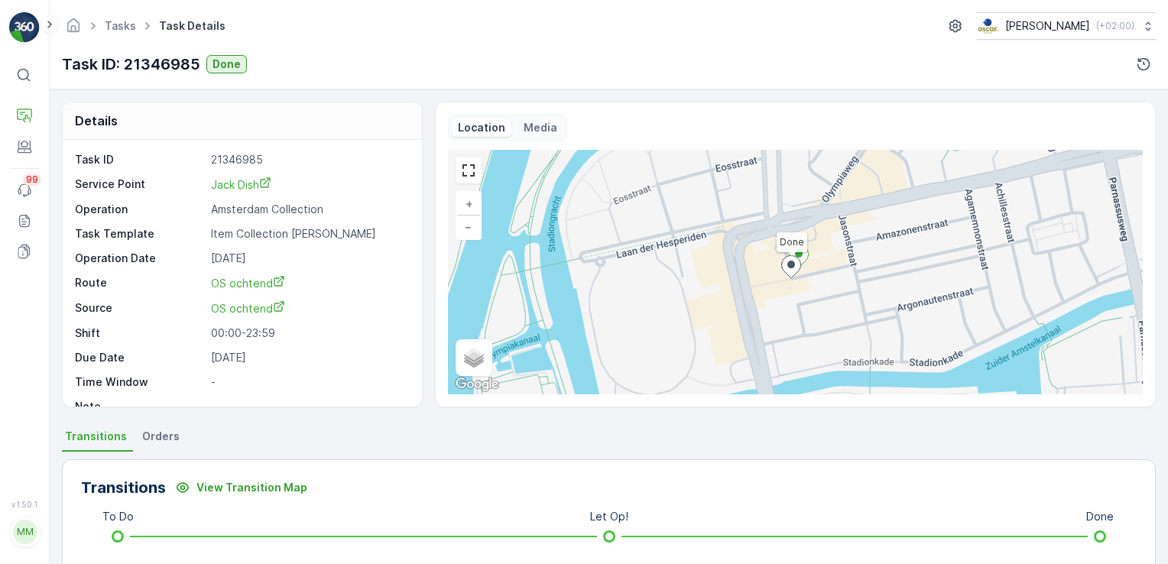
click at [518, 124] on div "Media" at bounding box center [541, 128] width 46 height 18
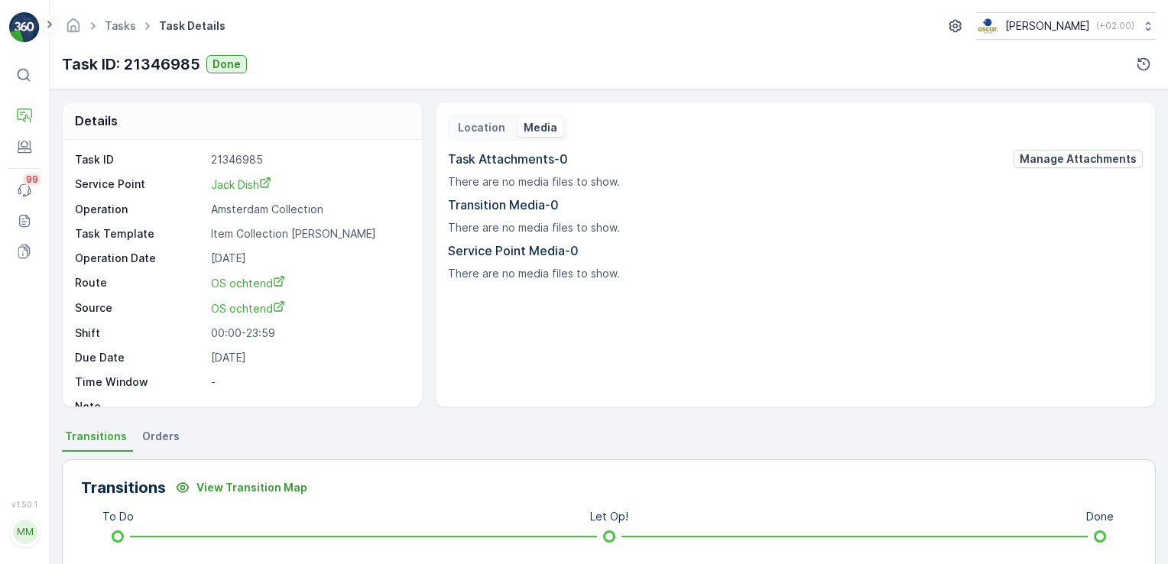
click at [459, 128] on p "Location" at bounding box center [481, 127] width 47 height 15
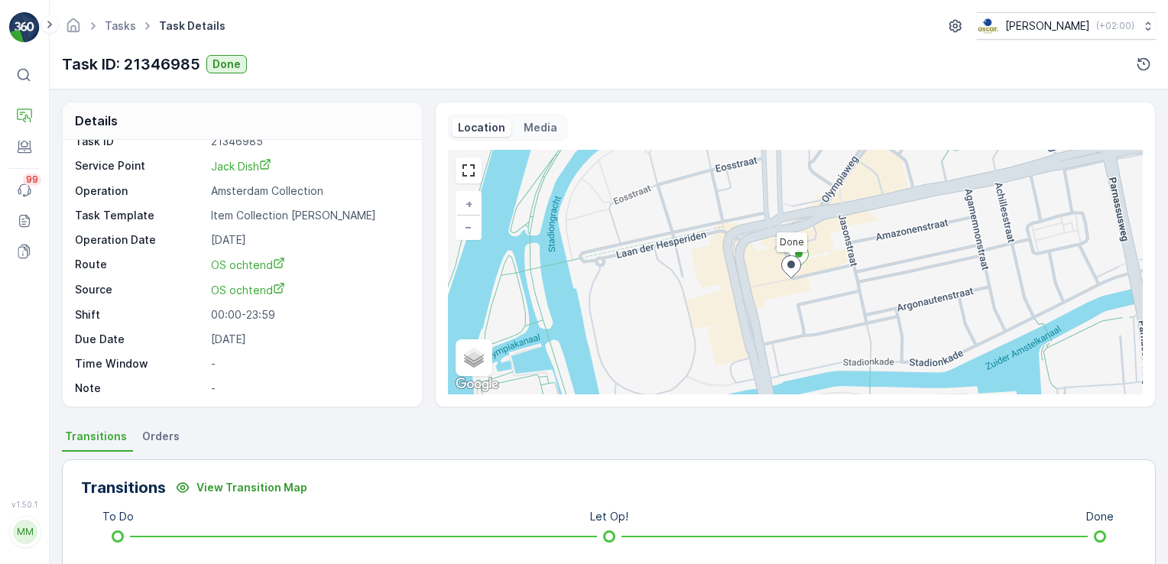
scroll to position [63, 0]
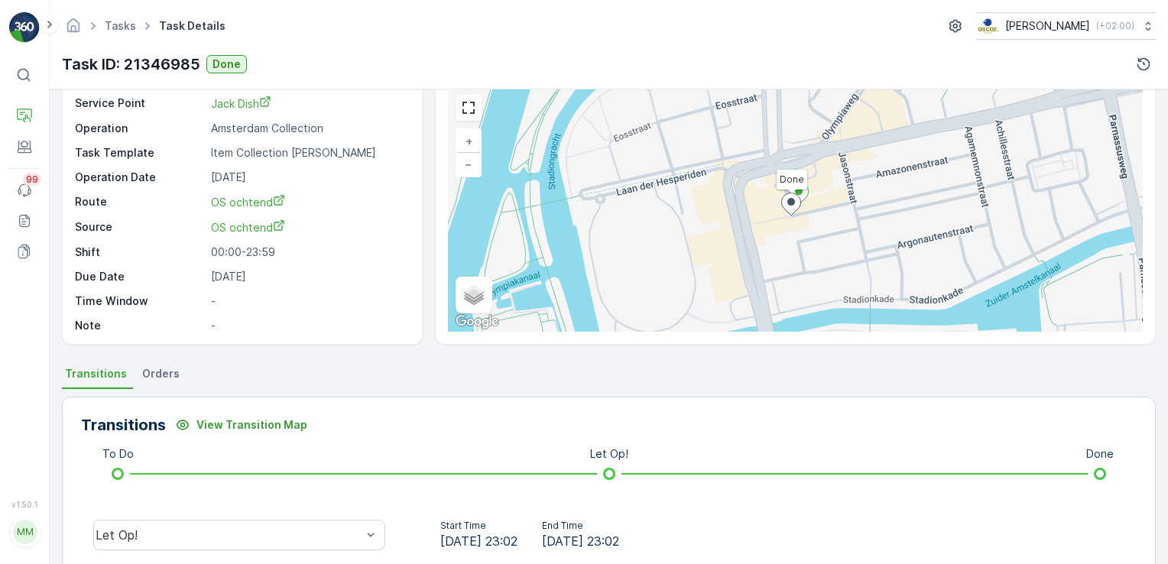
click at [165, 376] on span "Orders" at bounding box center [160, 373] width 37 height 15
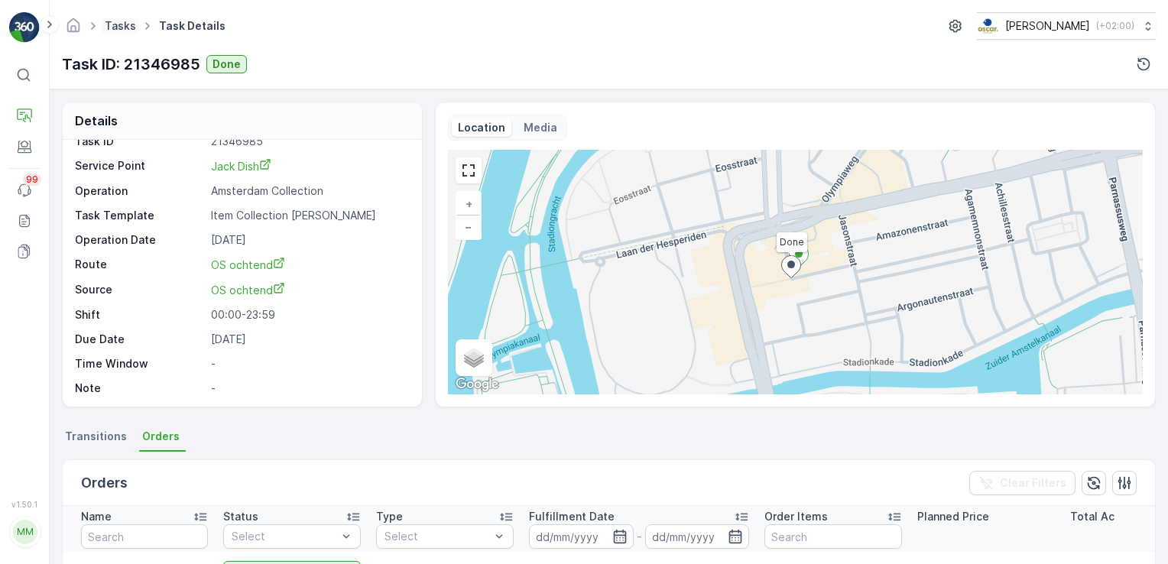
click at [127, 26] on link "Tasks" at bounding box center [120, 25] width 31 height 13
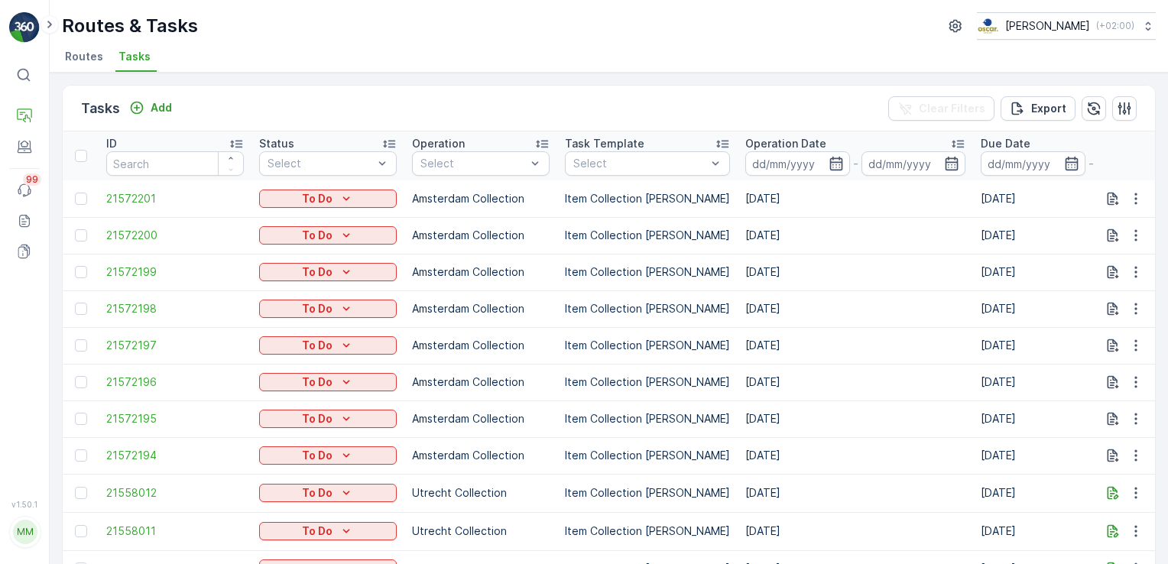
click at [76, 60] on span "Routes" at bounding box center [84, 56] width 38 height 15
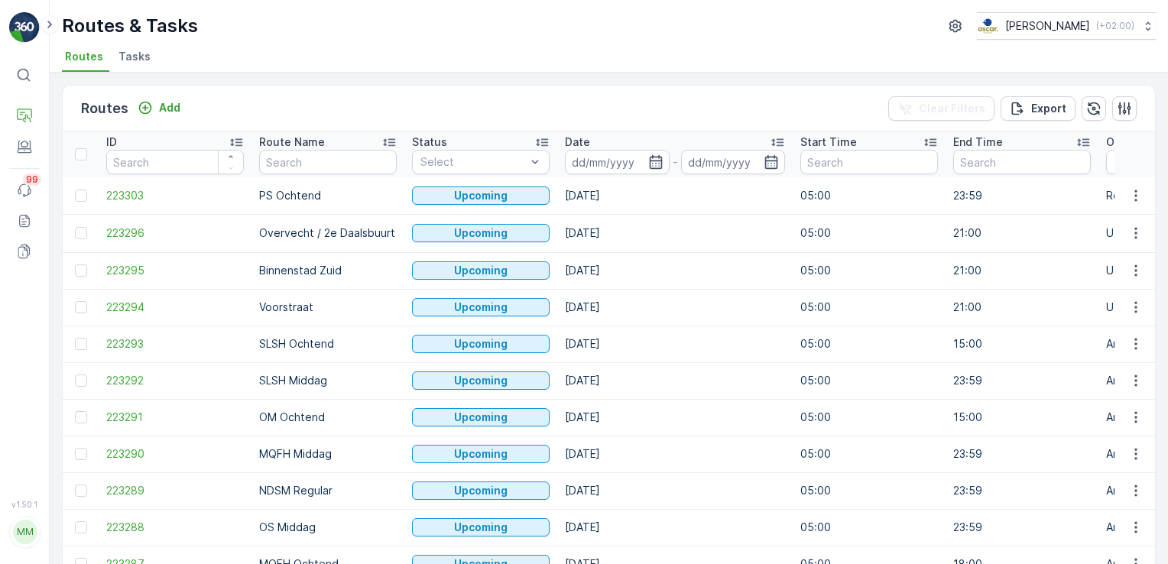
click at [76, 60] on span "Routes" at bounding box center [84, 56] width 38 height 15
